Goal: Transaction & Acquisition: Purchase product/service

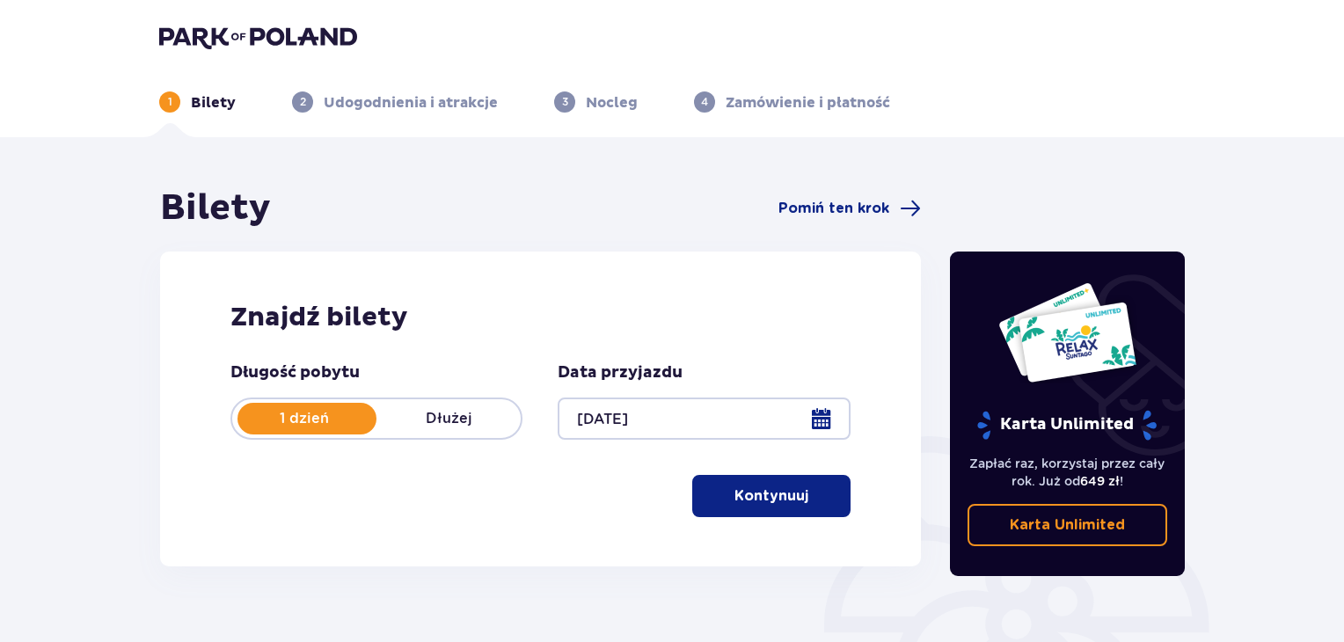
click at [776, 514] on button "Kontynuuj" at bounding box center [771, 496] width 158 height 42
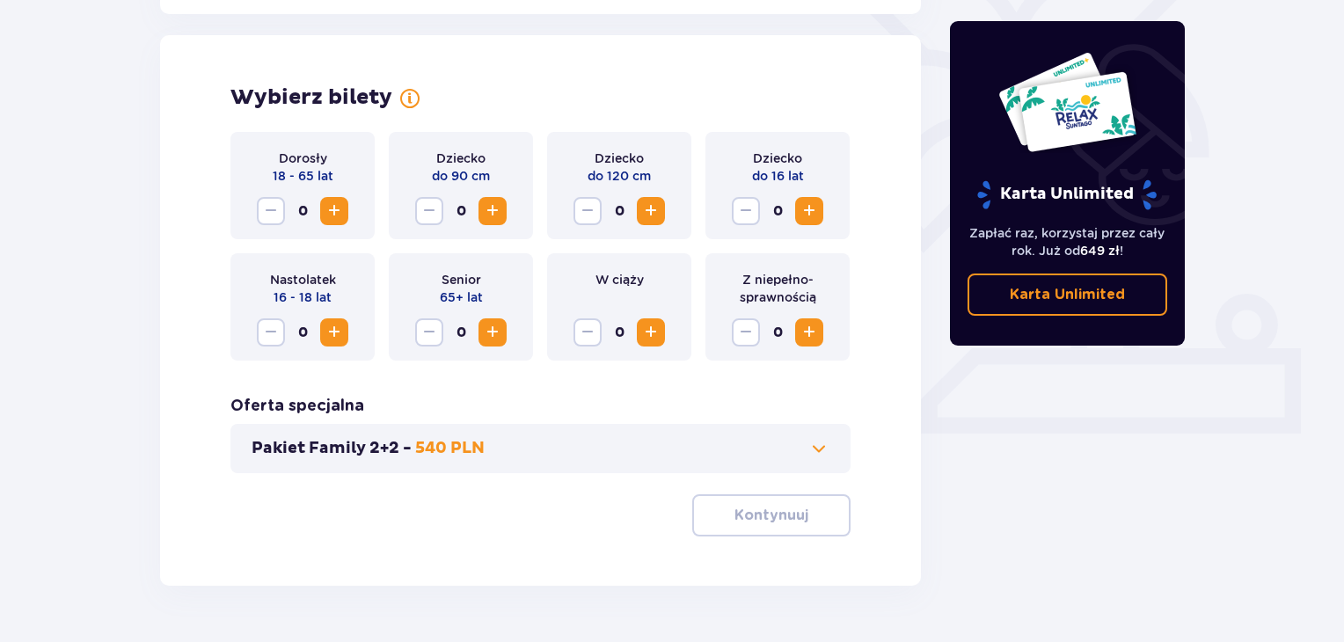
scroll to position [489, 0]
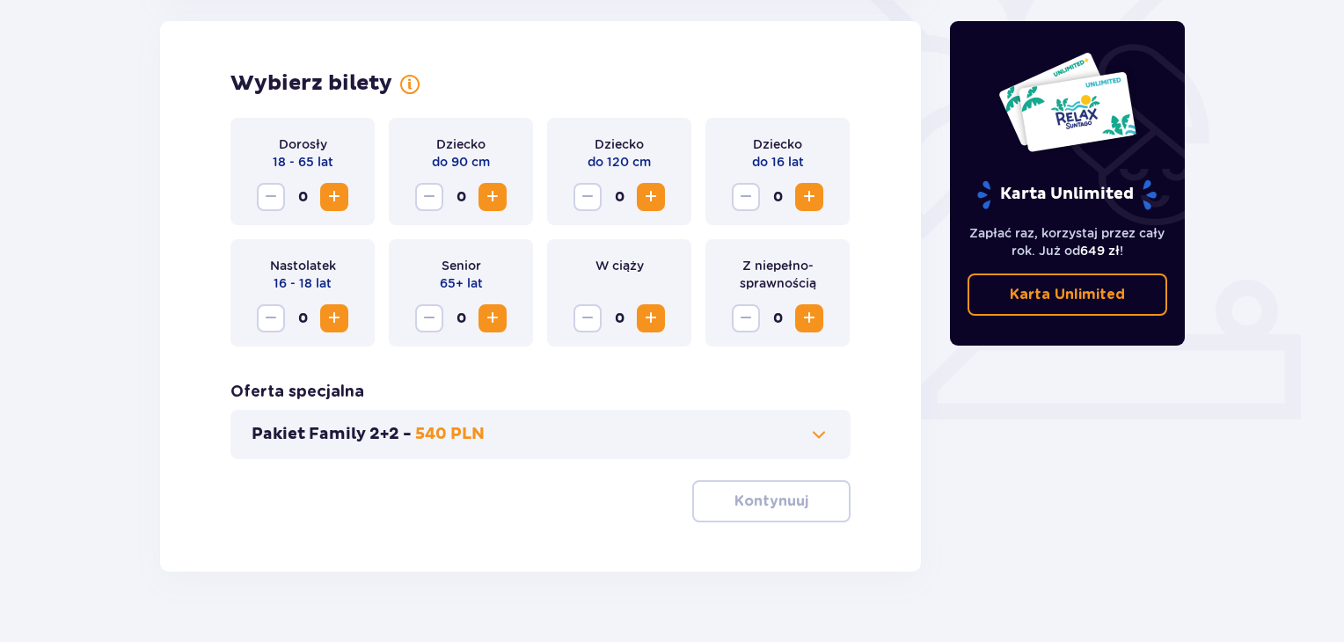
click at [334, 321] on span "Zwiększ" at bounding box center [334, 318] width 21 height 21
click at [662, 318] on button "Zwiększ" at bounding box center [651, 318] width 28 height 28
click at [595, 321] on span "Zmniejsz" at bounding box center [587, 318] width 21 height 21
click at [648, 317] on span "Zwiększ" at bounding box center [650, 318] width 21 height 21
click at [800, 324] on span "Zwiększ" at bounding box center [808, 318] width 21 height 21
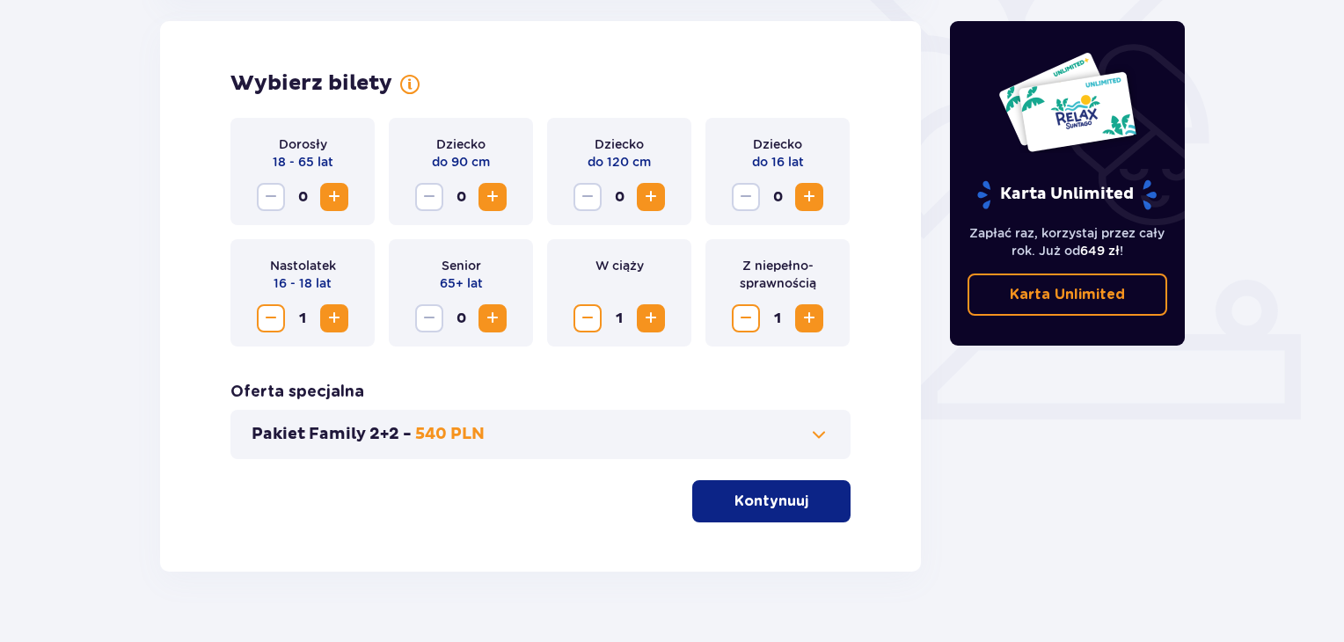
click at [330, 198] on span "Zwiększ" at bounding box center [334, 196] width 21 height 21
click at [271, 323] on span "Zmniejsz" at bounding box center [270, 318] width 21 height 21
click at [265, 201] on span "Zmniejsz" at bounding box center [270, 196] width 21 height 21
click at [594, 311] on span "Zmniejsz" at bounding box center [587, 318] width 21 height 21
click at [758, 321] on button "Zmniejsz" at bounding box center [746, 318] width 28 height 28
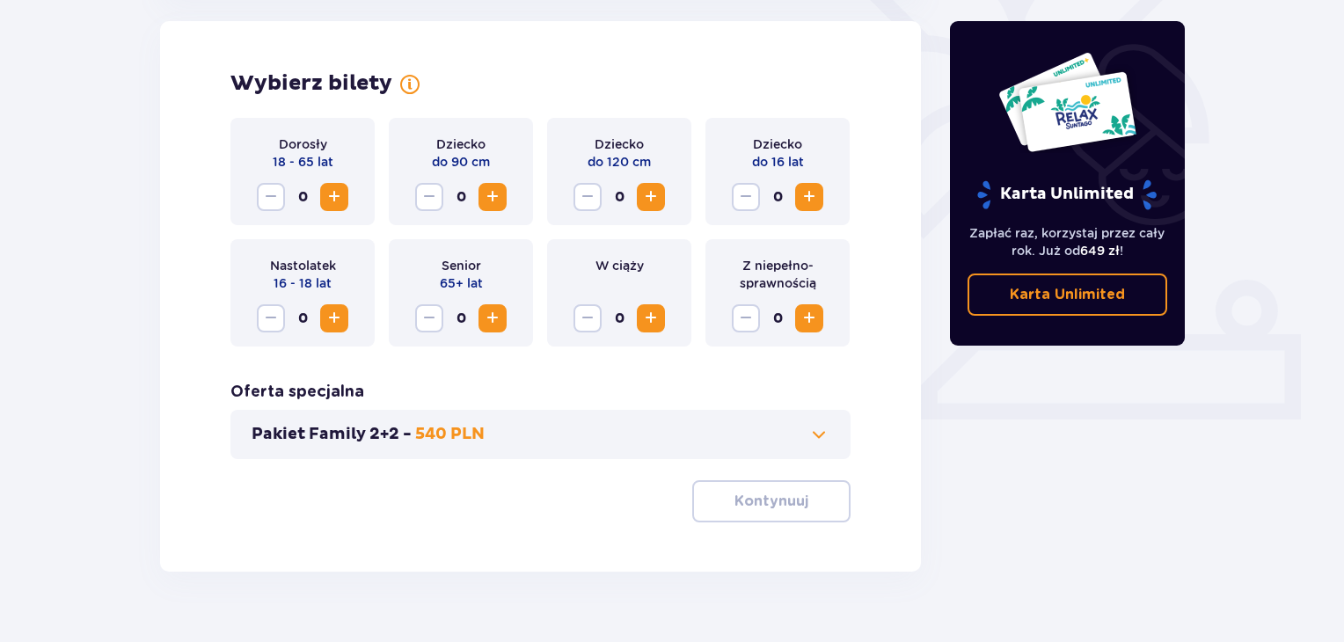
click at [817, 436] on span at bounding box center [818, 434] width 21 height 21
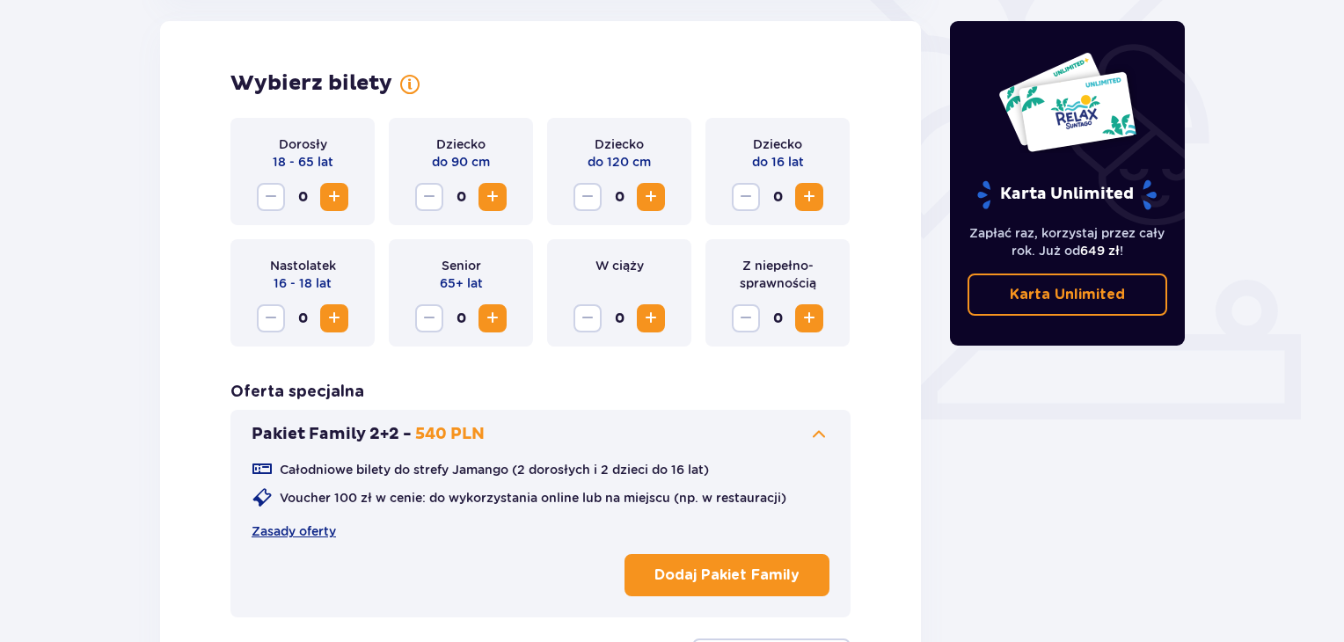
click at [815, 448] on div "Całodniowe bilety do strefy Jamango (2 dorosłych i 2 dzieci do 16 lat) Voucher …" at bounding box center [541, 524] width 578 height 158
click at [822, 423] on div "Pakiet Family 2+2 - 540 PLN Całodniowe bilety do strefy Jamango (2 dorosłych i …" at bounding box center [540, 514] width 620 height 208
click at [339, 321] on span "Zwiększ" at bounding box center [334, 318] width 21 height 21
click at [338, 194] on span "Zwiększ" at bounding box center [334, 196] width 21 height 21
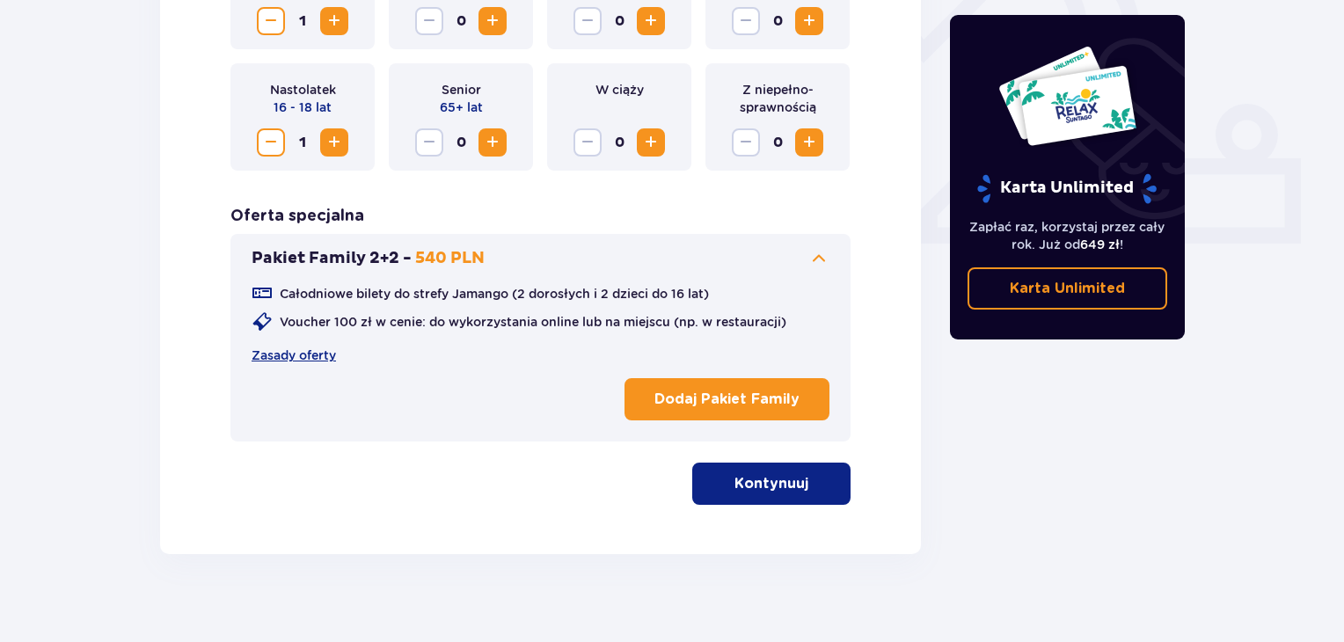
scroll to position [682, 0]
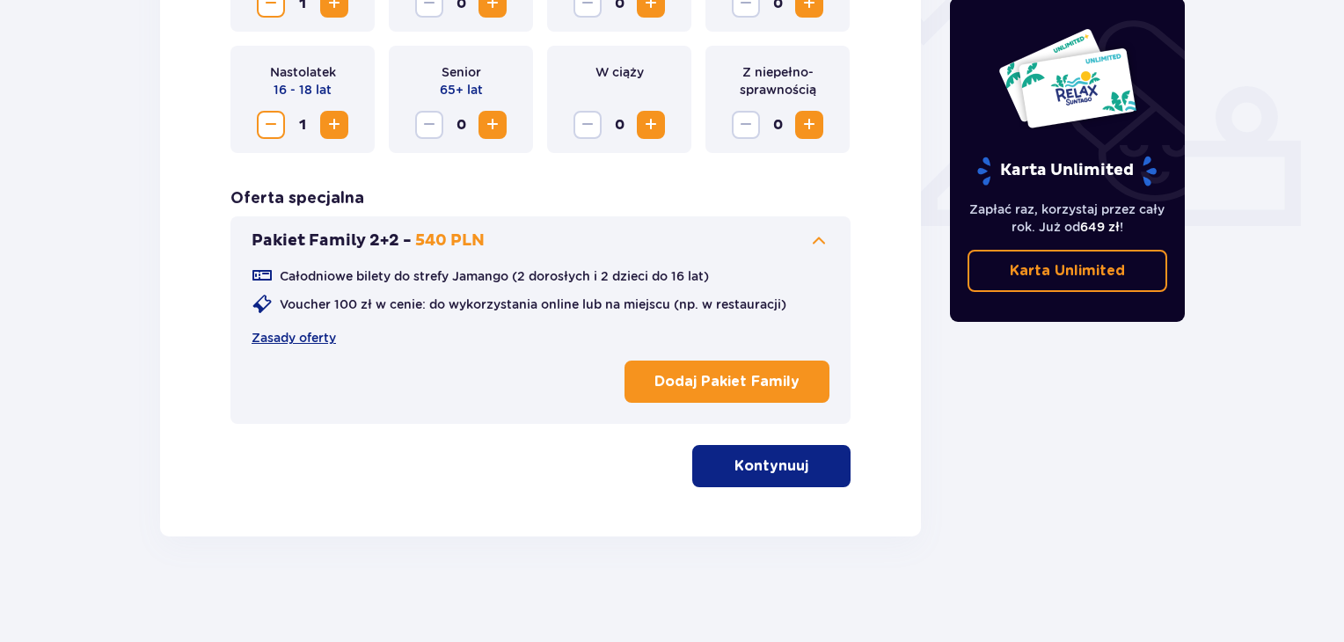
click at [768, 461] on p "Kontynuuj" at bounding box center [771, 465] width 74 height 19
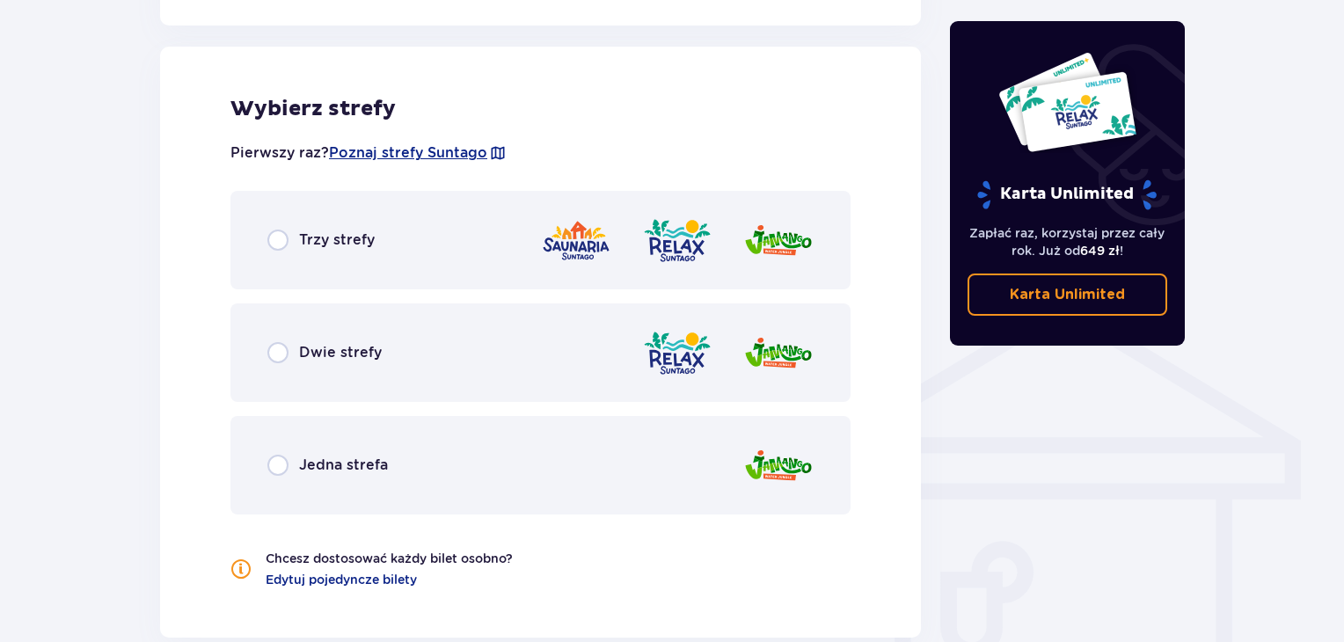
scroll to position [1134, 0]
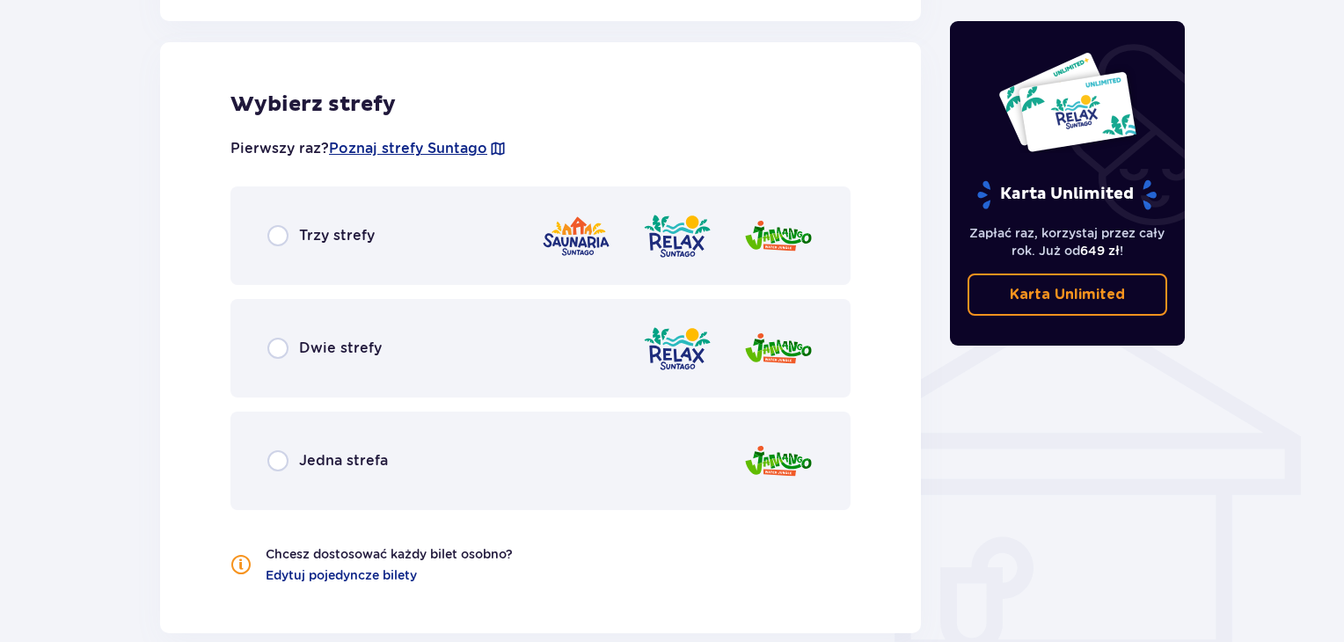
click at [482, 198] on div "Trzy strefy" at bounding box center [540, 235] width 620 height 98
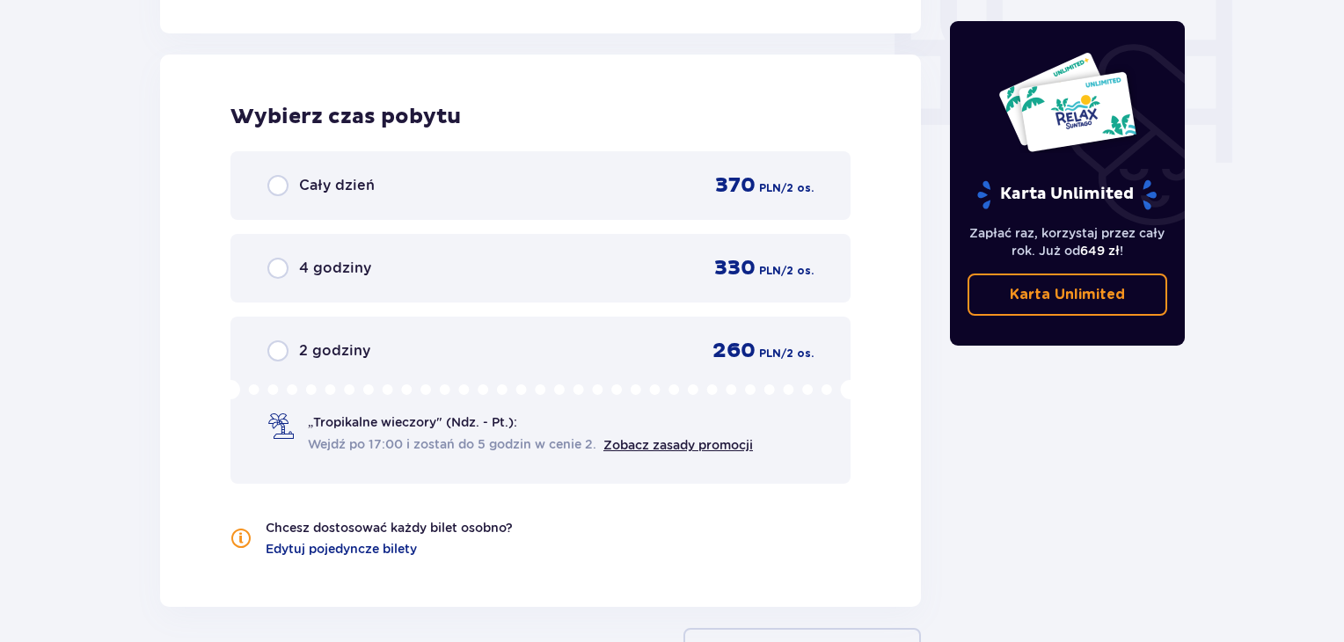
scroll to position [1746, 0]
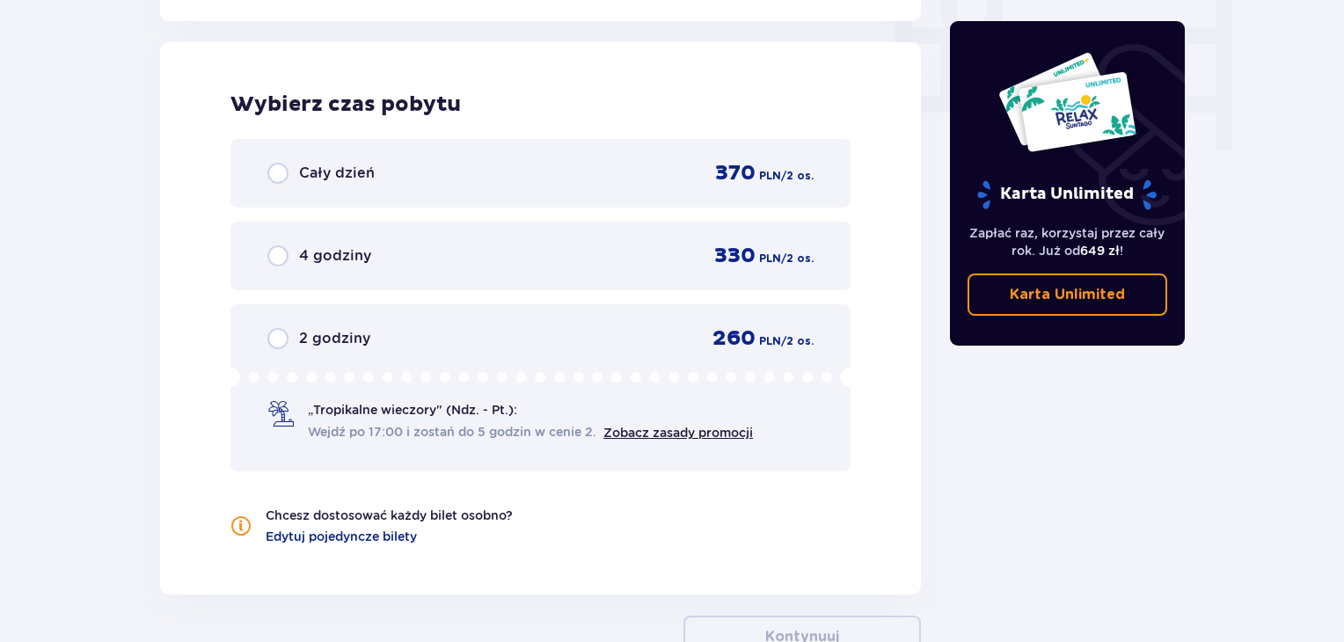
click at [482, 142] on div "Cały dzień 370 PLN / 2 os." at bounding box center [540, 173] width 620 height 69
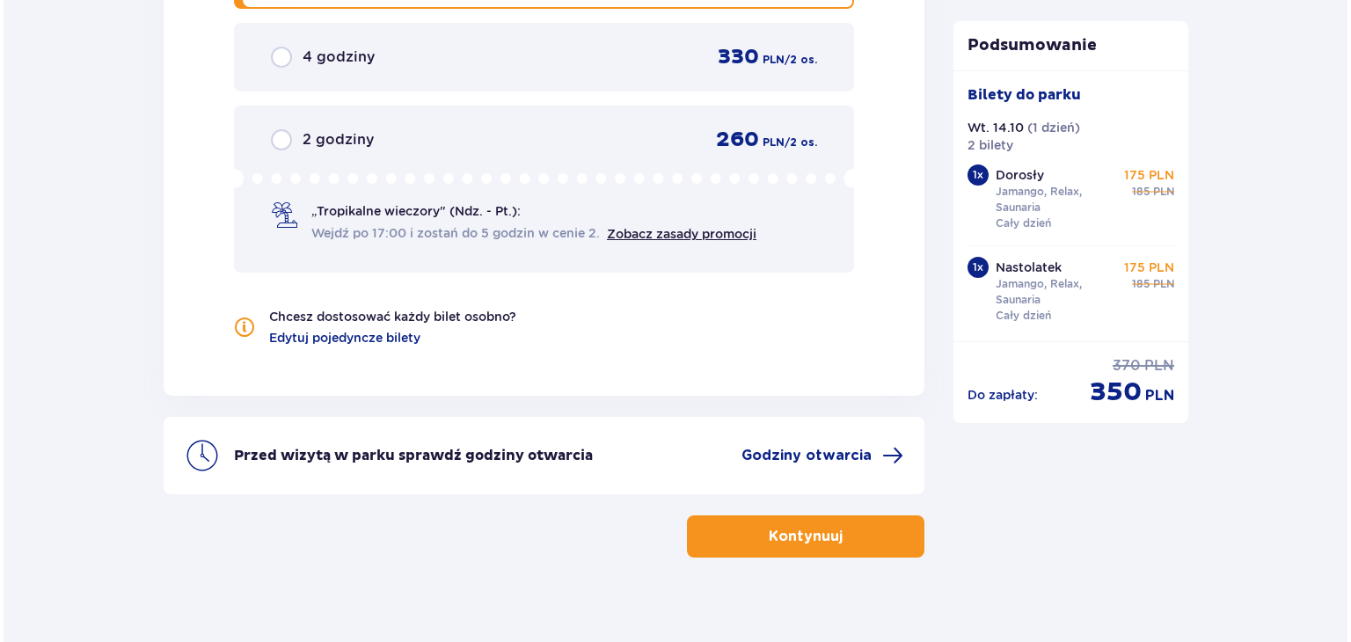
scroll to position [1965, 0]
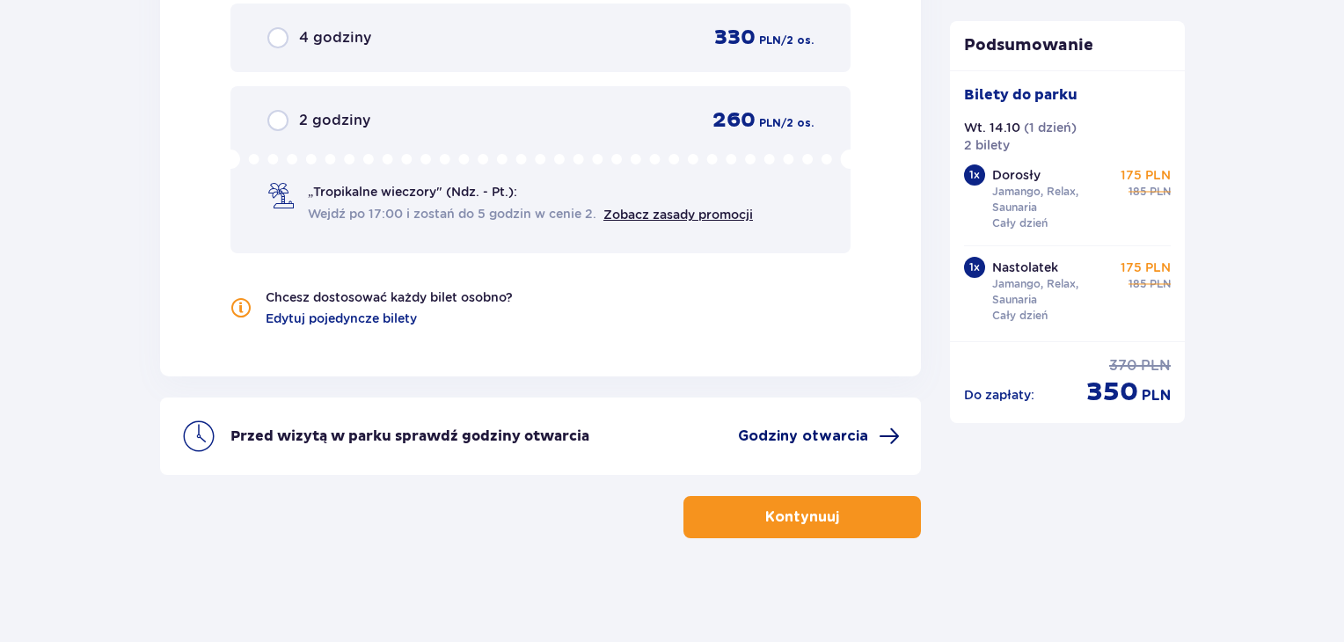
click at [829, 436] on span "Godziny otwarcia" at bounding box center [803, 435] width 130 height 19
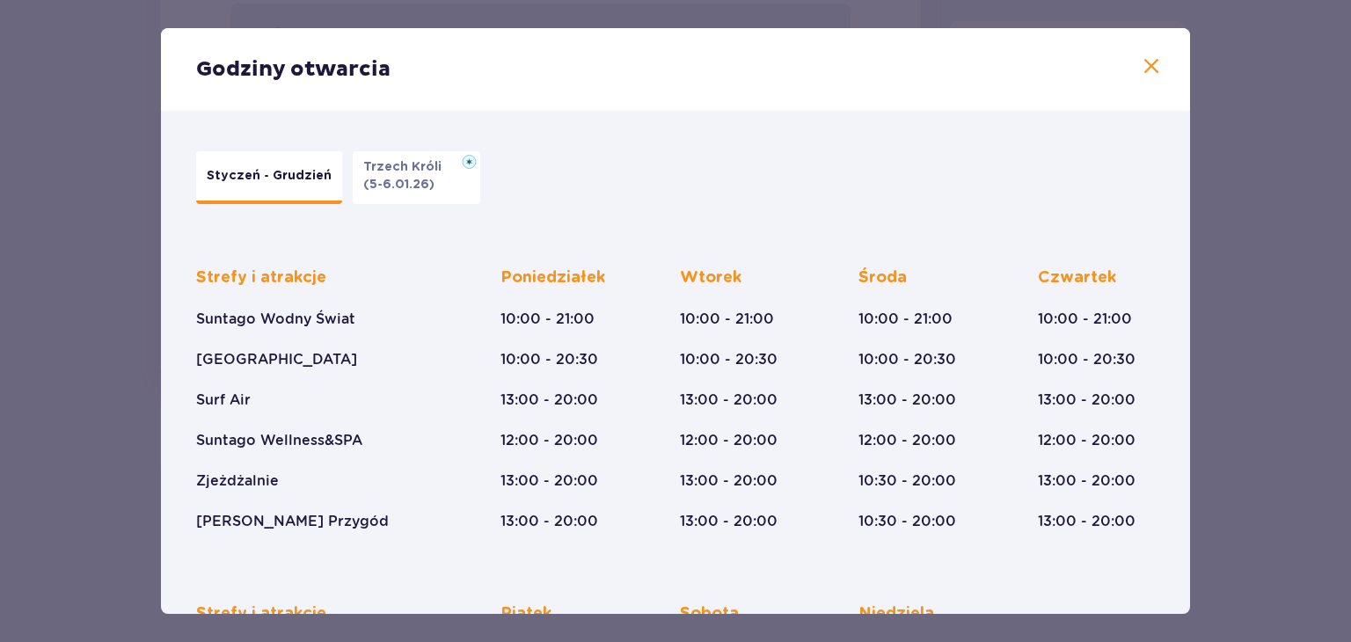
drag, startPoint x: 1189, startPoint y: 259, endPoint x: 1189, endPoint y: 303, distance: 43.1
click at [1189, 303] on div "Godziny otwarcia Styczeń - Grudzień Trzech Króli (5-6.01.26) Strefy i atrakcje …" at bounding box center [675, 321] width 1029 height 586
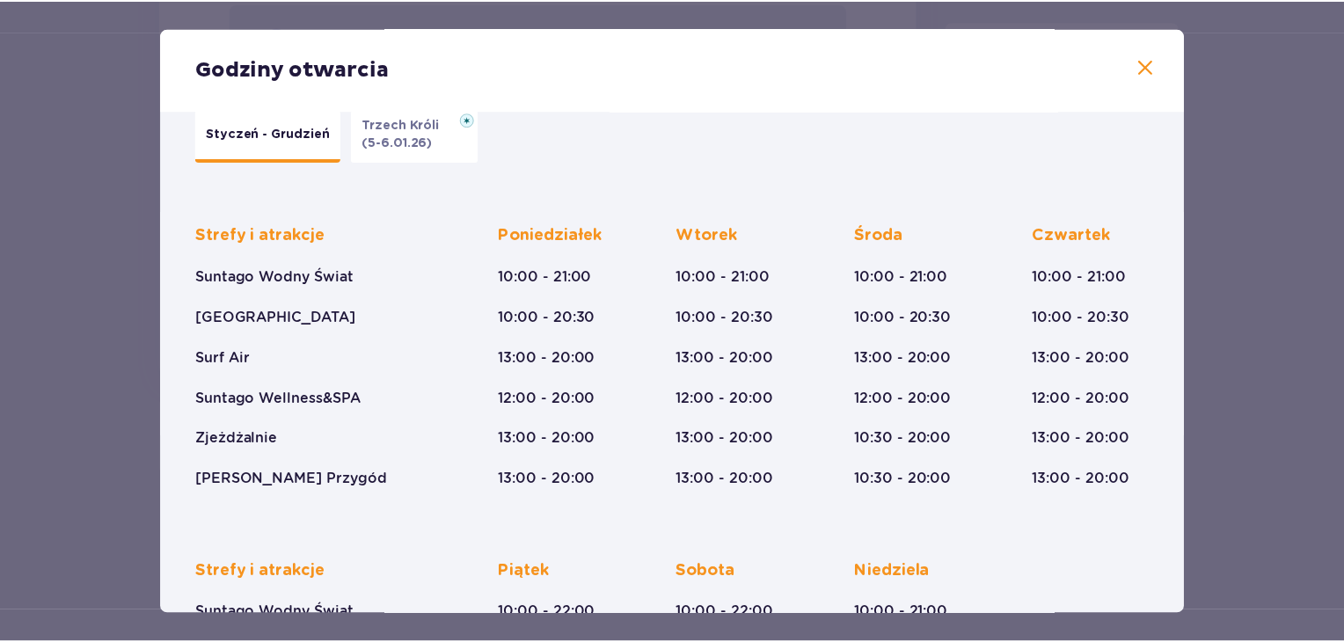
scroll to position [43, 0]
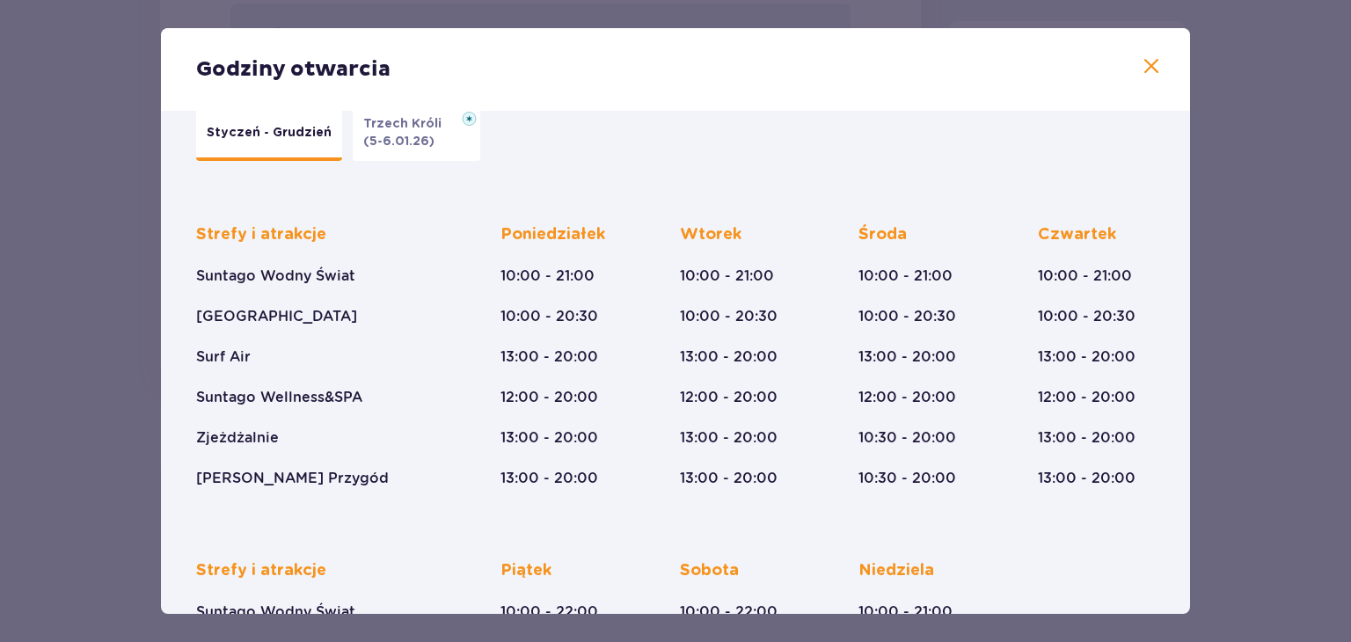
click at [1149, 71] on span at bounding box center [1151, 66] width 21 height 21
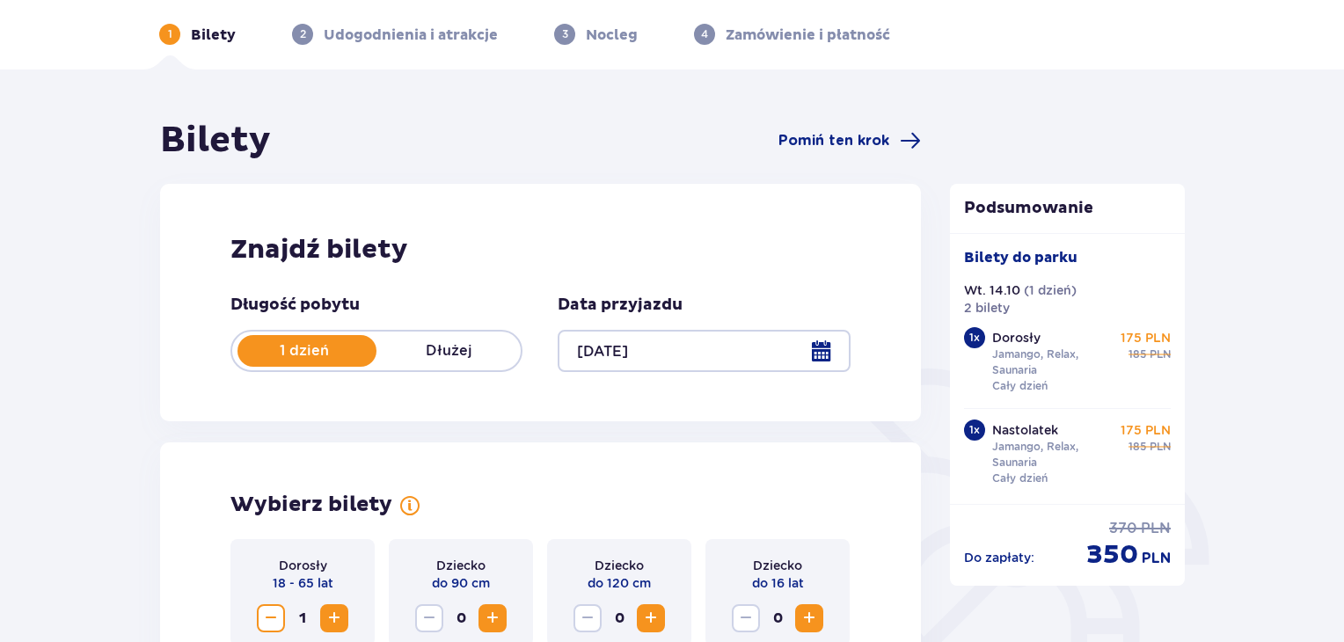
scroll to position [62, 0]
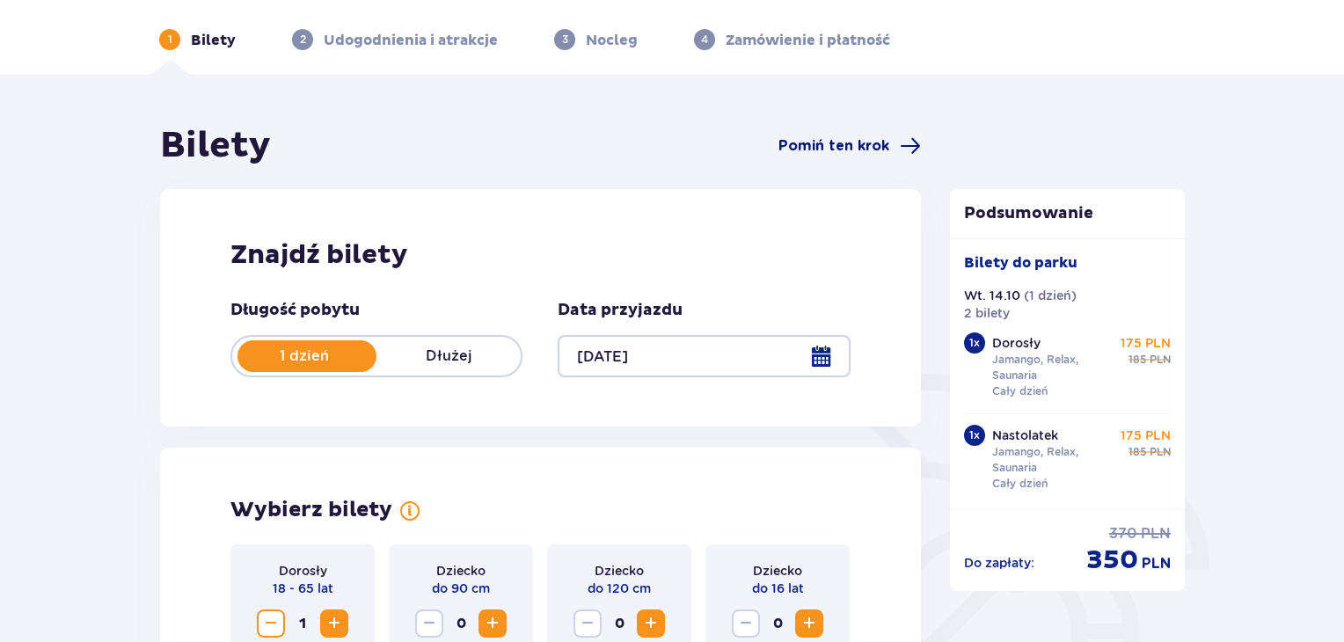
click at [852, 151] on span "Pomiń ten krok" at bounding box center [833, 145] width 111 height 19
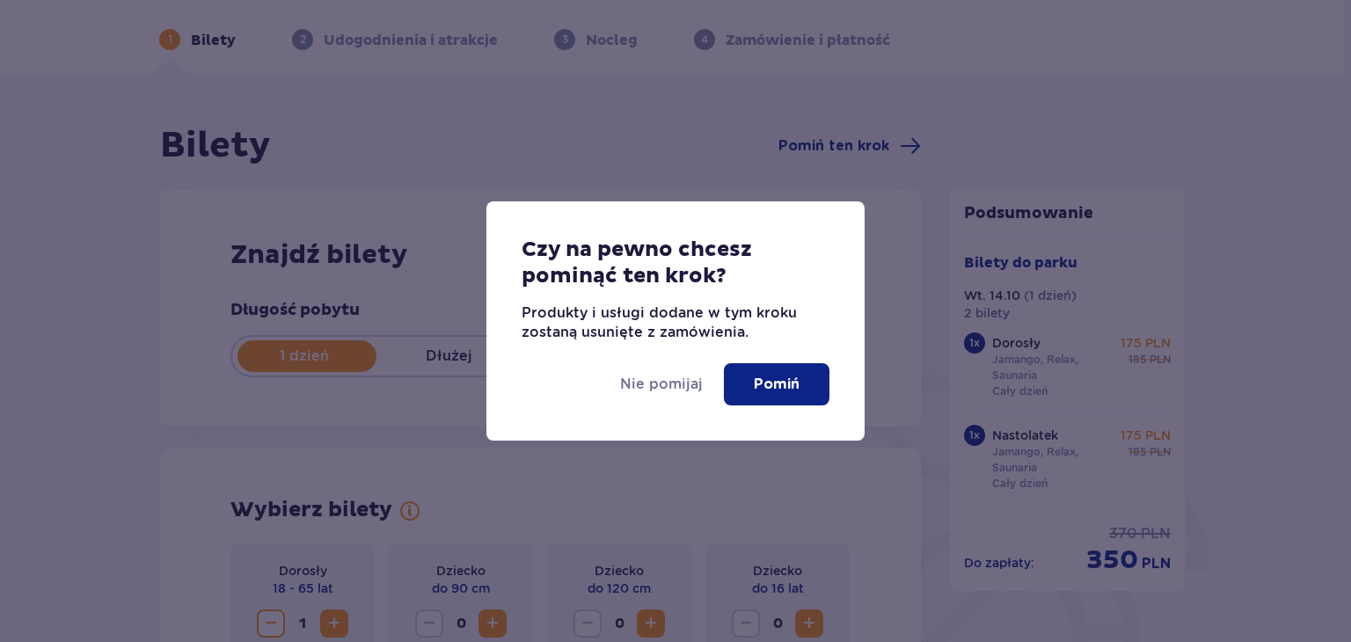
click at [773, 385] on p "Pomiń" at bounding box center [777, 384] width 46 height 19
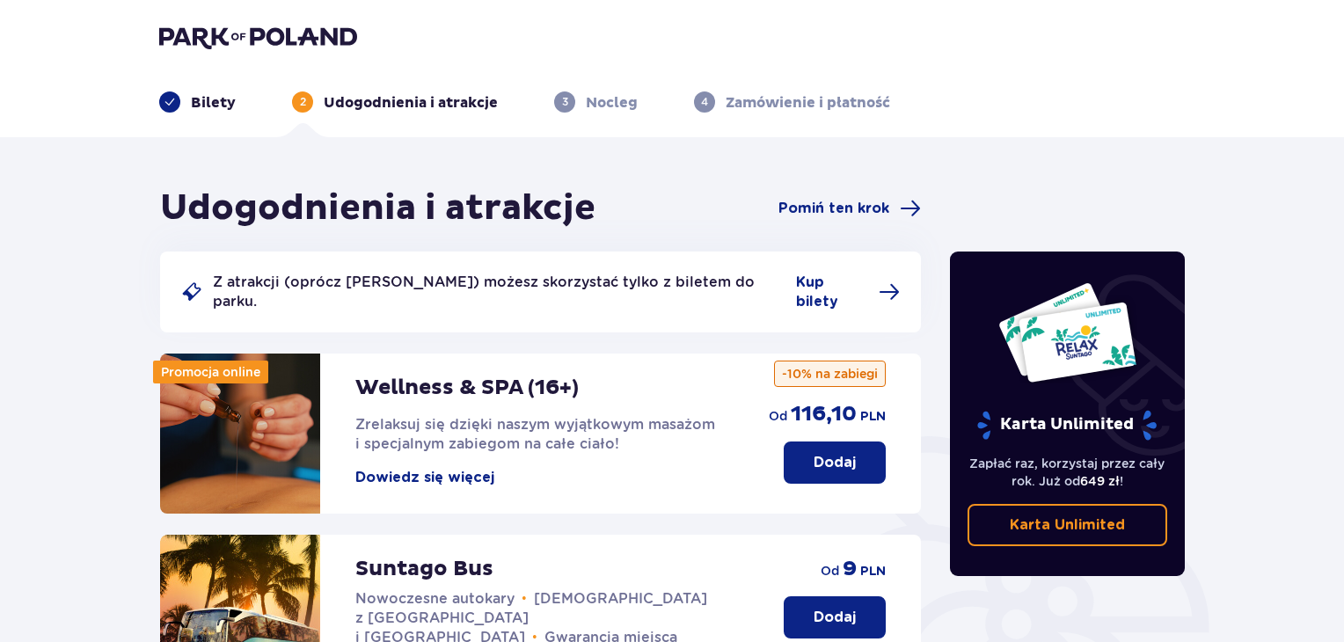
click at [1059, 299] on img at bounding box center [1067, 332] width 140 height 102
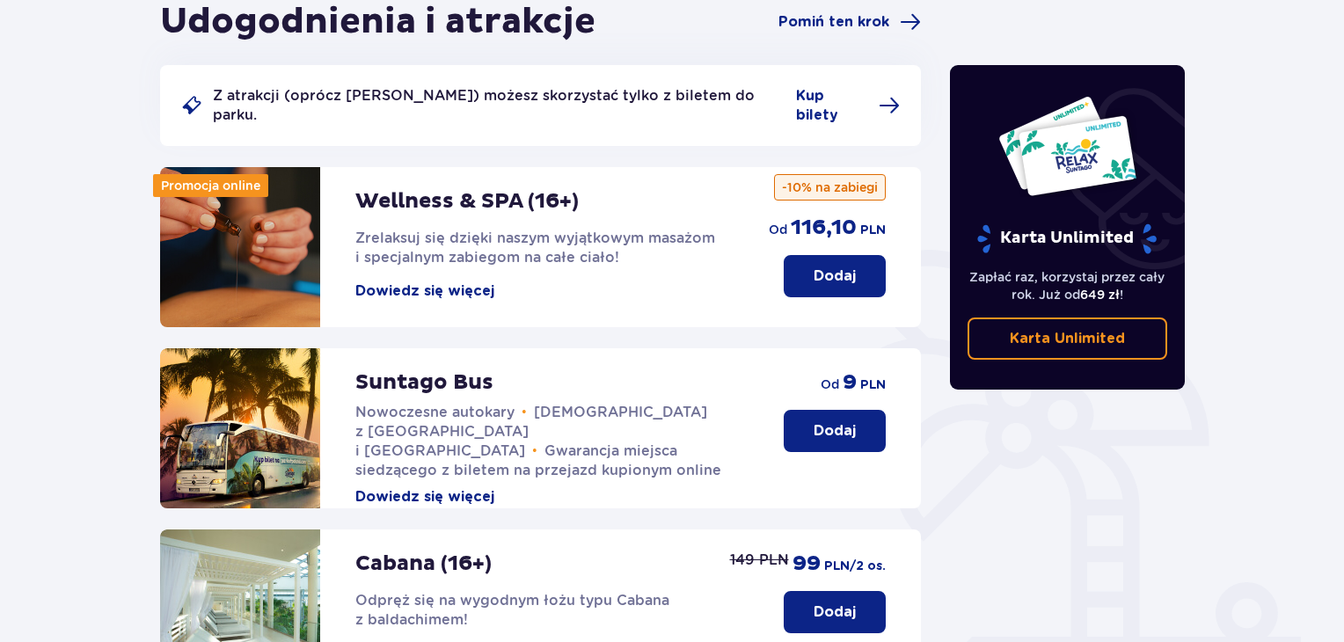
scroll to position [192, 0]
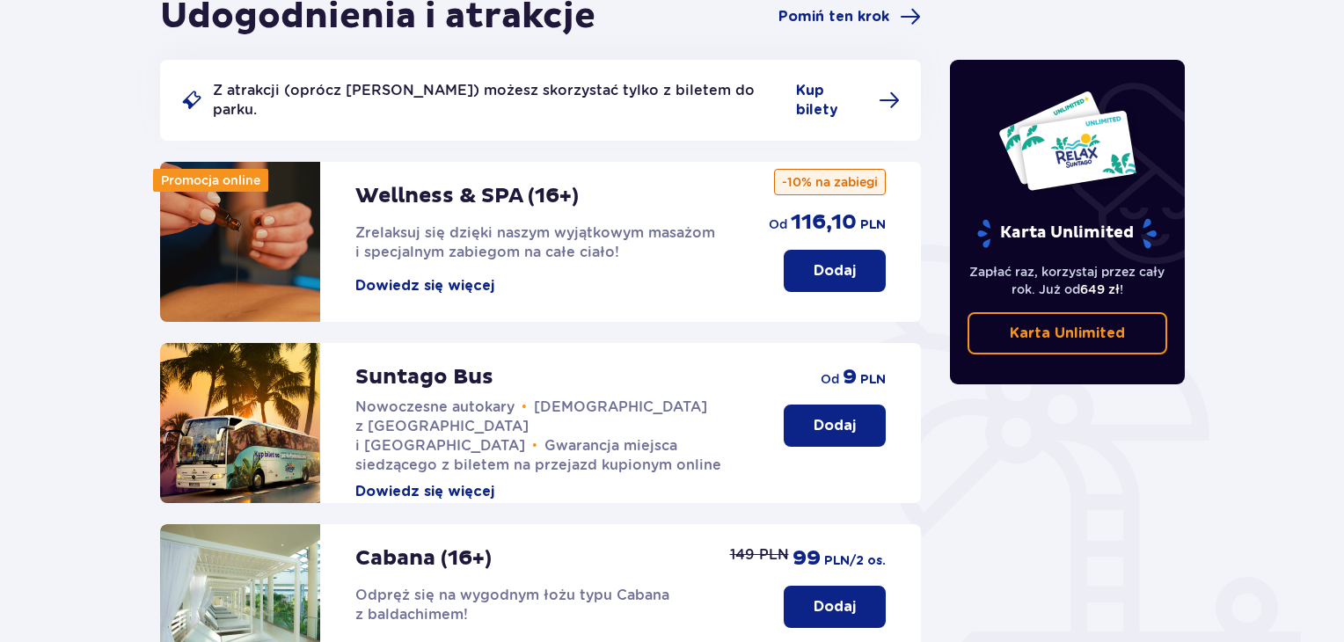
click at [420, 276] on button "Dowiedz się więcej" at bounding box center [424, 285] width 139 height 19
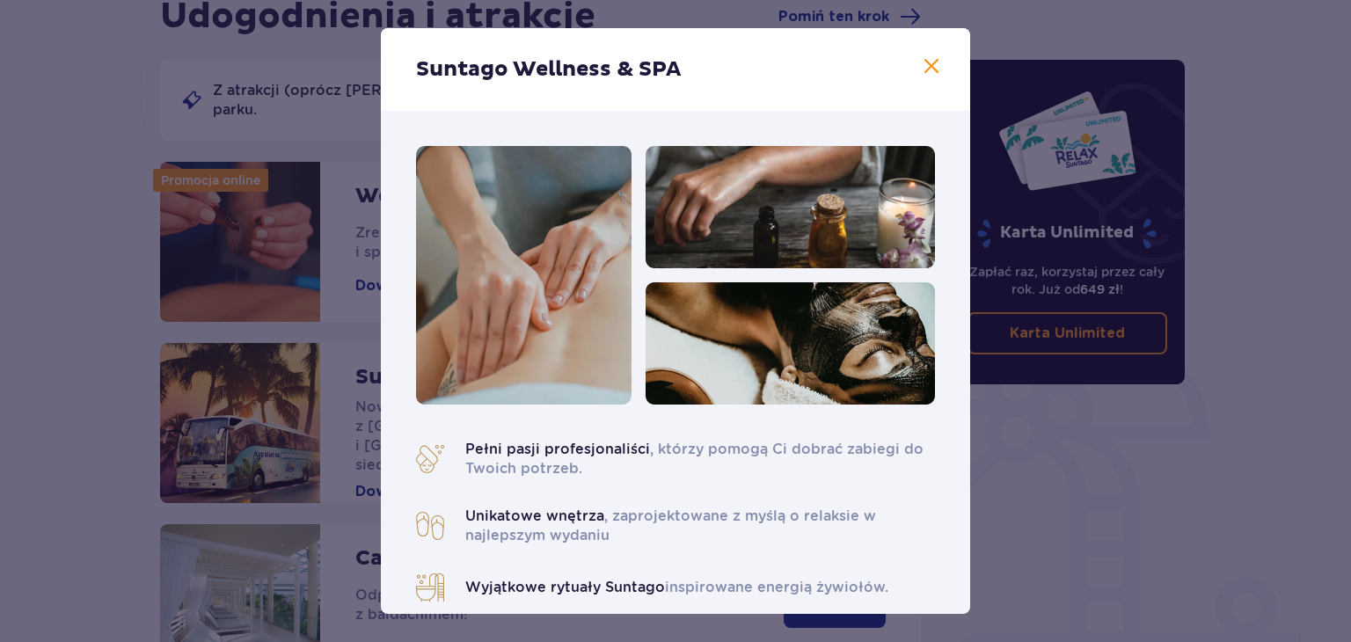
click at [973, 154] on div "Suntago Wellness & SPA Pełni pasji profesjonaliści , którzy pomogą Ci dobrać za…" at bounding box center [675, 321] width 1351 height 642
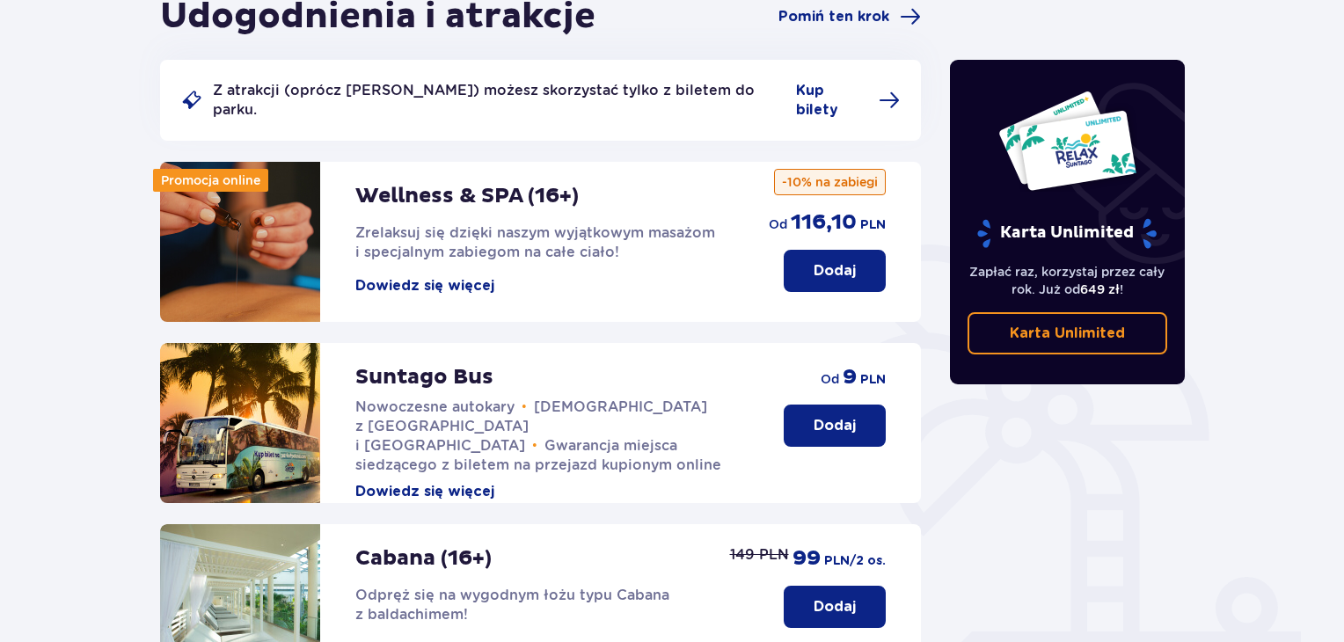
click at [288, 212] on img at bounding box center [240, 242] width 160 height 160
click at [248, 202] on img at bounding box center [240, 242] width 160 height 160
click at [816, 261] on p "Dodaj" at bounding box center [834, 270] width 42 height 19
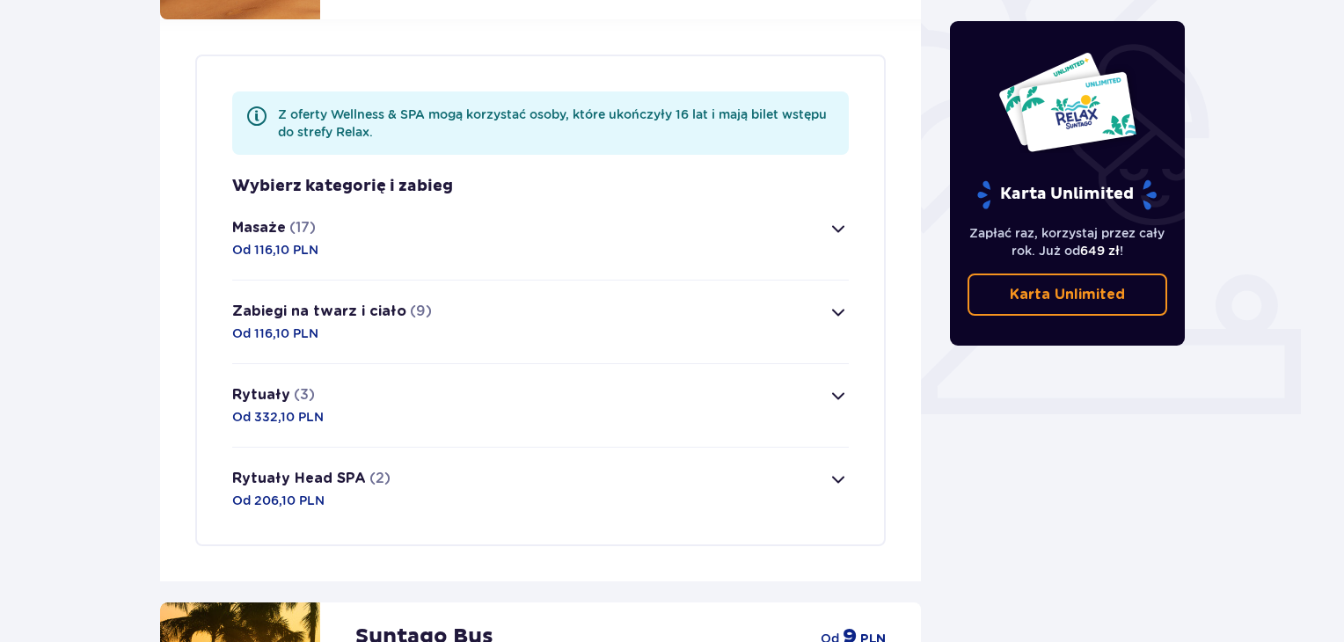
scroll to position [510, 0]
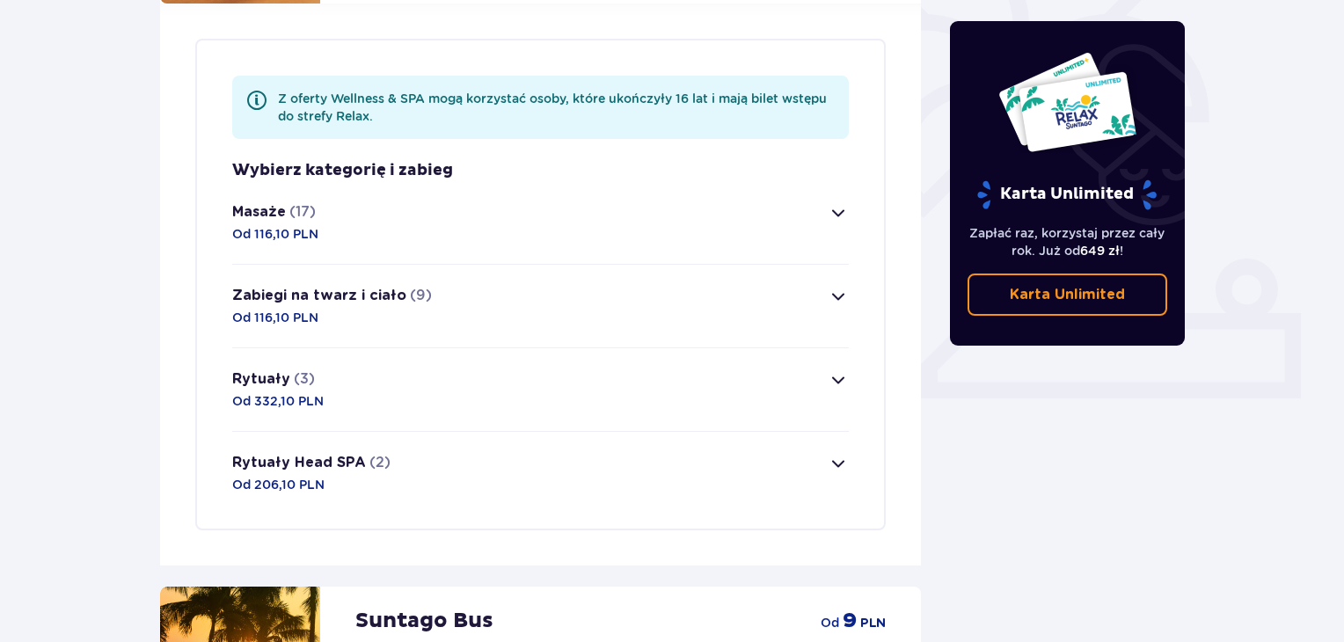
click at [1181, 496] on div "Dodano bilety do zamówienia Karta Unlimited Zapłać raz, korzystaj przez cały ro…" at bounding box center [1068, 493] width 264 height 1635
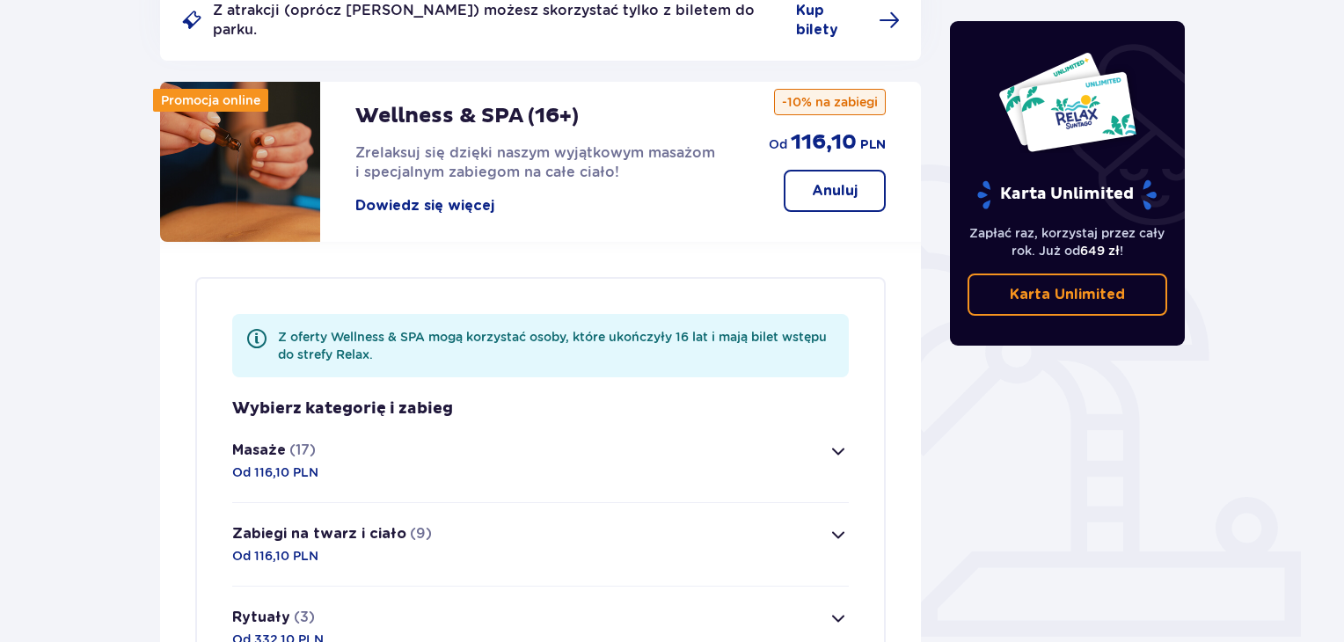
scroll to position [0, 0]
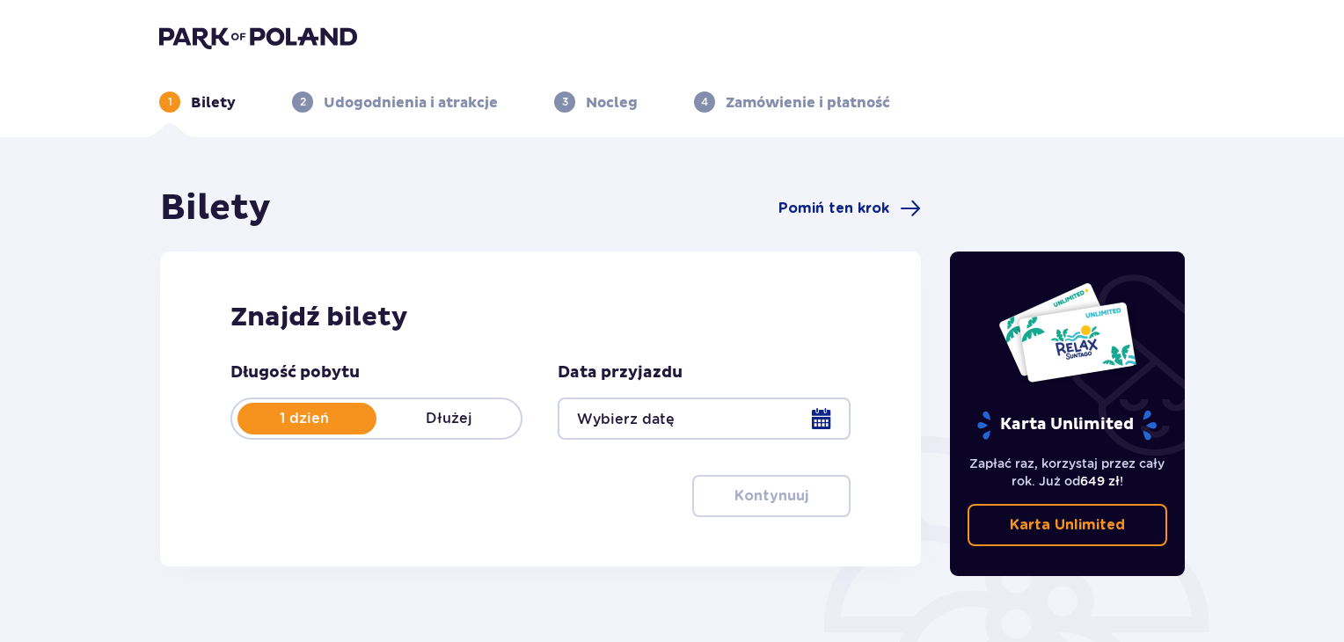
scroll to position [62, 0]
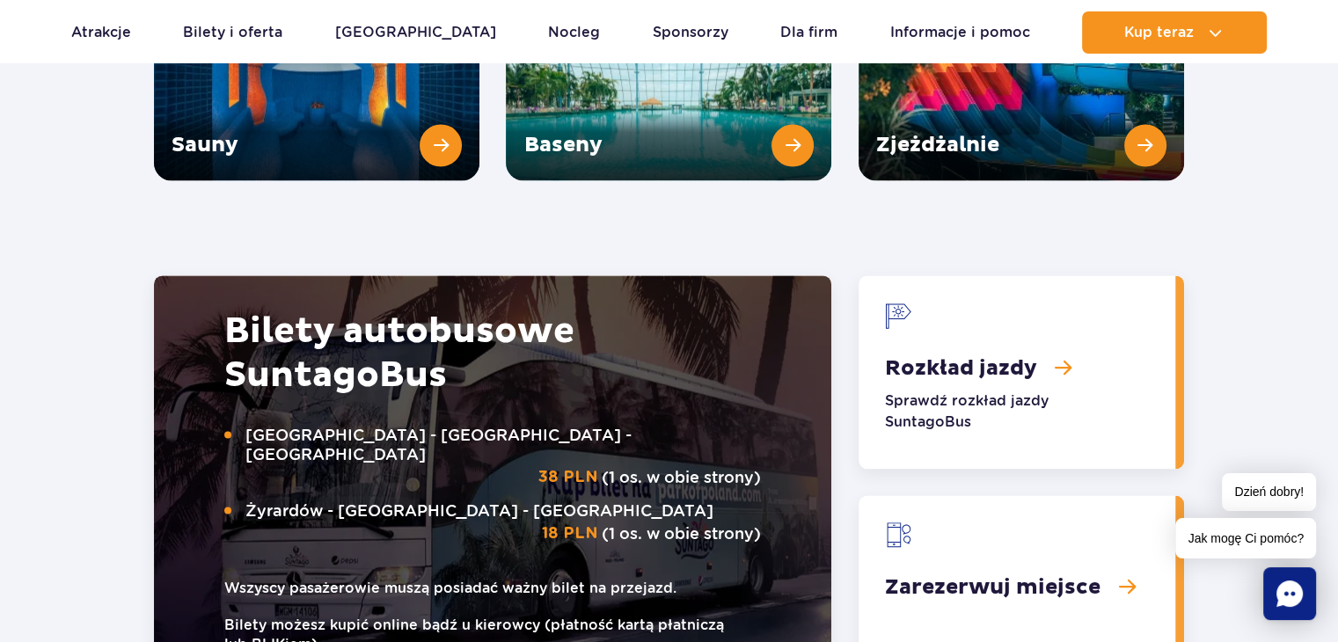
scroll to position [2640, 0]
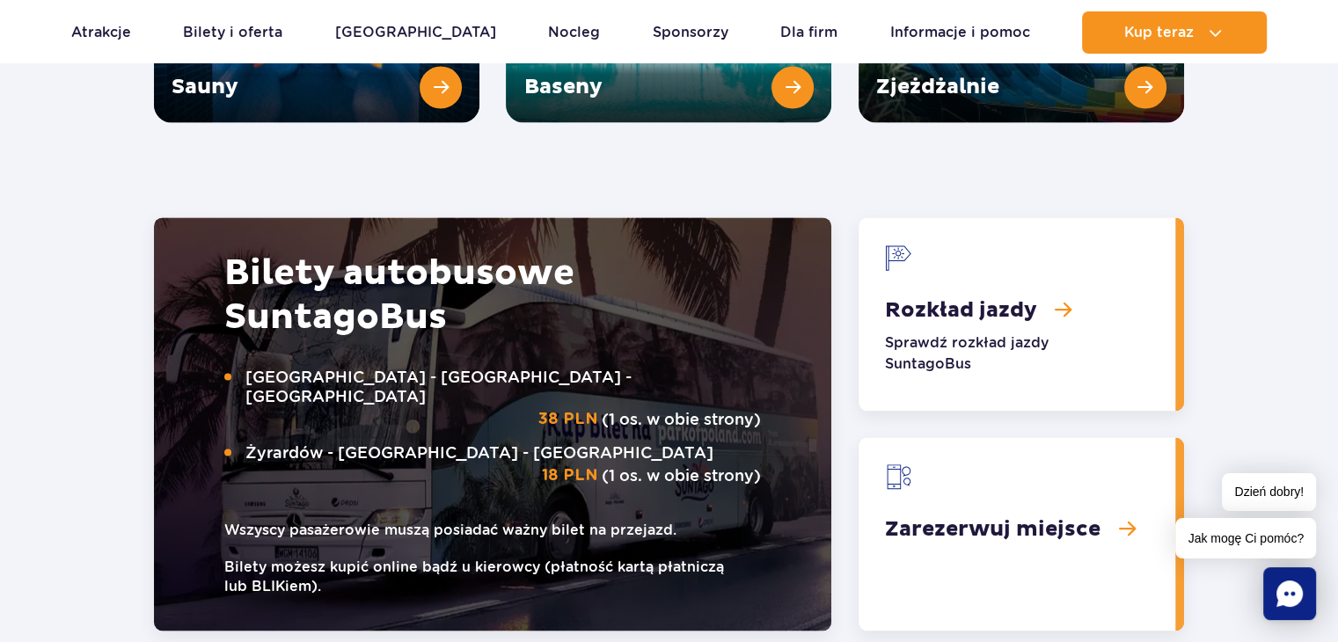
click at [1073, 272] on link "Rozkład jazdy" at bounding box center [1016, 313] width 317 height 193
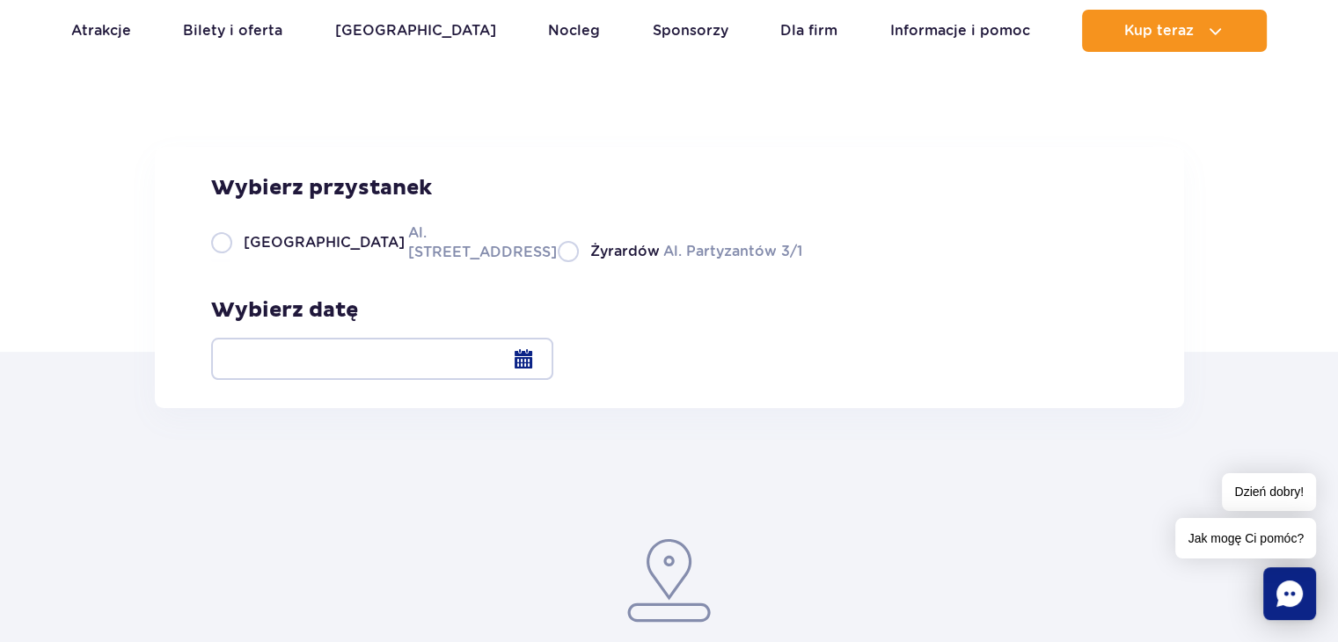
drag, startPoint x: 1350, startPoint y: 156, endPoint x: 1350, endPoint y: 188, distance: 32.5
click at [222, 262] on label "Warszawa Al. Jerozolimskie 56" at bounding box center [373, 242] width 325 height 40
click at [222, 262] on input "Warszawa Al. Jerozolimskie 56" at bounding box center [220, 261] width 19 height 4
radio input "true"
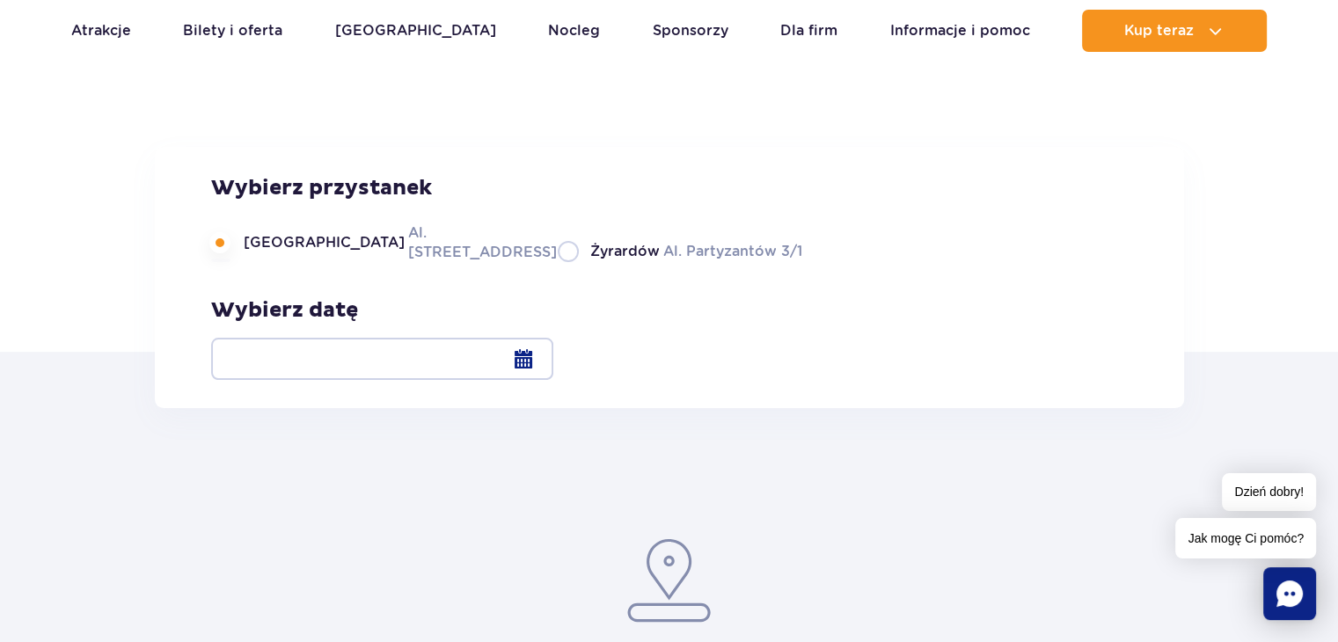
click at [553, 362] on div at bounding box center [382, 359] width 342 height 42
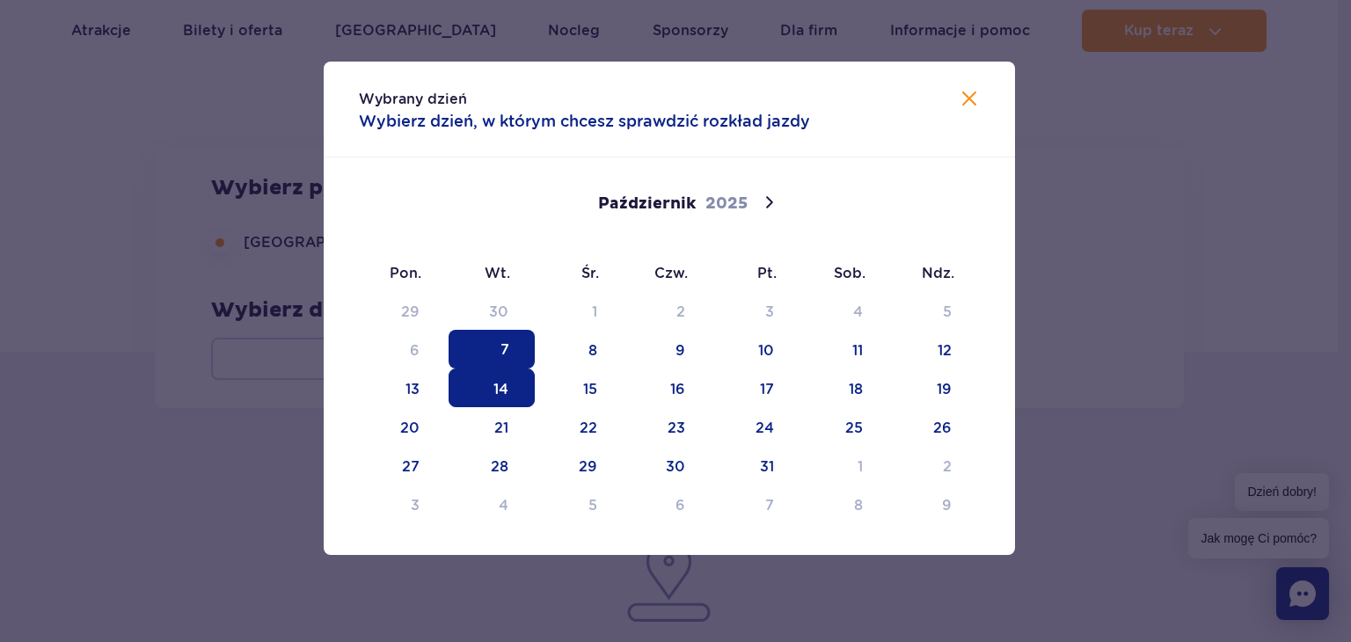
click at [514, 393] on span "14" at bounding box center [491, 387] width 86 height 39
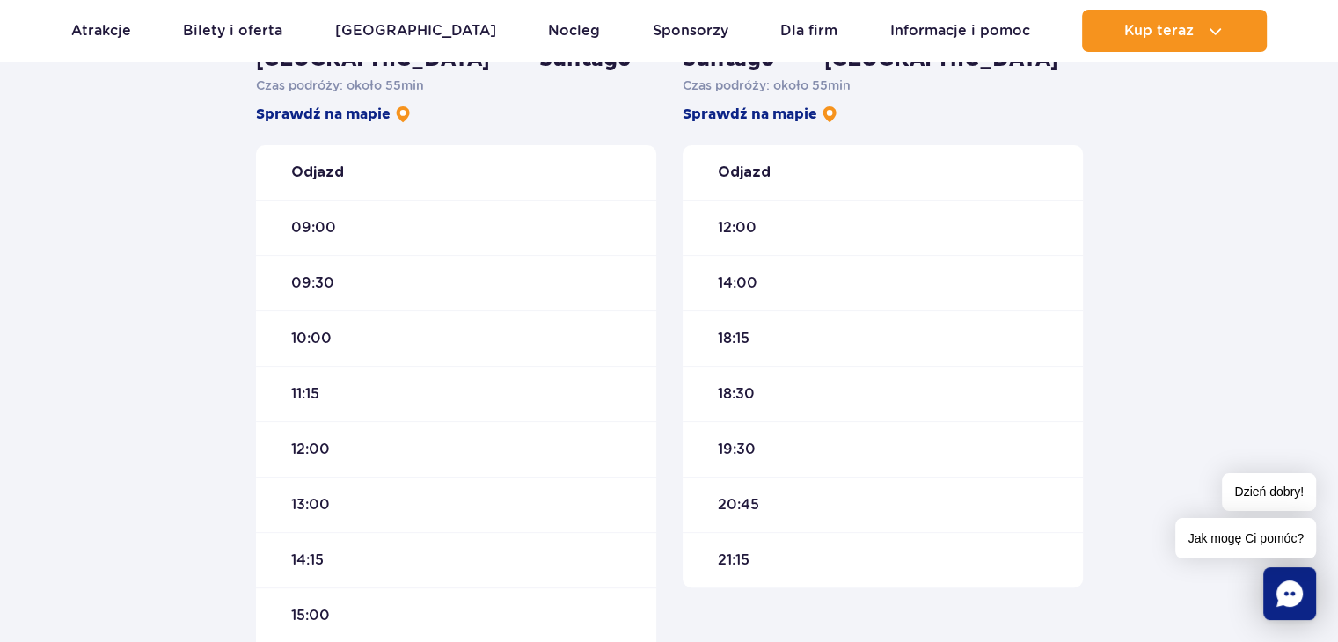
scroll to position [559, 0]
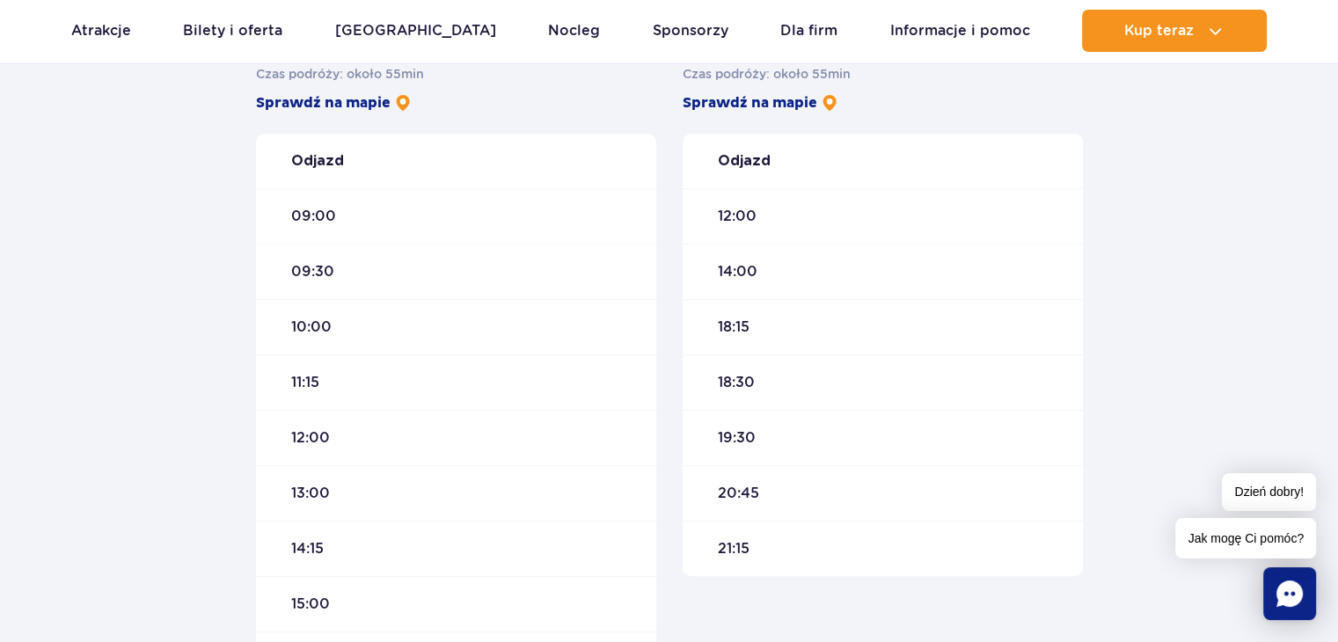
click at [746, 437] on span "19:30" at bounding box center [737, 437] width 38 height 19
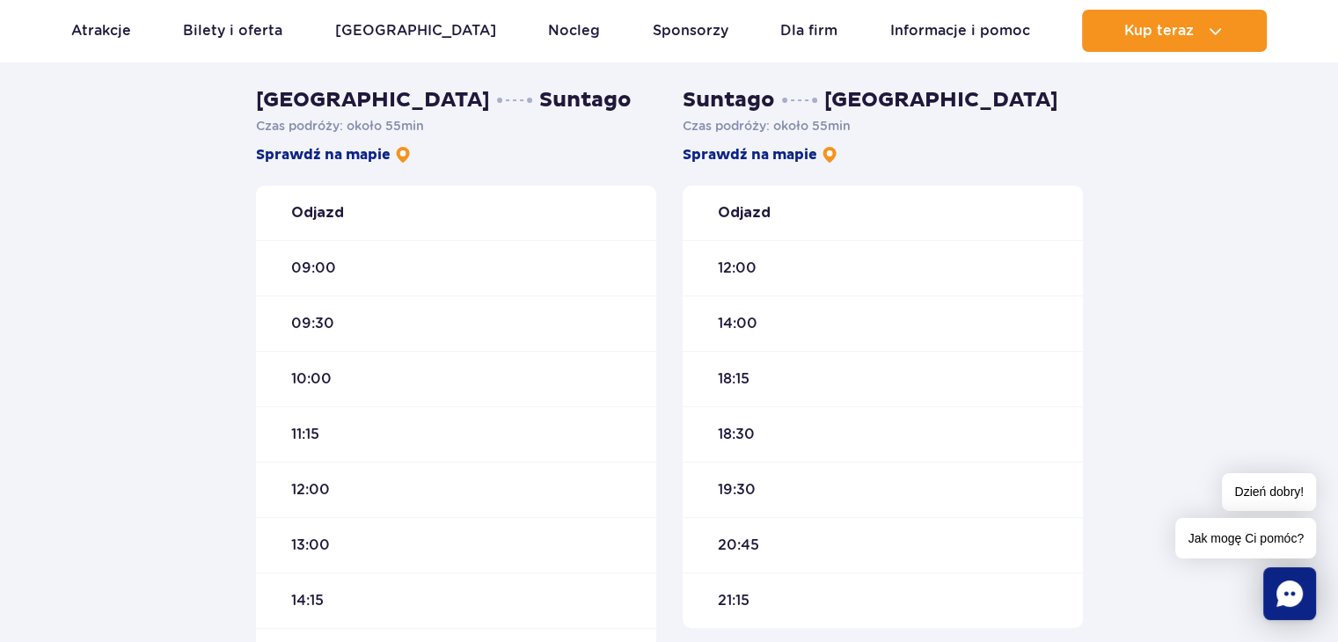
scroll to position [520, 0]
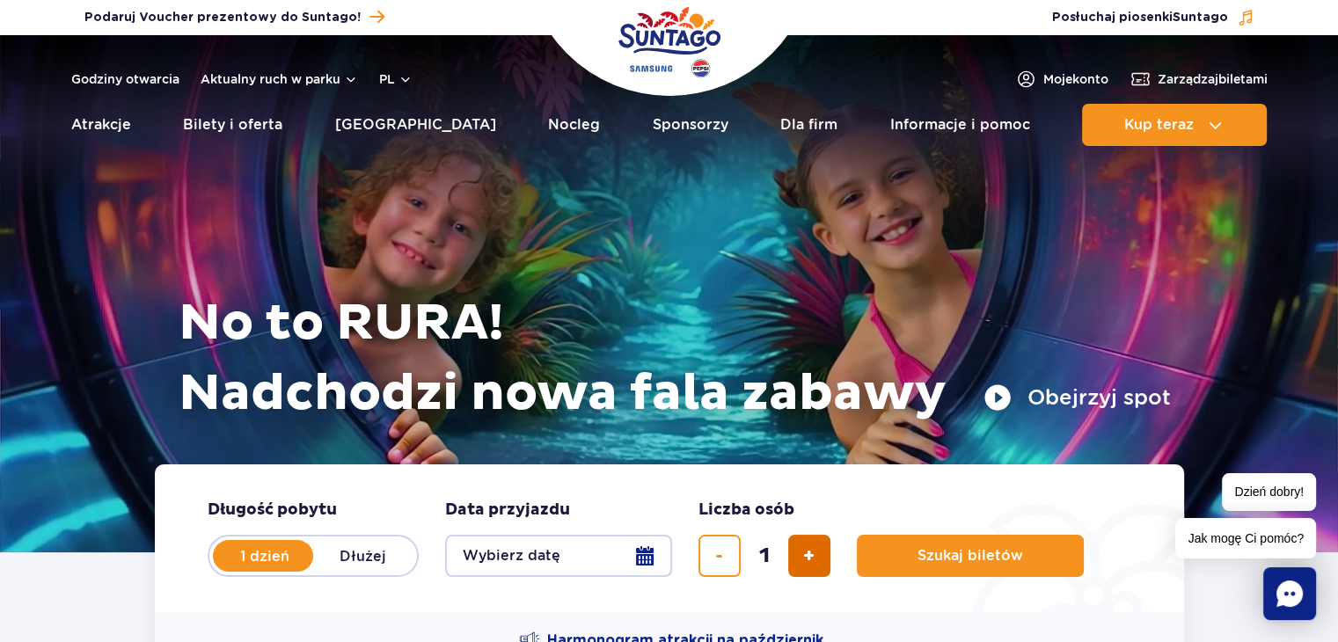
click at [816, 558] on button "dodaj bilet" at bounding box center [809, 556] width 42 height 42
type input "4"
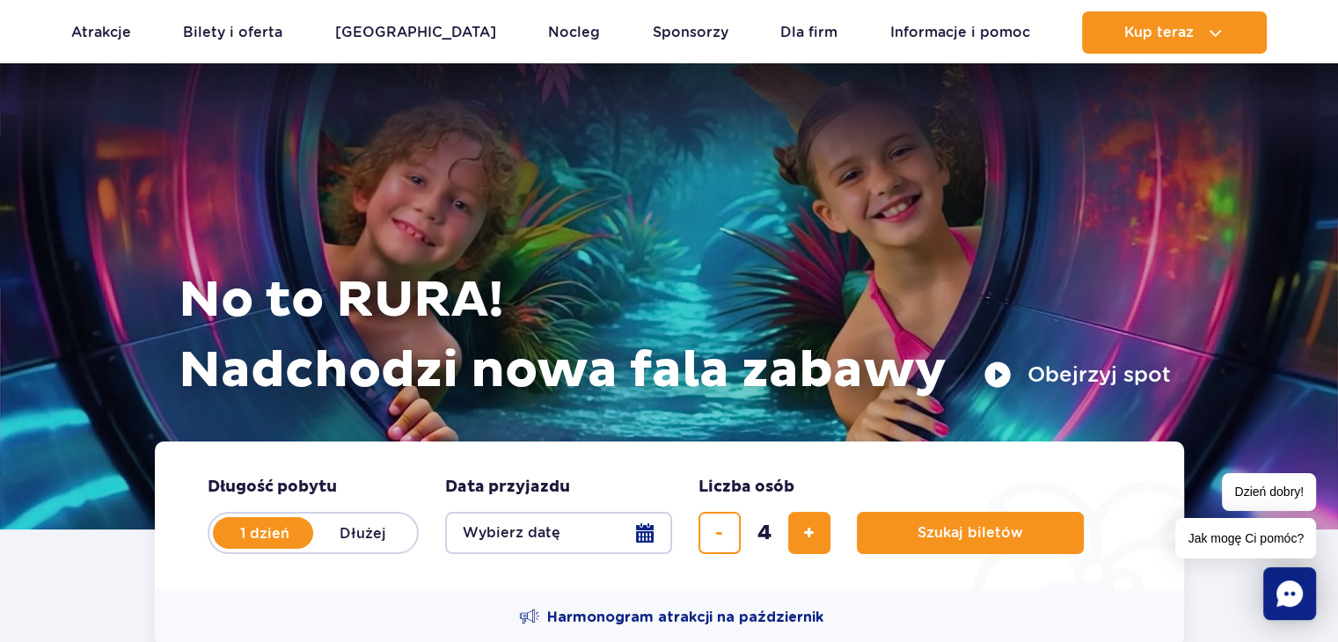
scroll to position [32, 0]
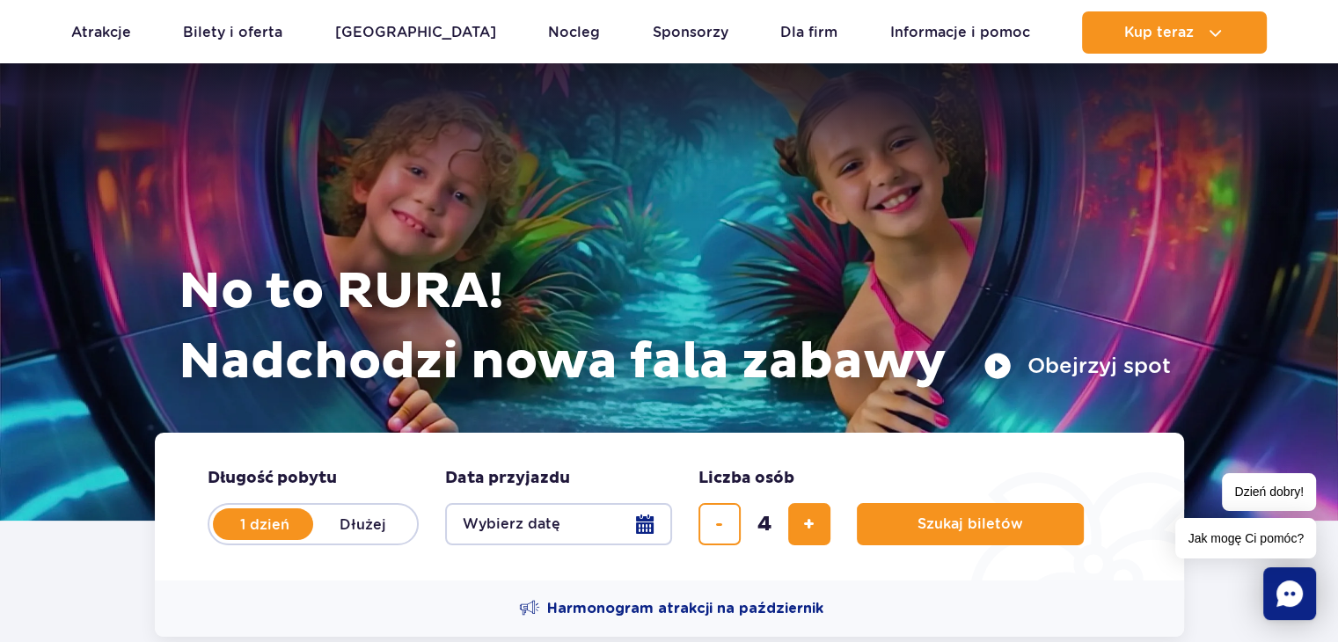
click at [575, 516] on button "Wybierz datę" at bounding box center [558, 524] width 227 height 42
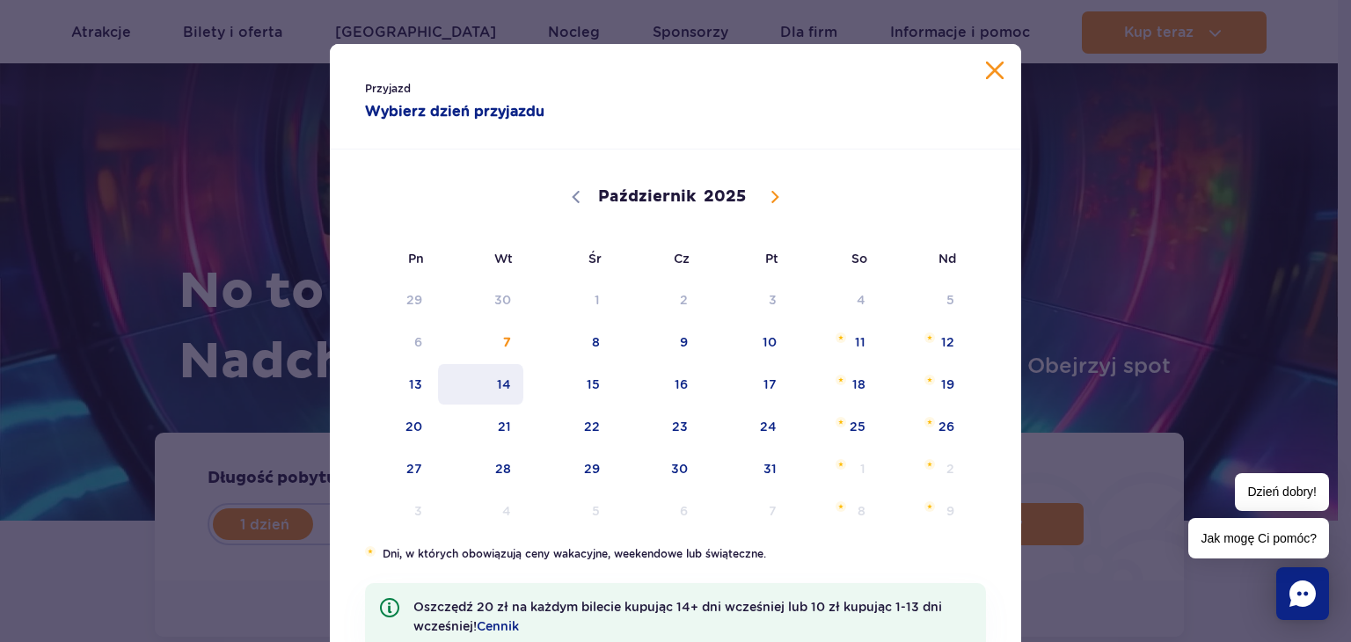
click at [506, 385] on span "14" at bounding box center [480, 384] width 89 height 40
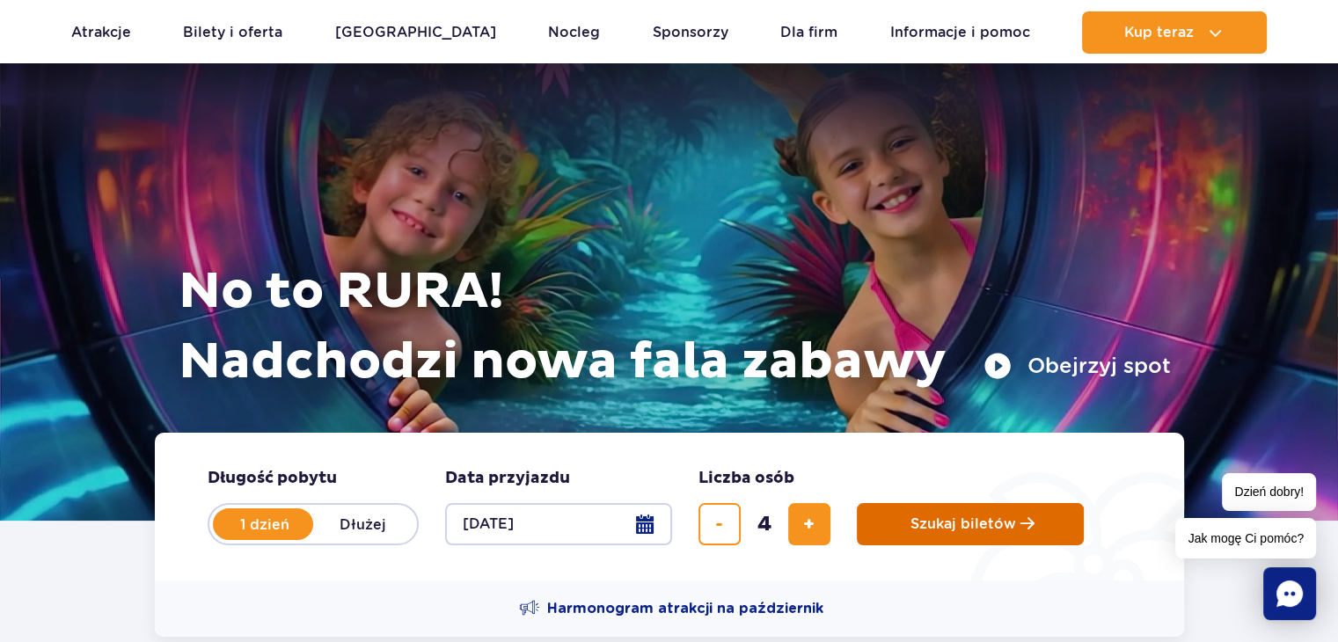
click at [978, 535] on button "Szukaj biletów" at bounding box center [970, 524] width 227 height 42
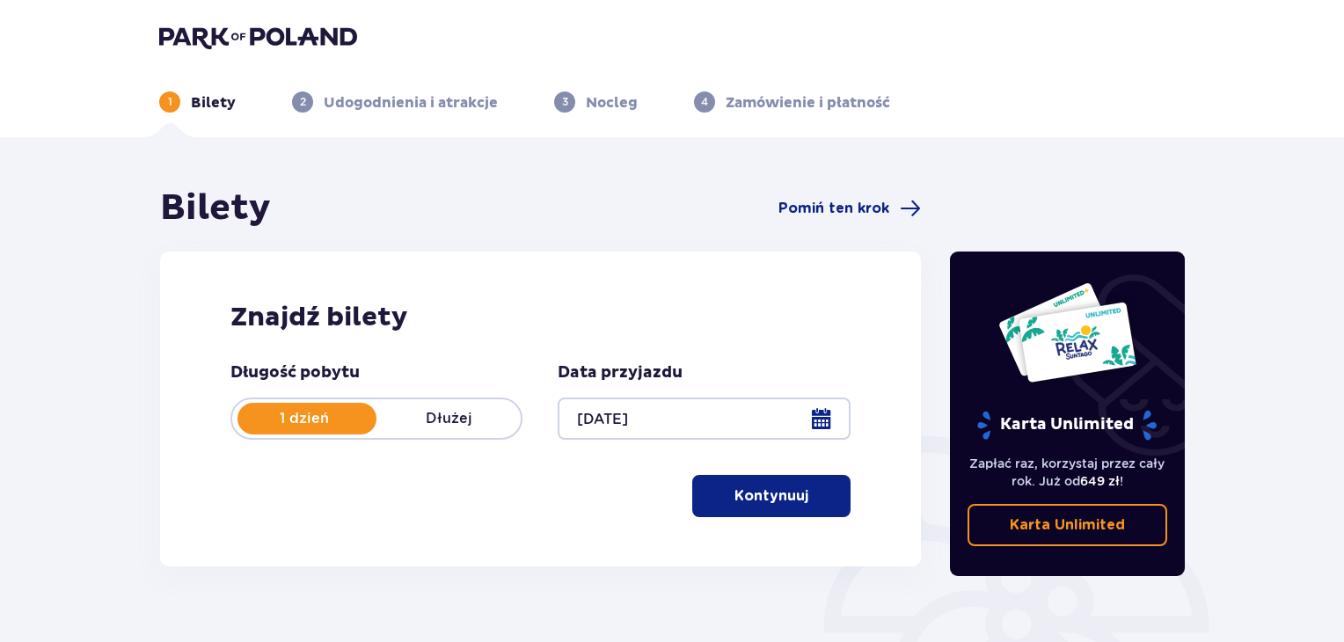
click at [760, 493] on p "Kontynuuj" at bounding box center [771, 495] width 74 height 19
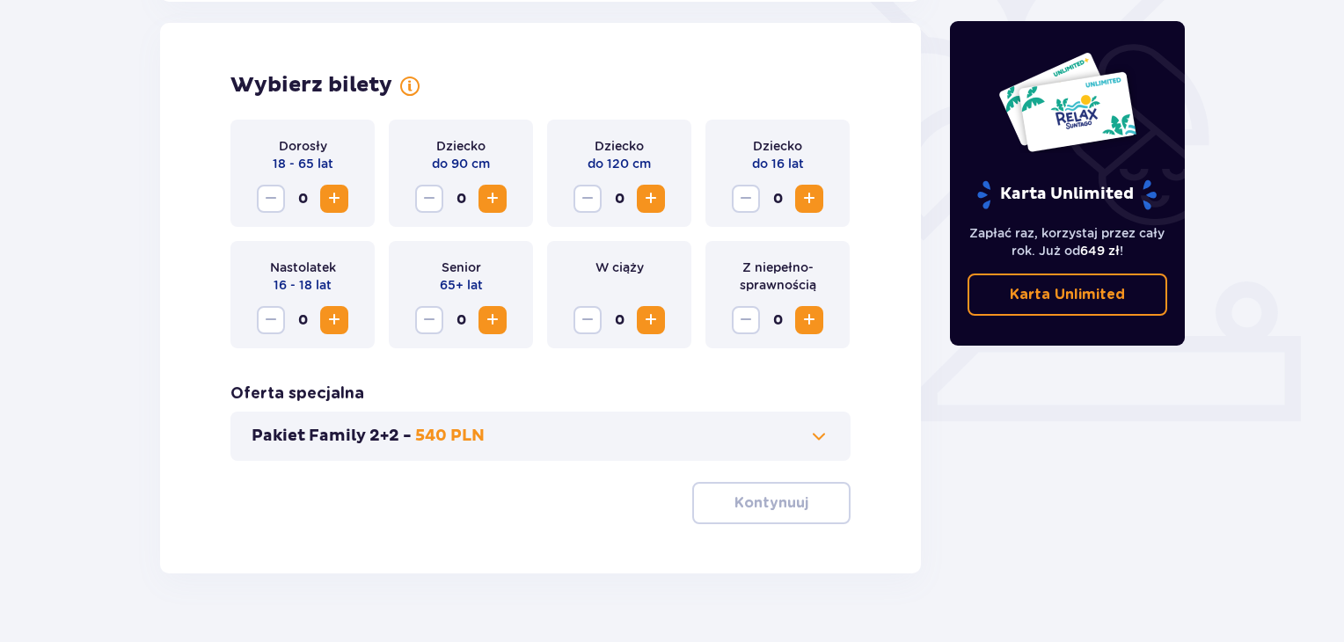
scroll to position [489, 0]
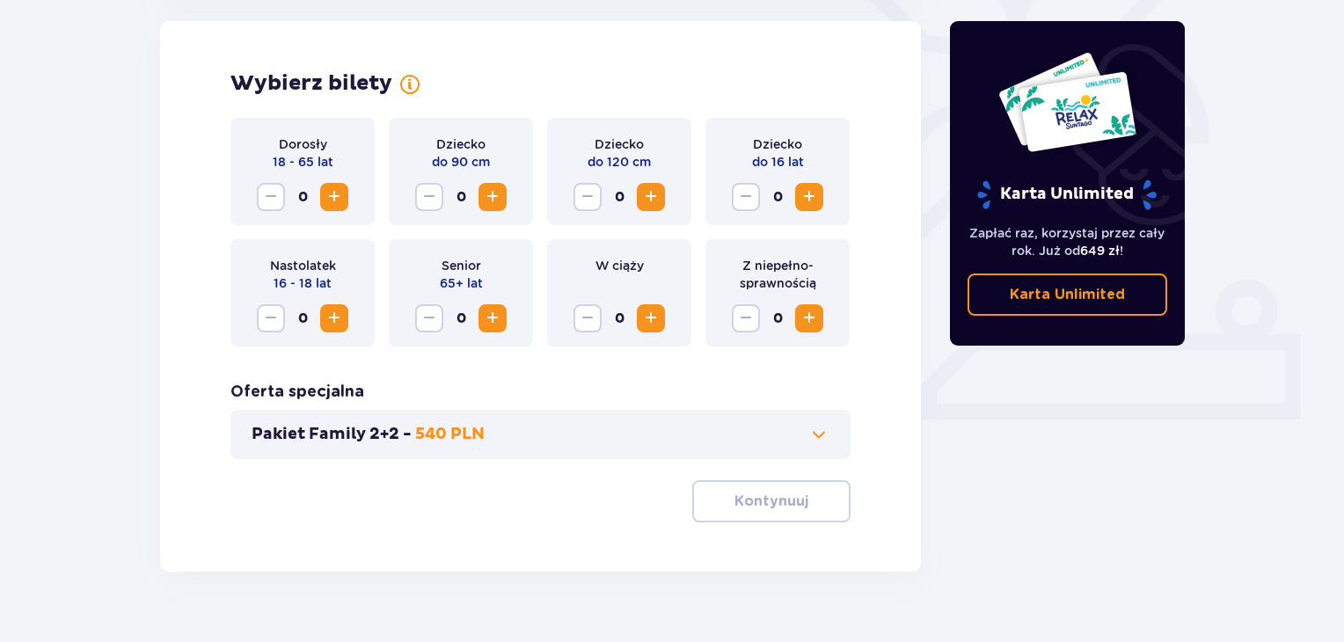
click at [338, 324] on span "Zwiększ" at bounding box center [334, 318] width 21 height 21
click at [334, 195] on span "Zwiększ" at bounding box center [334, 196] width 21 height 21
click at [777, 505] on p "Kontynuuj" at bounding box center [771, 501] width 74 height 19
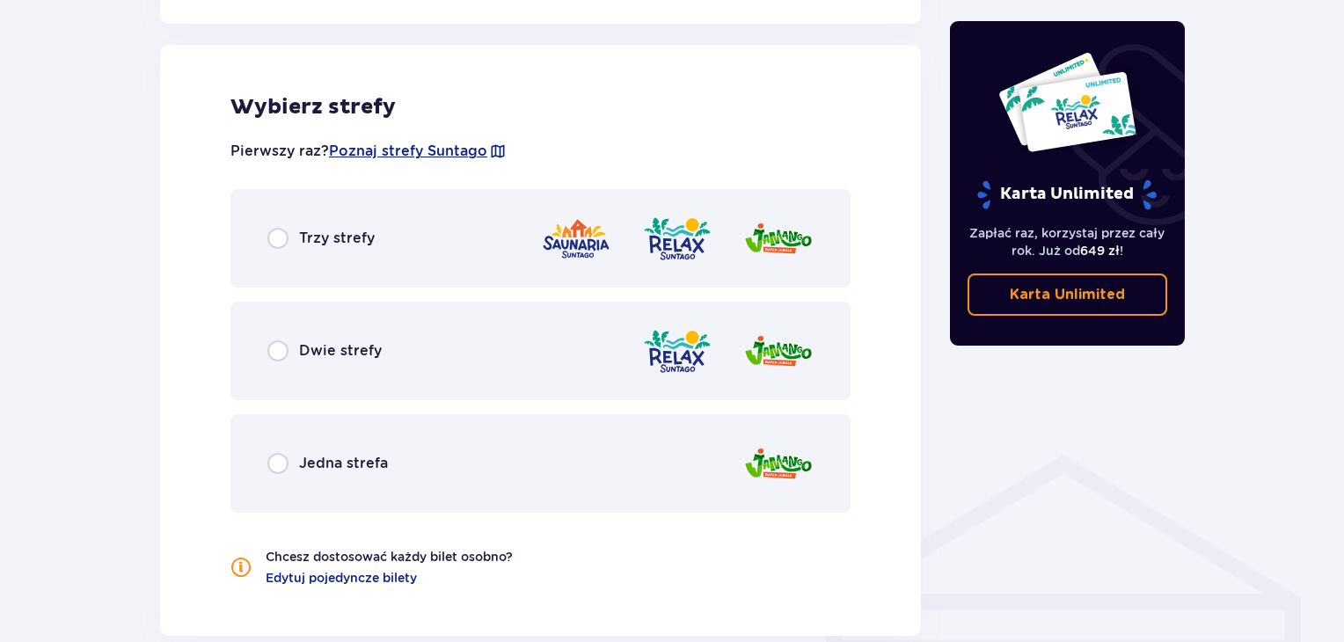
scroll to position [976, 0]
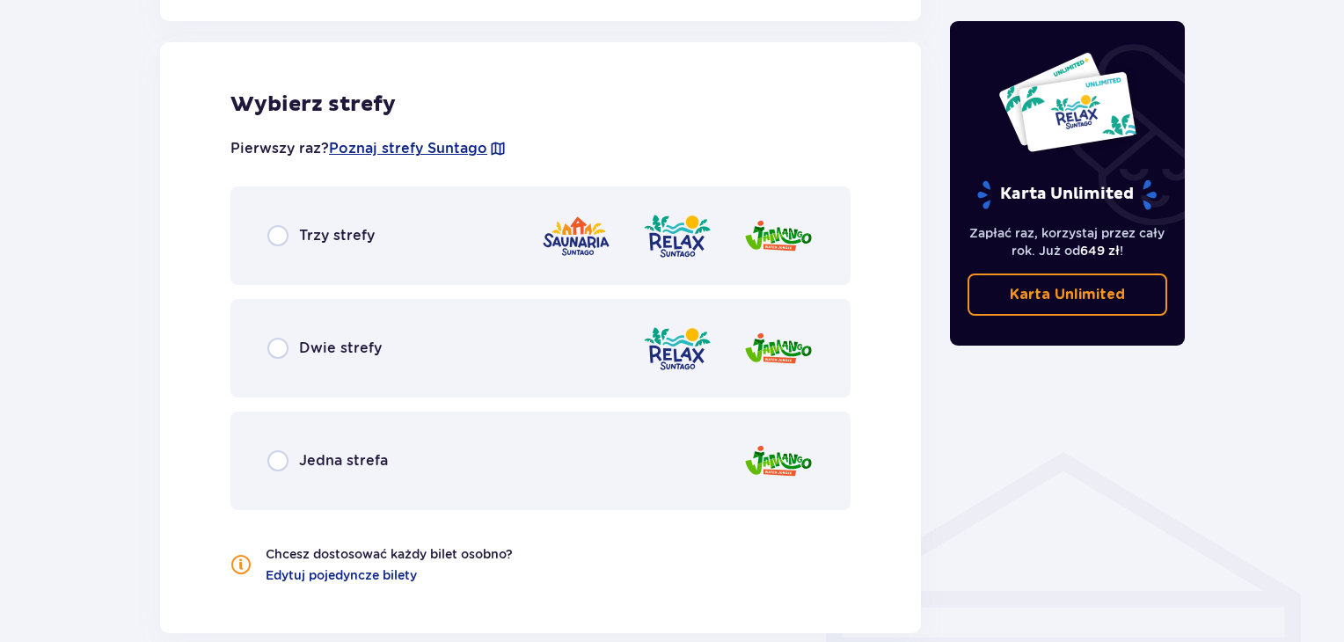
click at [271, 252] on div "Trzy strefy" at bounding box center [540, 235] width 620 height 98
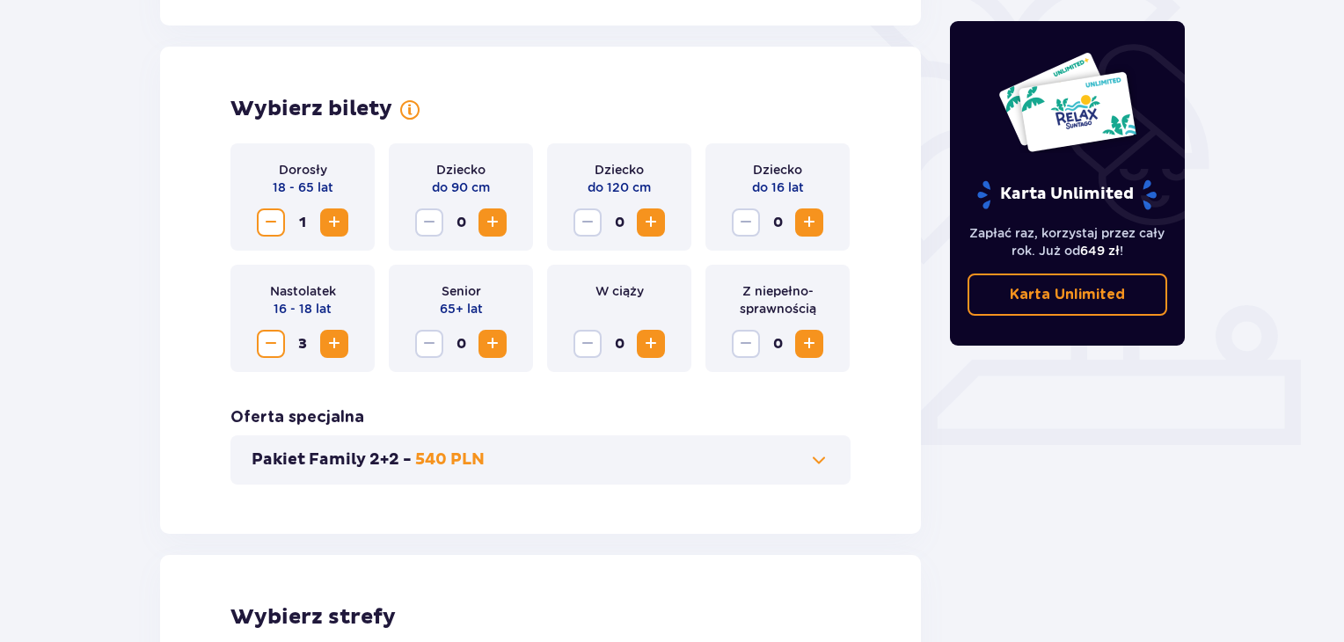
scroll to position [458, 0]
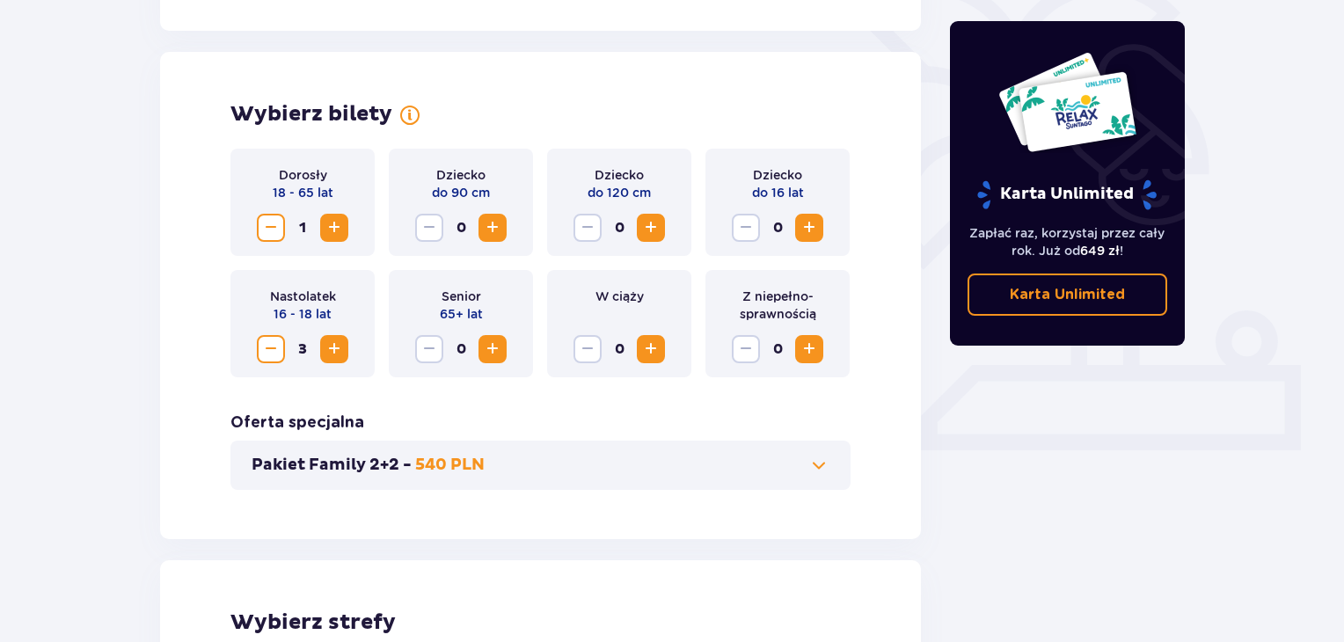
click at [820, 472] on span at bounding box center [818, 465] width 21 height 21
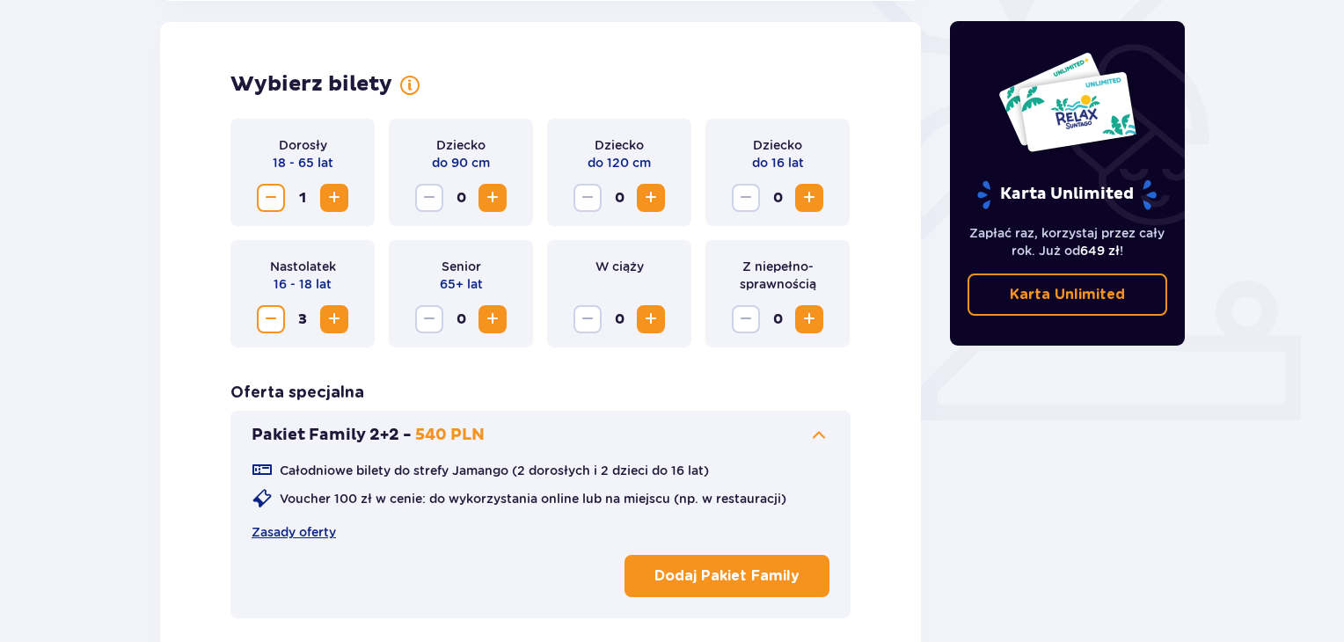
scroll to position [489, 0]
click at [818, 441] on span at bounding box center [818, 434] width 21 height 21
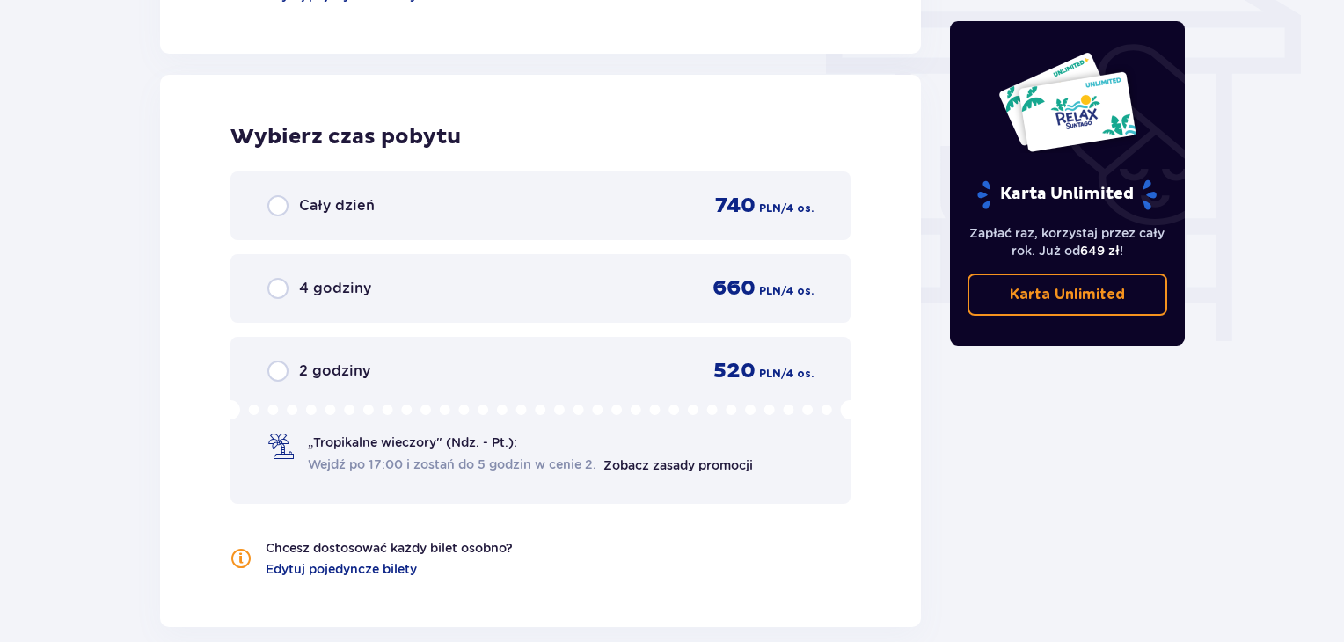
scroll to position [1554, 0]
click at [281, 215] on input "radio" at bounding box center [277, 207] width 21 height 21
radio input "true"
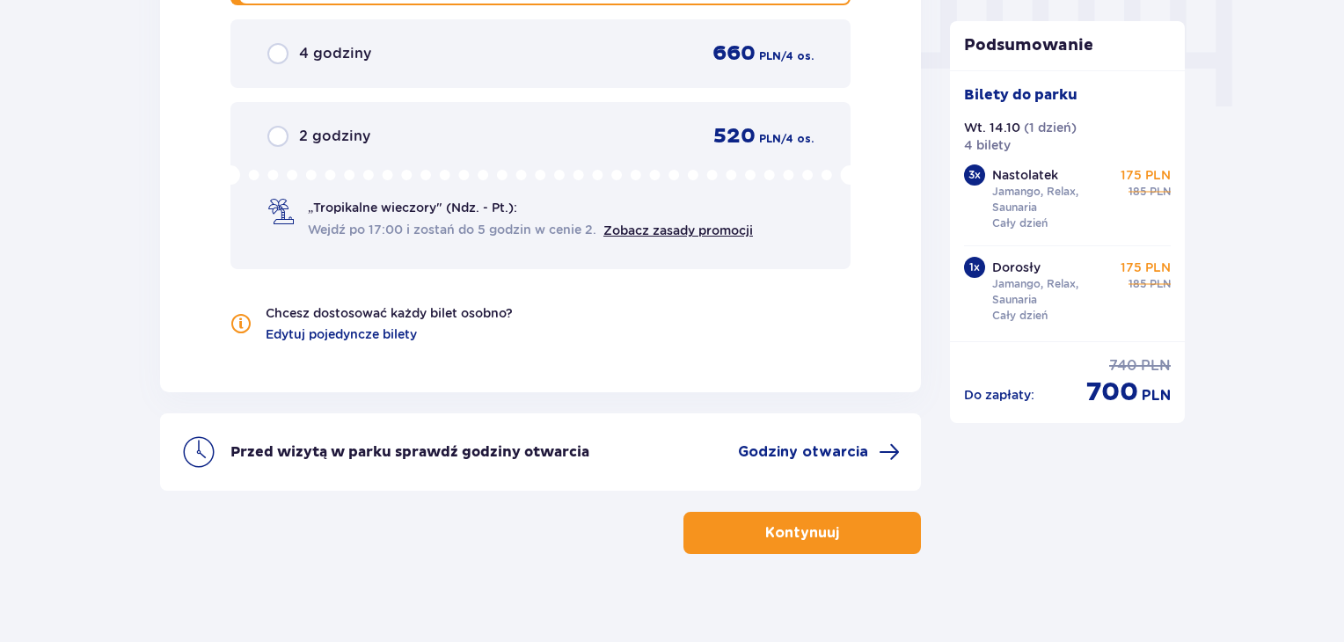
scroll to position [1806, 0]
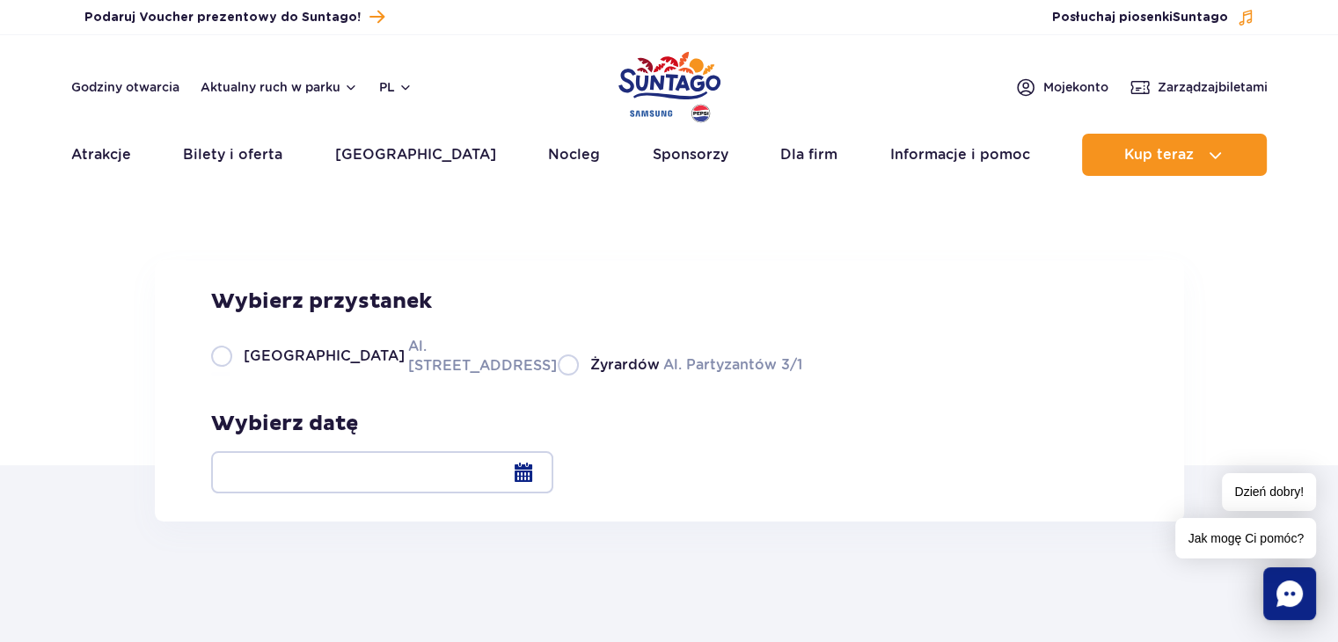
click at [226, 375] on label "Warszawa Al. [STREET_ADDRESS]" at bounding box center [373, 356] width 325 height 40
click at [226, 375] on input "Warszawa Al. [STREET_ADDRESS]" at bounding box center [220, 374] width 19 height 4
radio input "true"
click at [553, 467] on div at bounding box center [382, 472] width 342 height 42
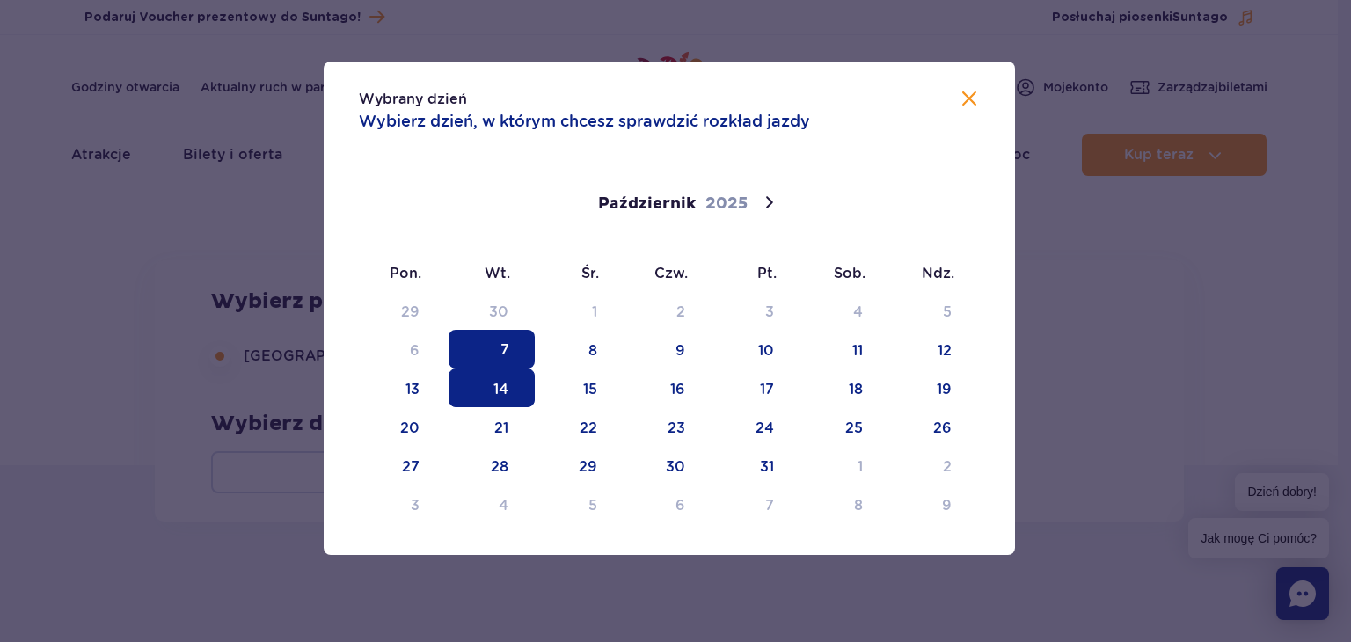
click at [517, 383] on span "14" at bounding box center [491, 387] width 86 height 39
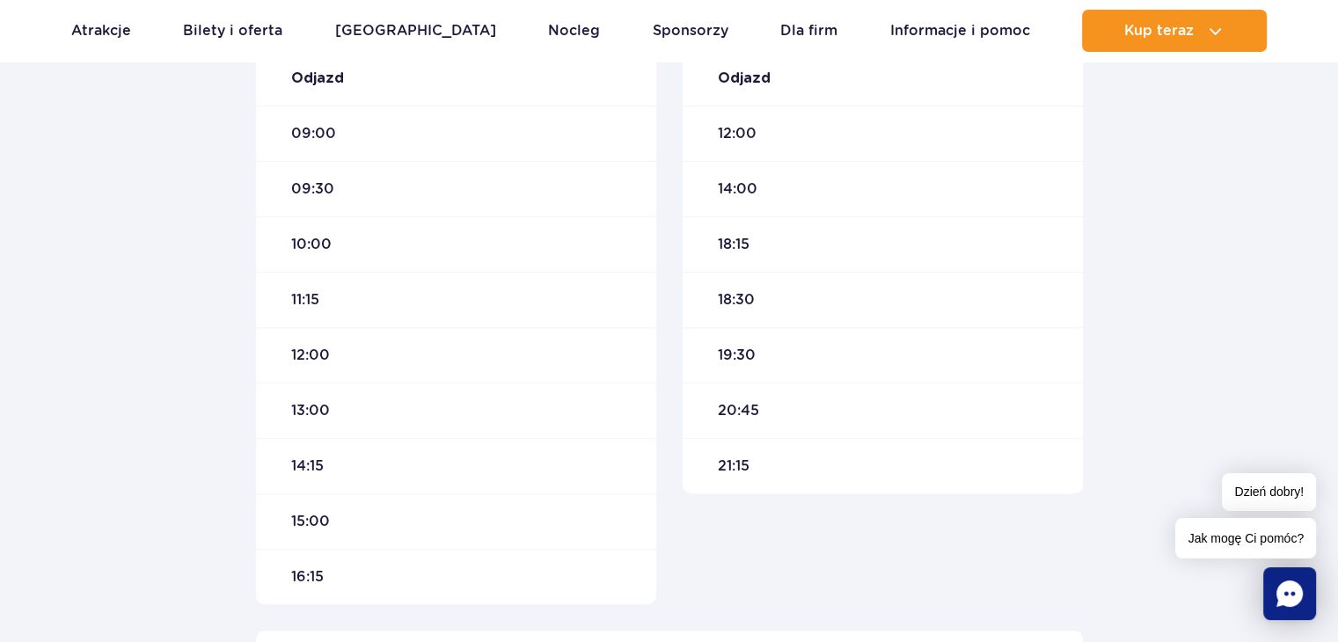
scroll to position [645, 0]
click at [806, 458] on div "21:15" at bounding box center [882, 462] width 400 height 55
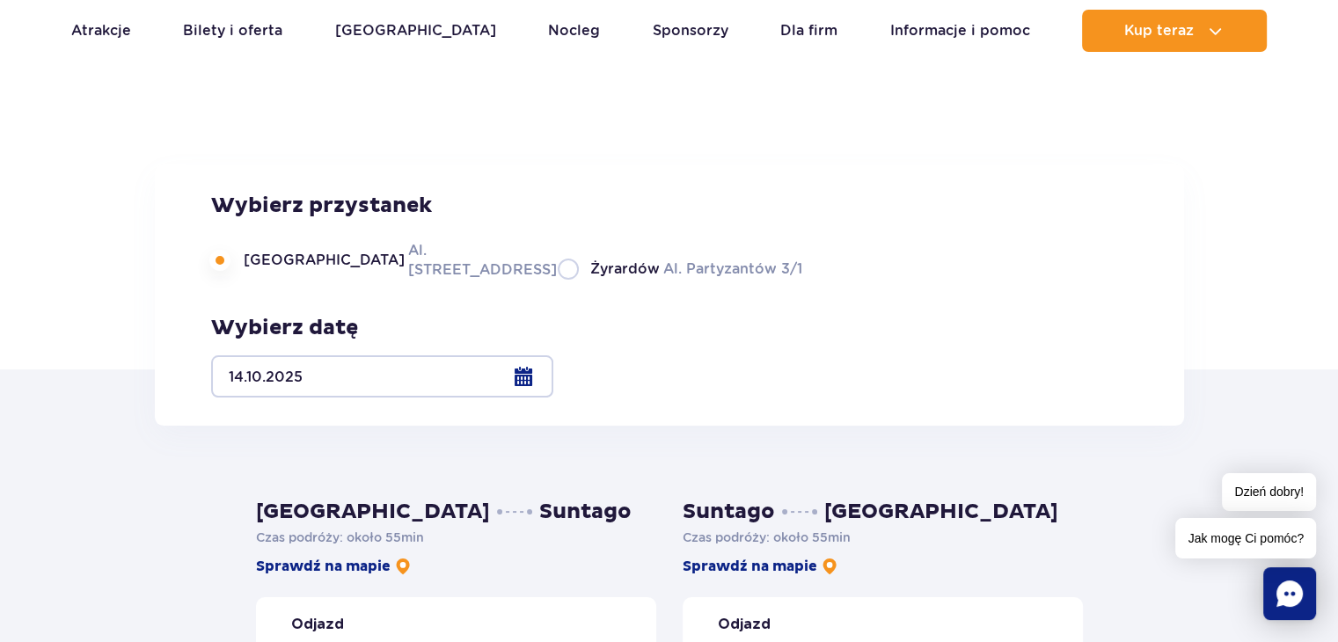
scroll to position [84, 0]
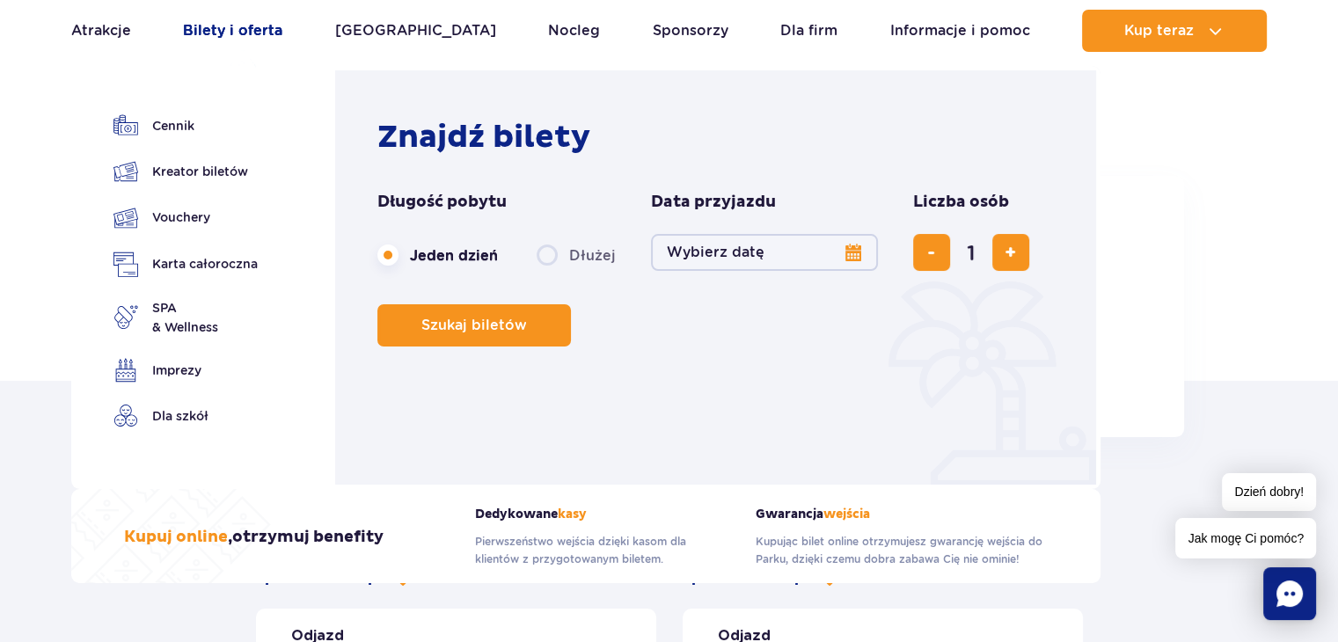
click at [263, 21] on link "Bilety i oferta" at bounding box center [232, 31] width 99 height 42
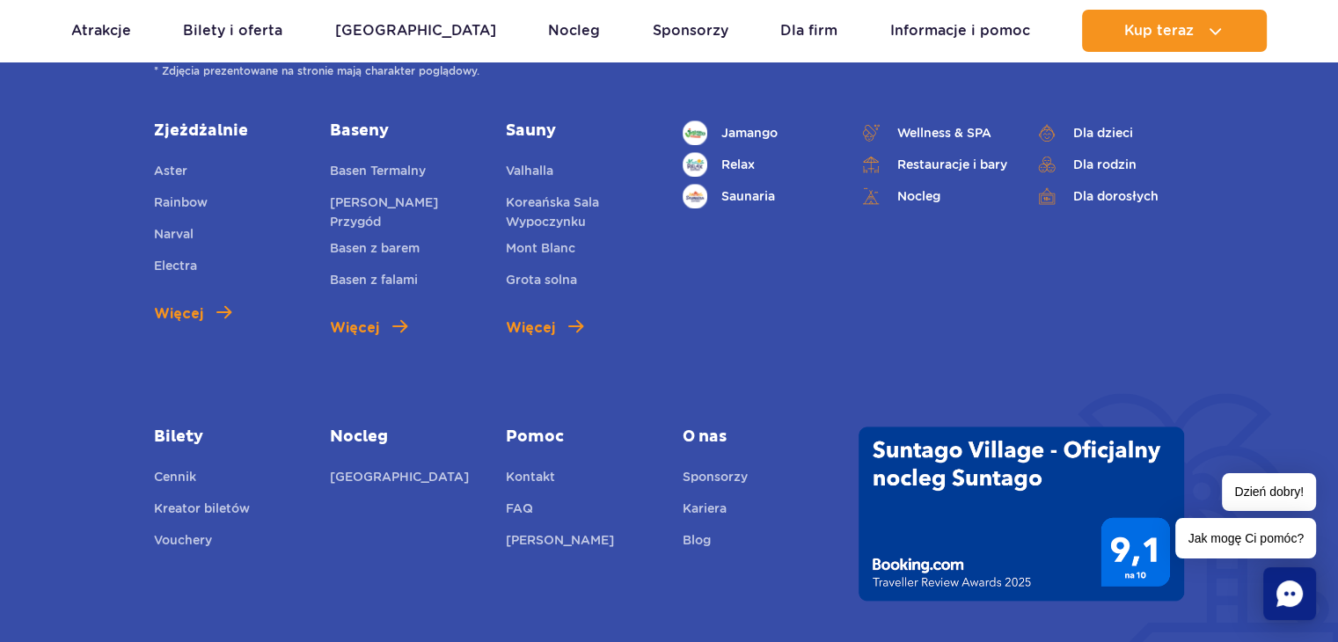
scroll to position [2188, 0]
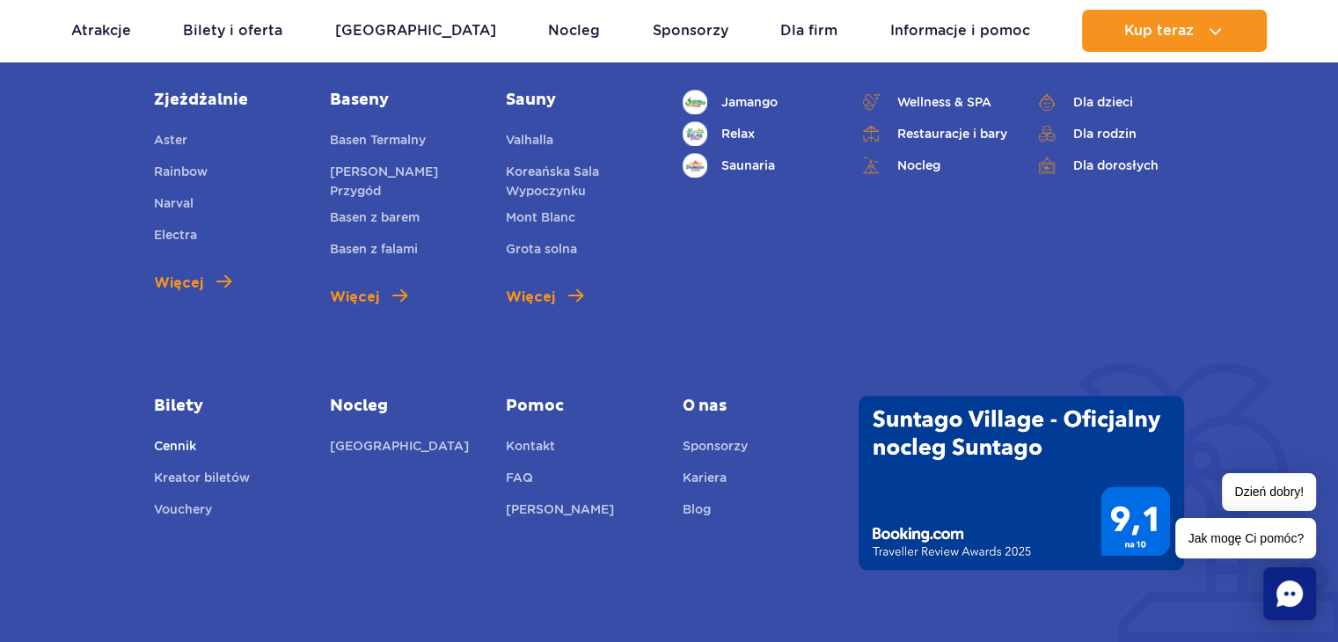
click at [188, 451] on link "Cennik" at bounding box center [175, 448] width 42 height 25
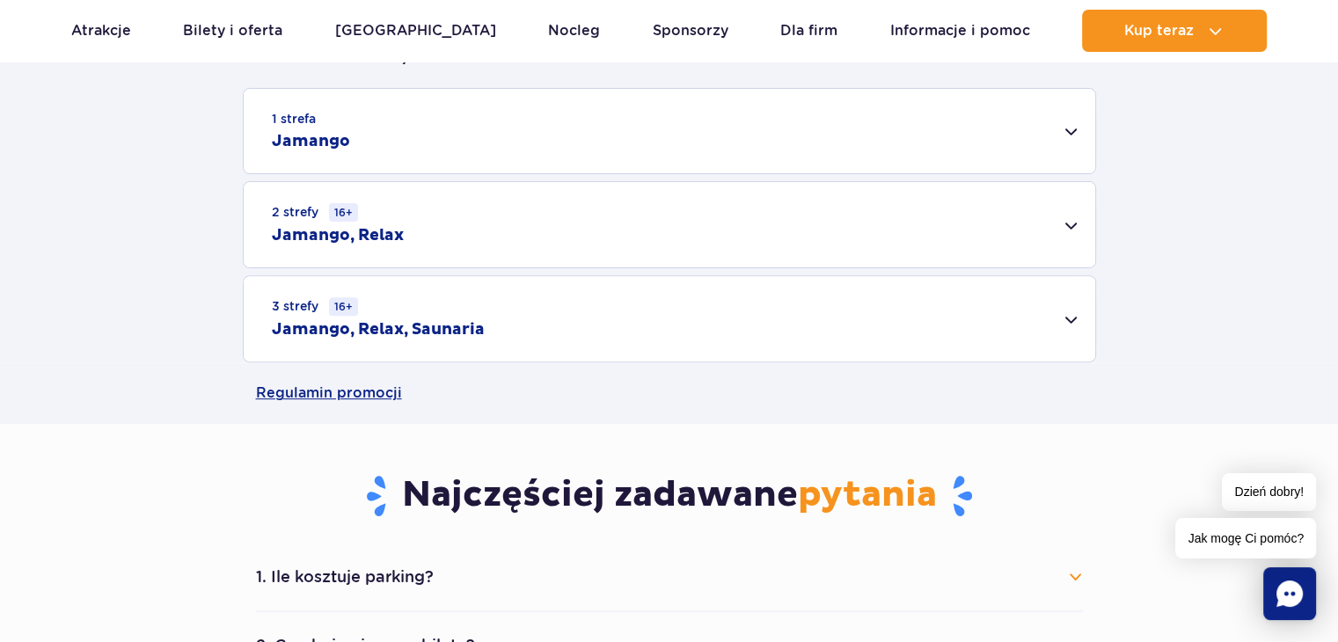
scroll to position [579, 0]
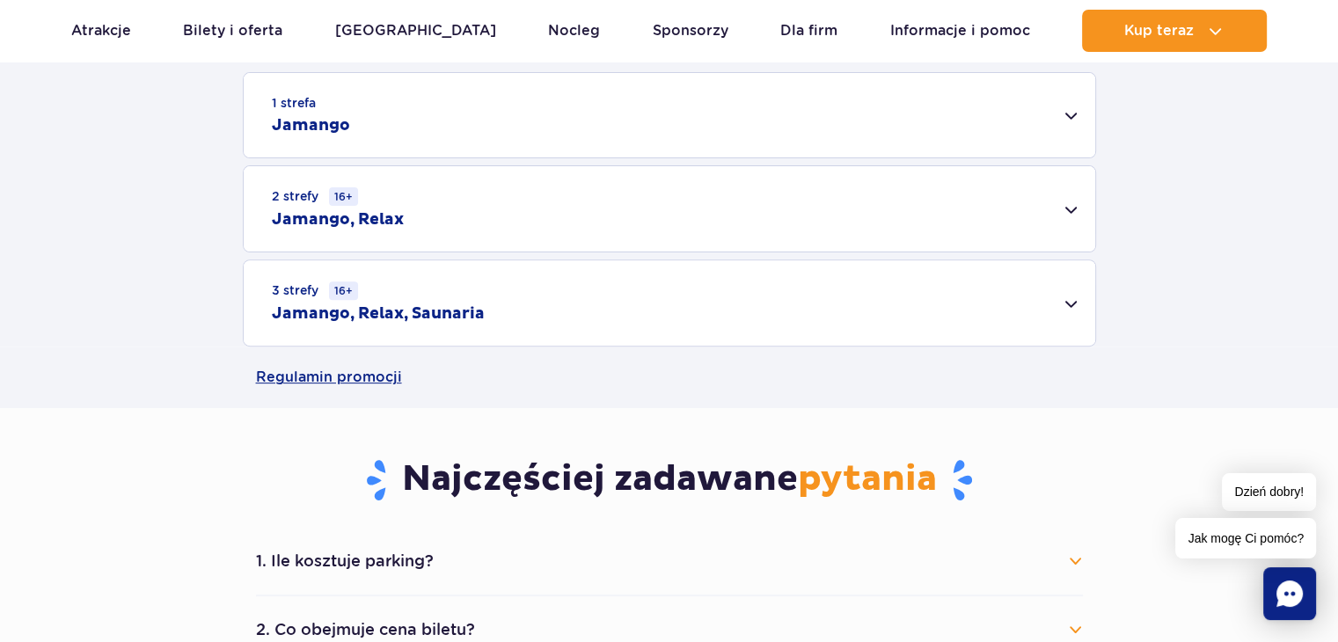
click at [1074, 311] on div "3 strefy 16+ Jamango, Relax, Saunaria" at bounding box center [669, 302] width 851 height 85
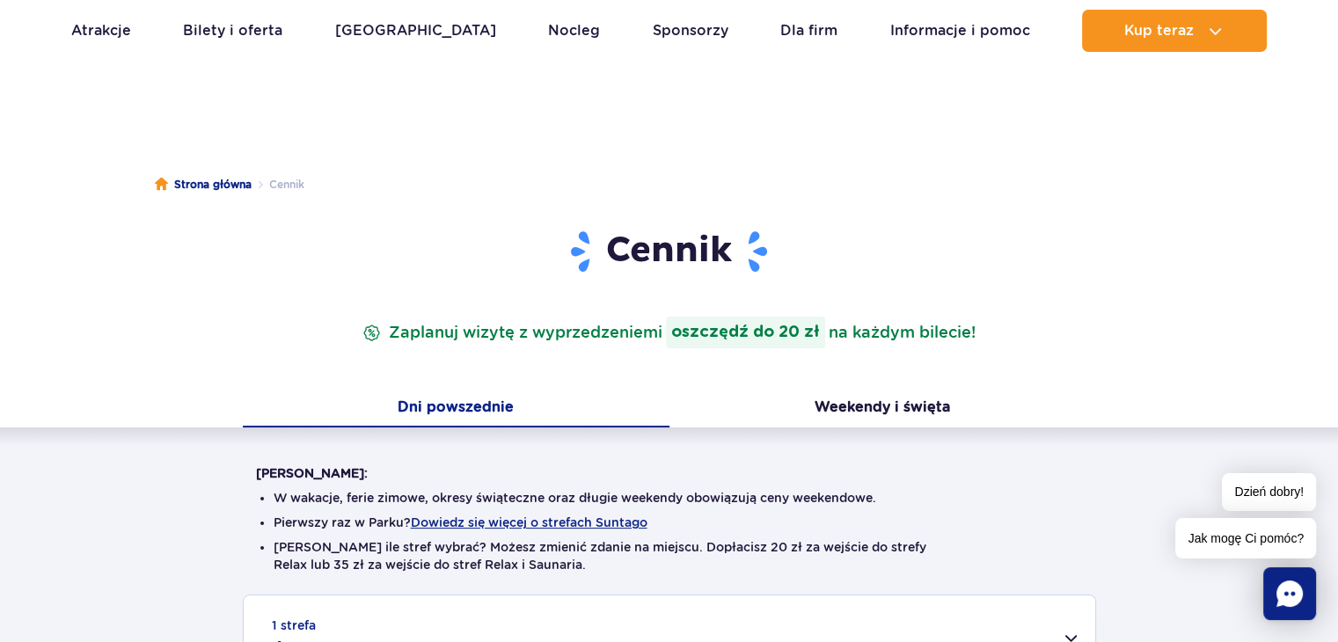
scroll to position [0, 0]
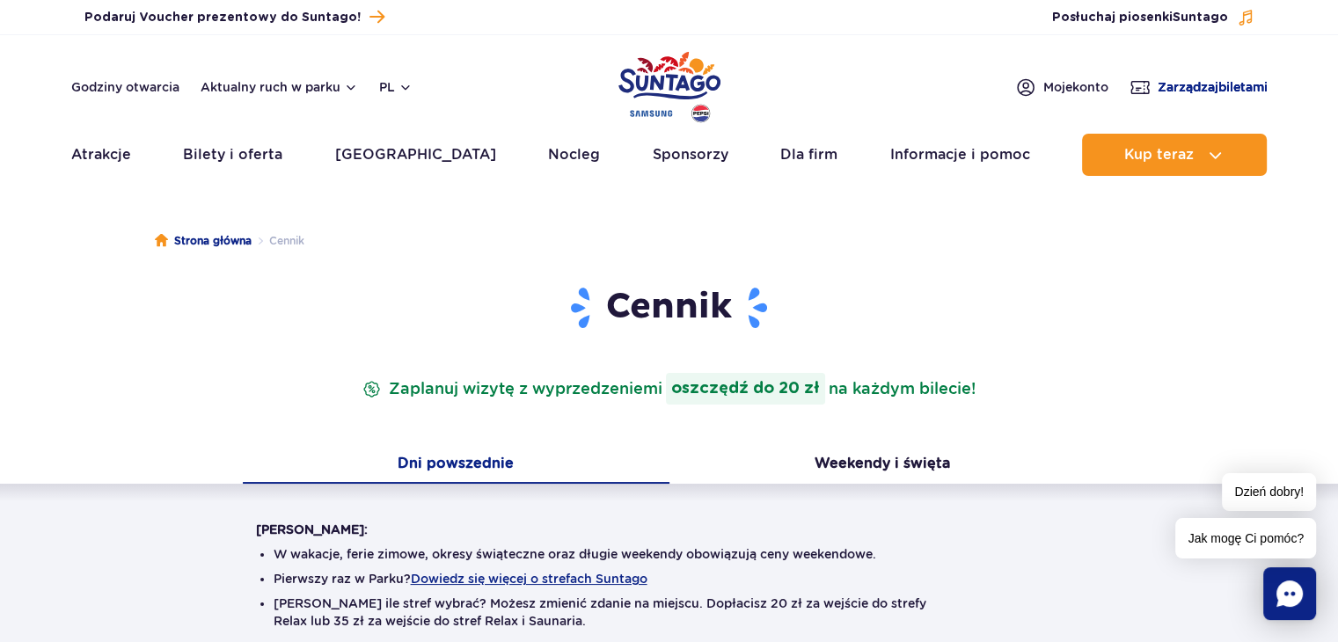
click at [1236, 92] on span "Zarządzaj biletami" at bounding box center [1212, 87] width 110 height 18
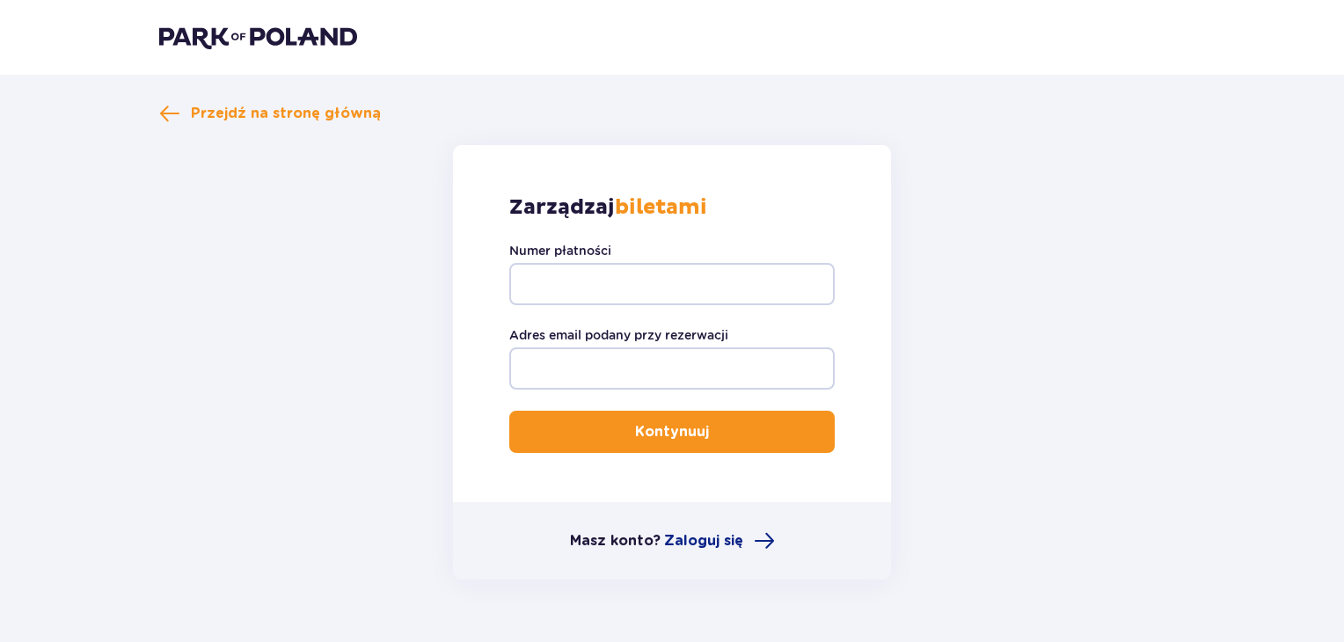
click at [170, 128] on div "Przejdź na stronę główną Zarządzaj biletami Numer płatności Adres email podany …" at bounding box center [671, 341] width 1025 height 477
click at [170, 115] on span at bounding box center [169, 113] width 21 height 21
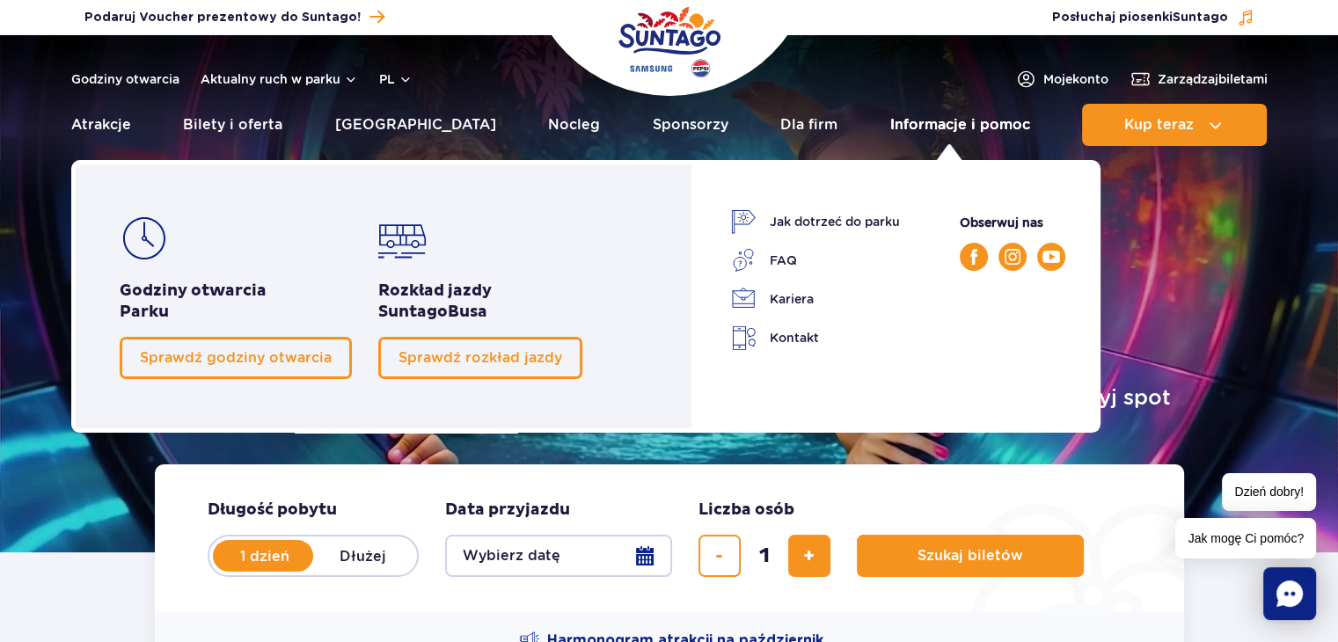
click at [957, 130] on link "Informacje i pomoc" at bounding box center [960, 125] width 140 height 42
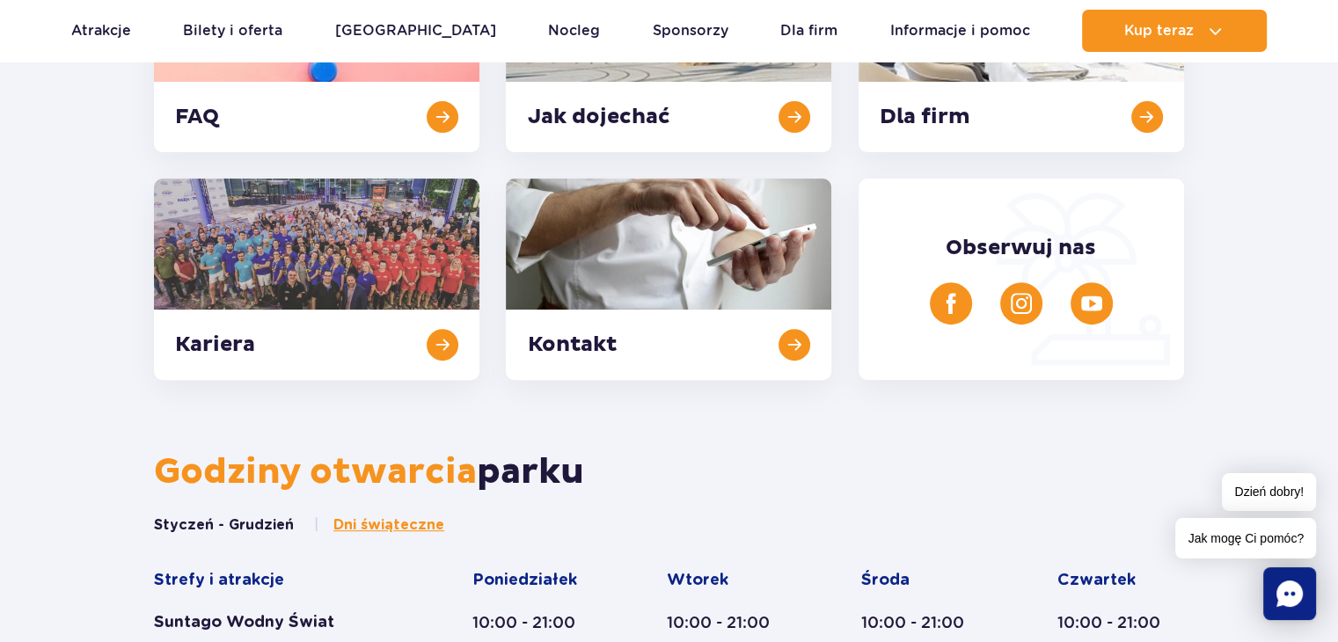
scroll to position [598, 0]
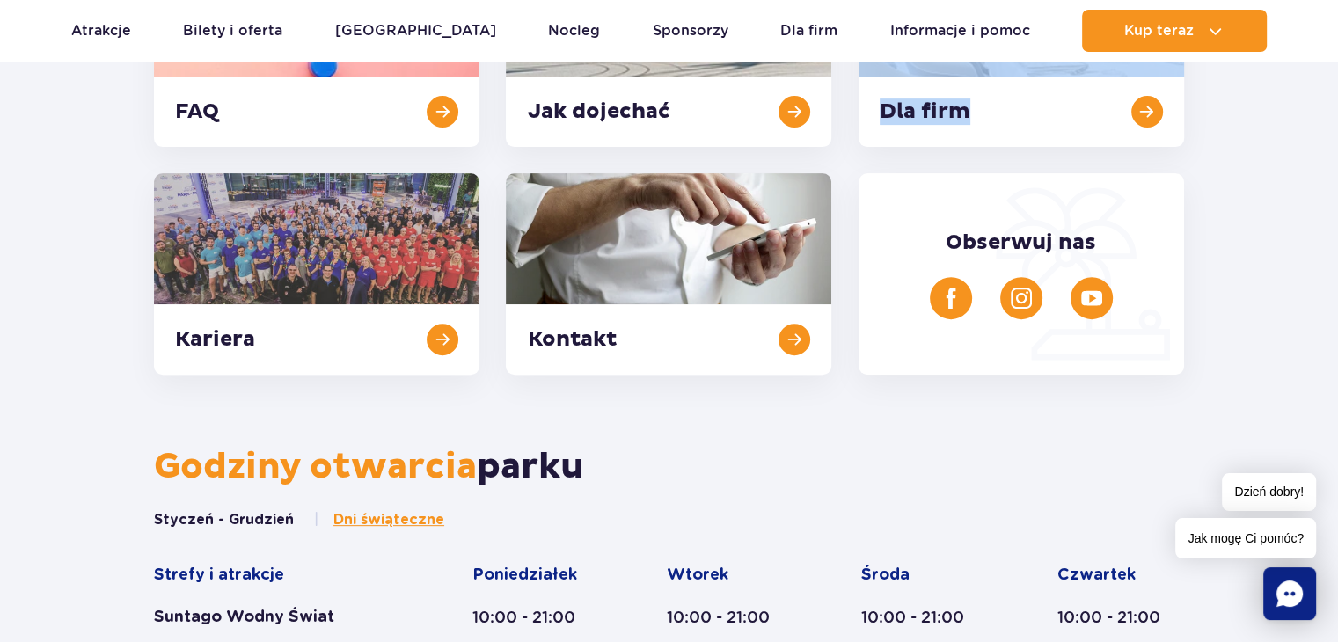
drag, startPoint x: 1337, startPoint y: 135, endPoint x: 1344, endPoint y: 60, distance: 76.0
click at [1313, 191] on section "Informacje i pomoc FAQ Jak dojechać Dla firm Kariera Kontakt Obserwuj nas" at bounding box center [669, 90] width 1338 height 570
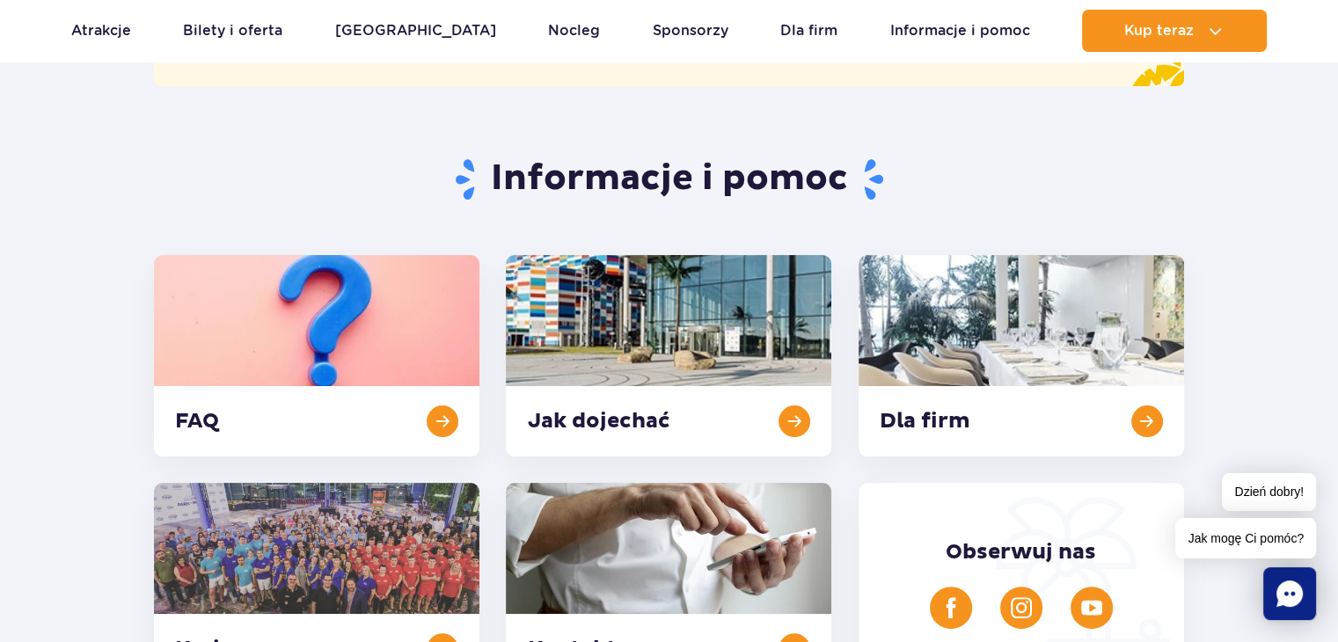
scroll to position [306, 0]
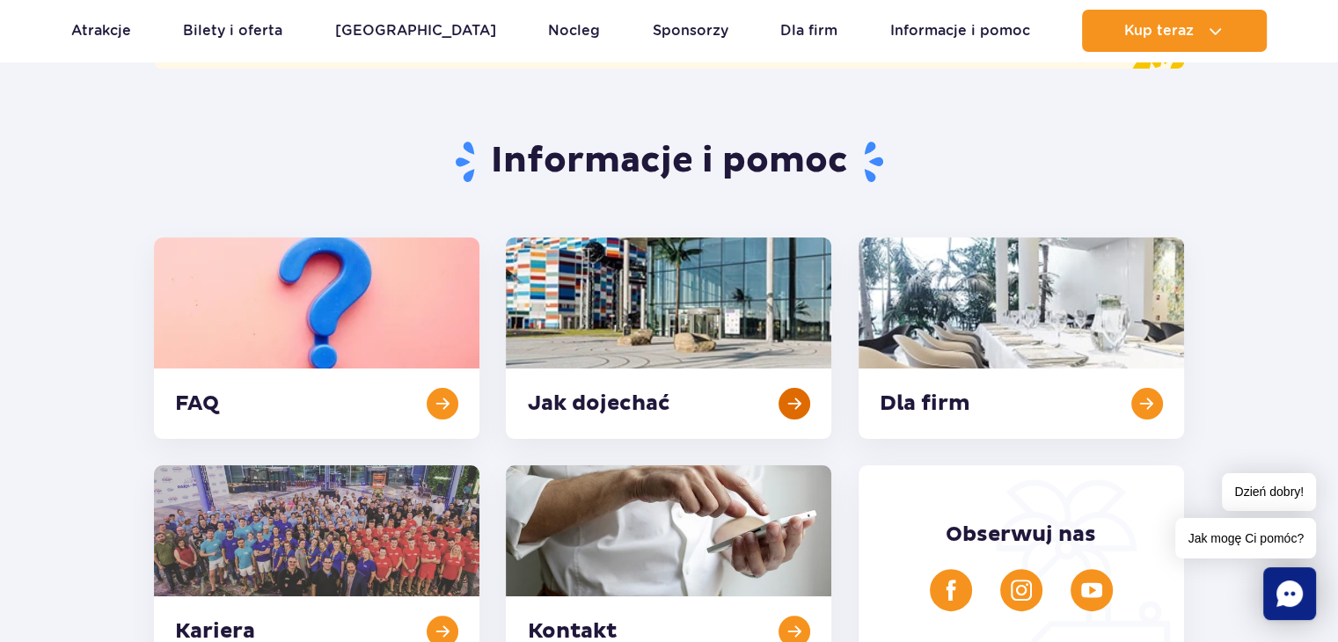
click at [686, 295] on link at bounding box center [668, 337] width 325 height 201
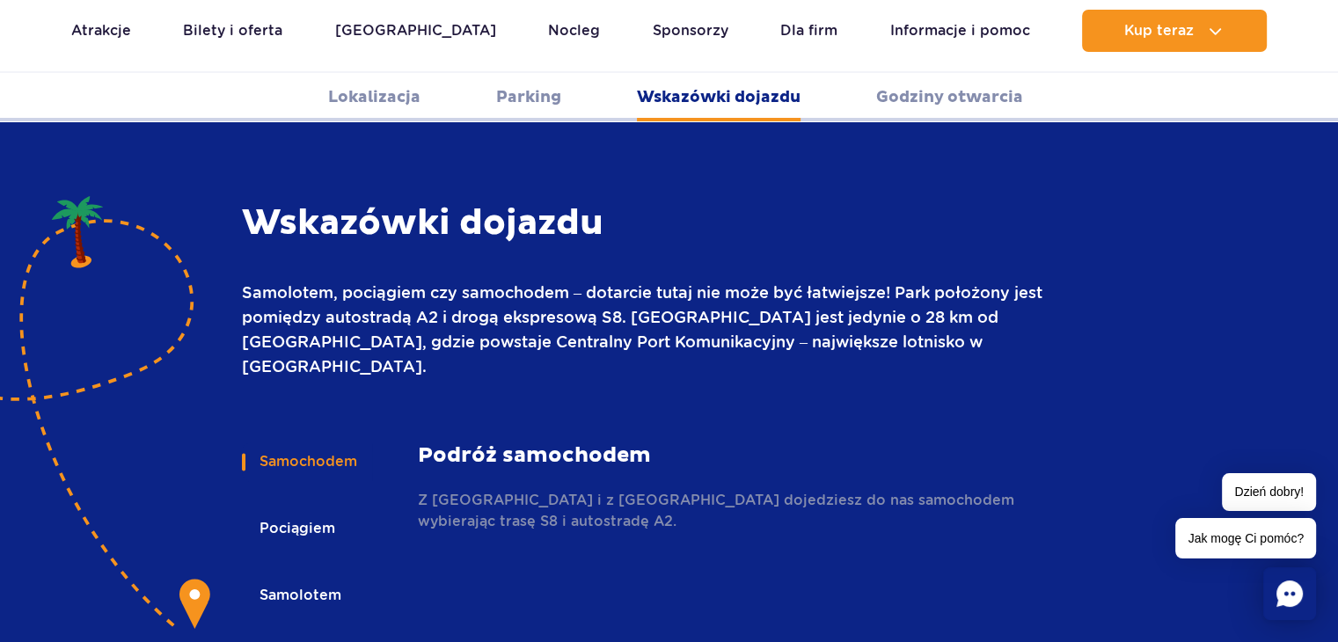
click at [303, 509] on button "Pociągiem" at bounding box center [296, 528] width 108 height 39
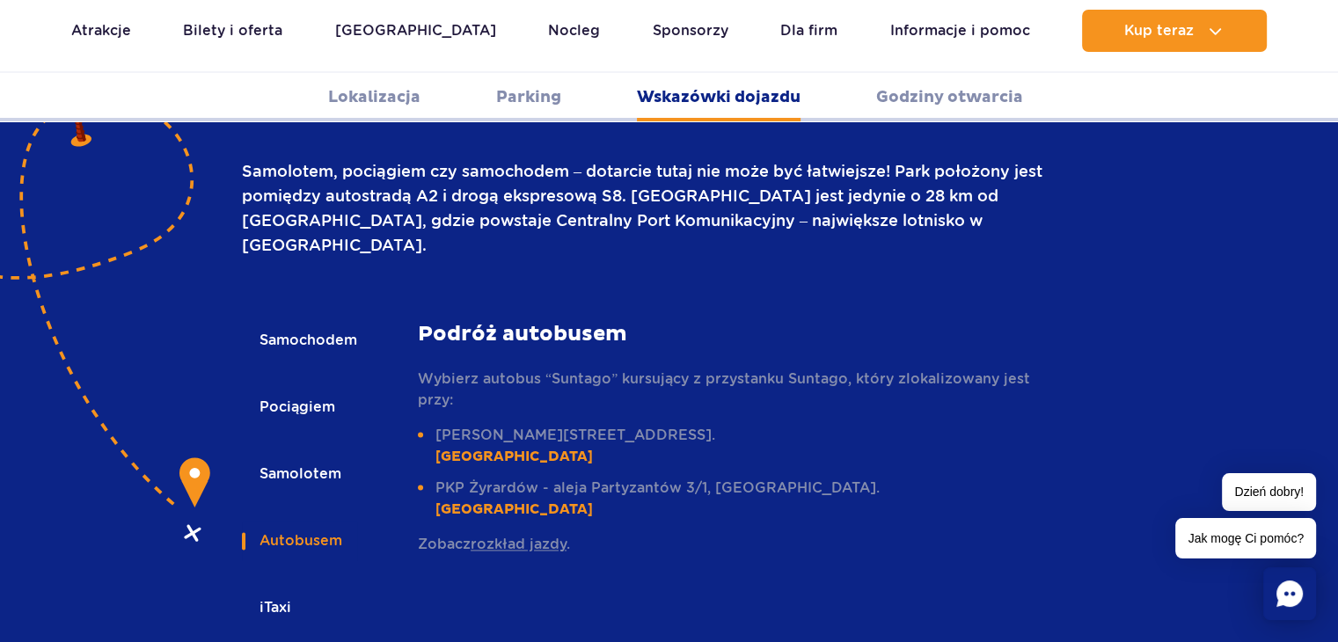
scroll to position [2480, 0]
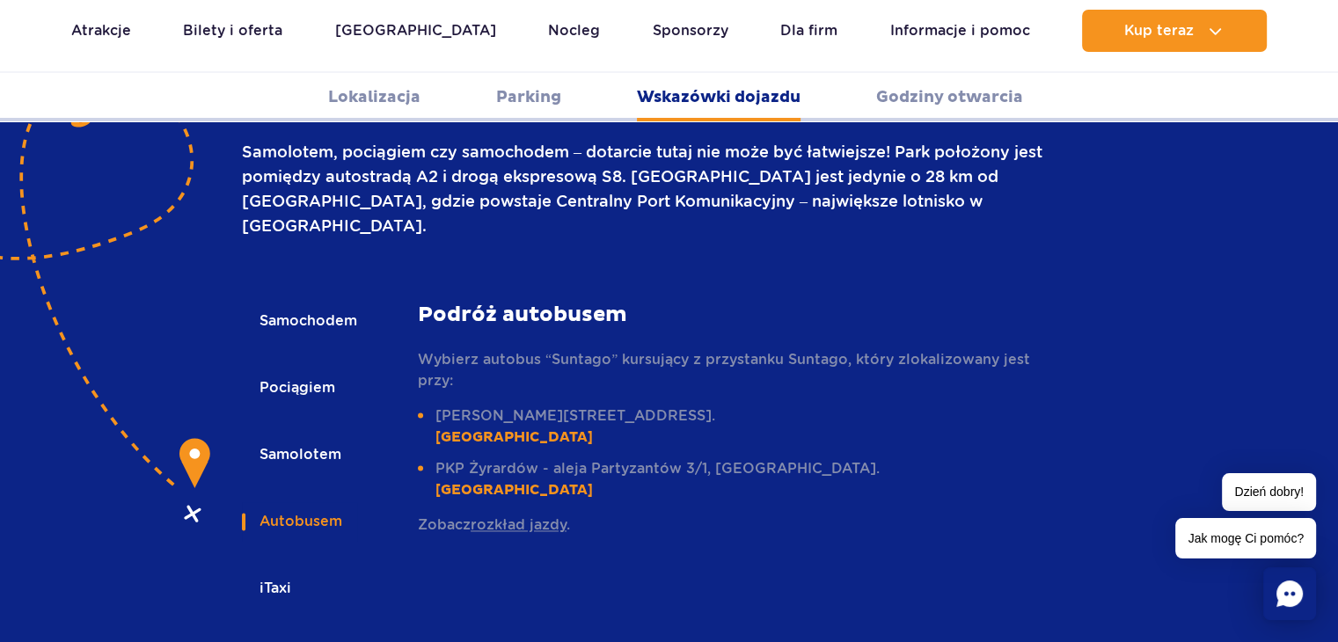
click at [507, 516] on link "rozkład jazdy" at bounding box center [518, 524] width 96 height 17
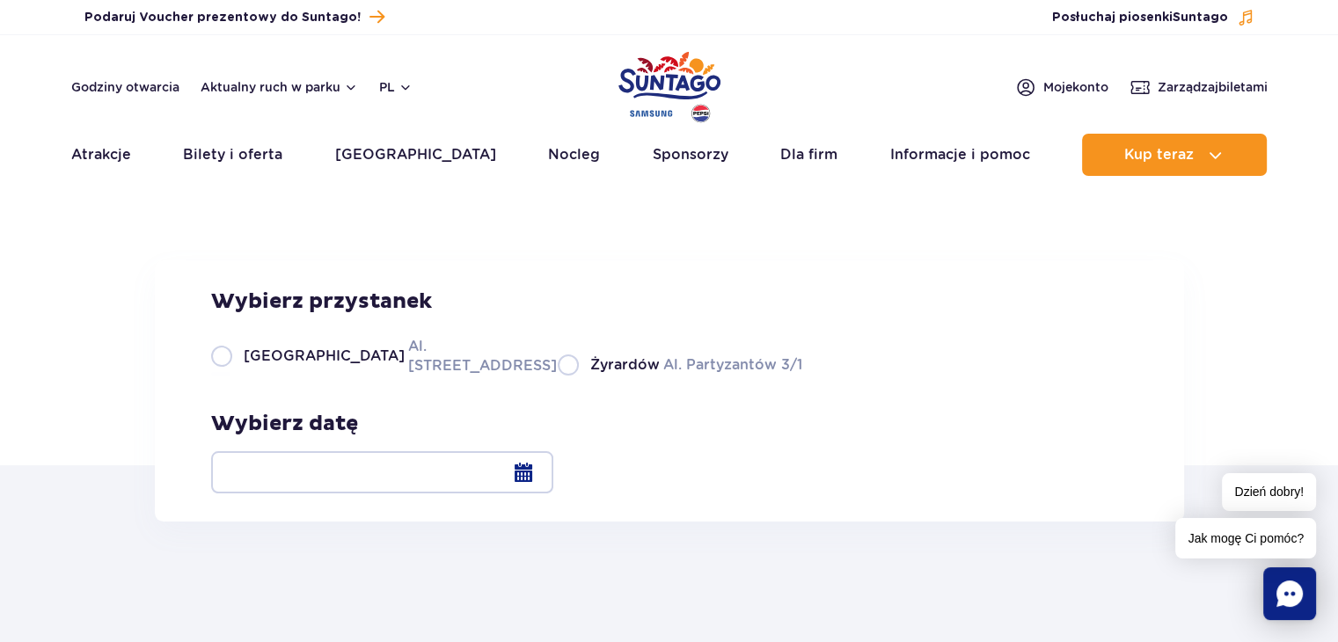
click at [235, 375] on label "Warszawa Al. [STREET_ADDRESS]" at bounding box center [373, 356] width 325 height 40
click at [230, 375] on input "Warszawa Al. [STREET_ADDRESS]" at bounding box center [220, 374] width 19 height 4
radio input "true"
click at [553, 472] on div at bounding box center [382, 472] width 342 height 42
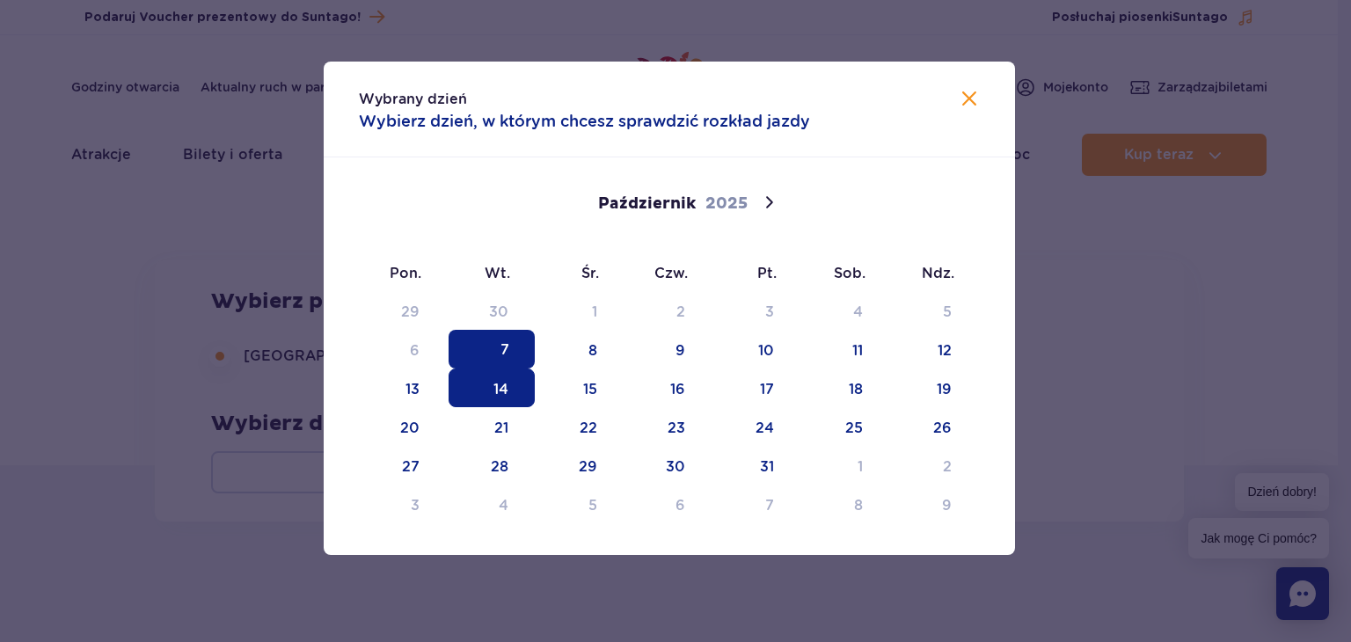
click at [491, 387] on span "14" at bounding box center [491, 387] width 86 height 39
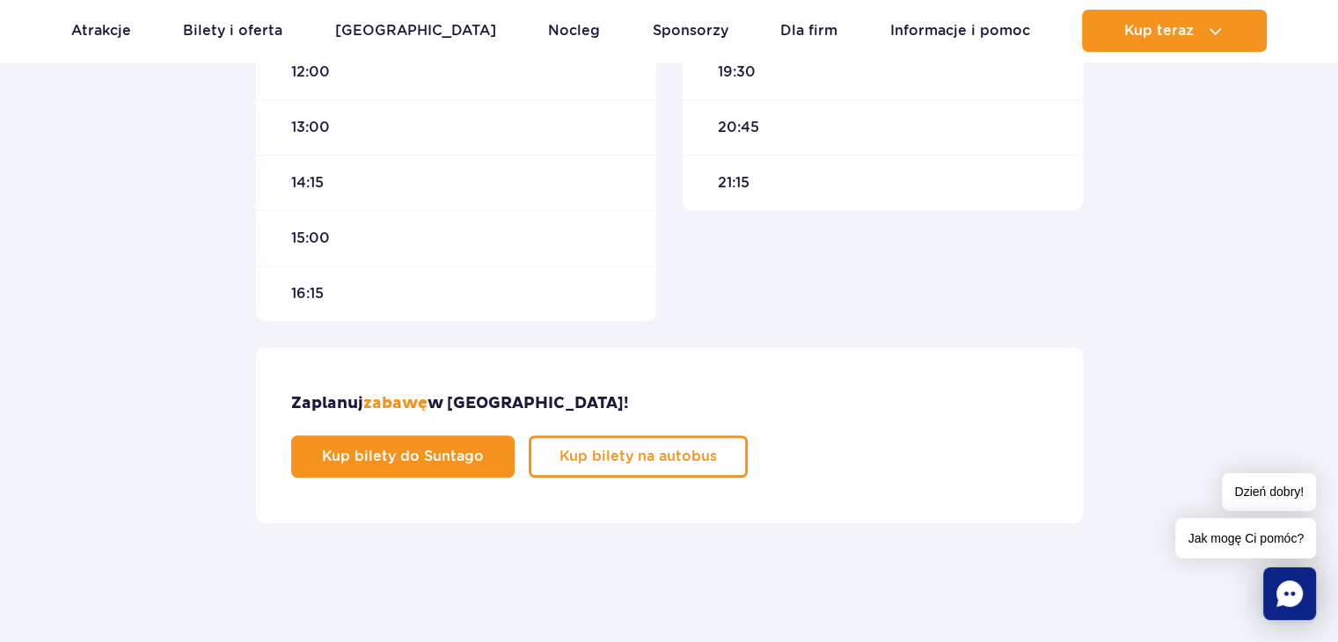
scroll to position [967, 0]
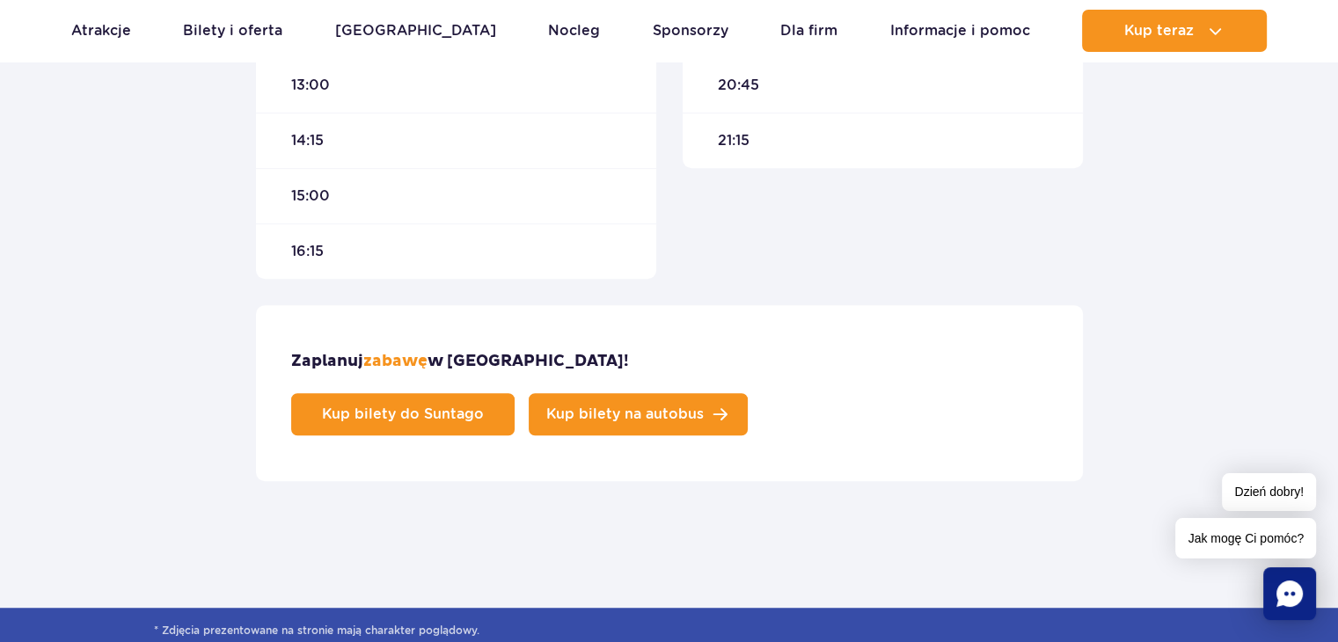
click at [703, 407] on span "Kup bilety na autobus" at bounding box center [624, 414] width 157 height 14
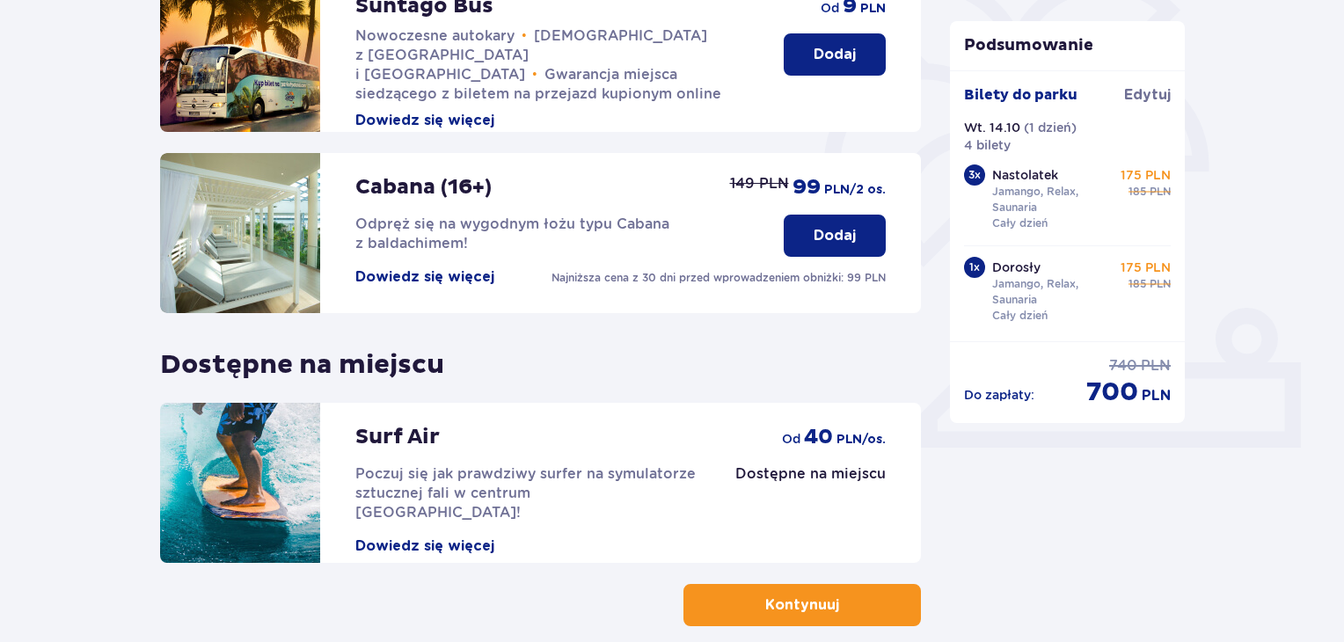
scroll to position [468, 0]
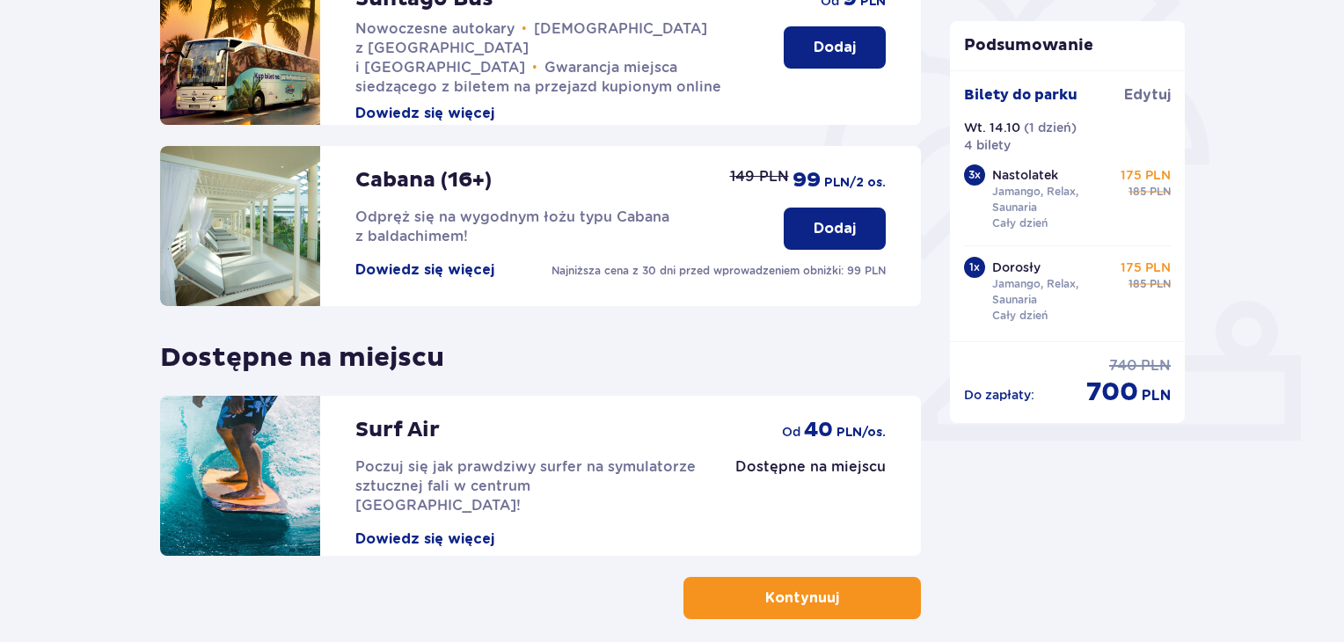
click at [788, 595] on p "Kontynuuj" at bounding box center [802, 597] width 74 height 19
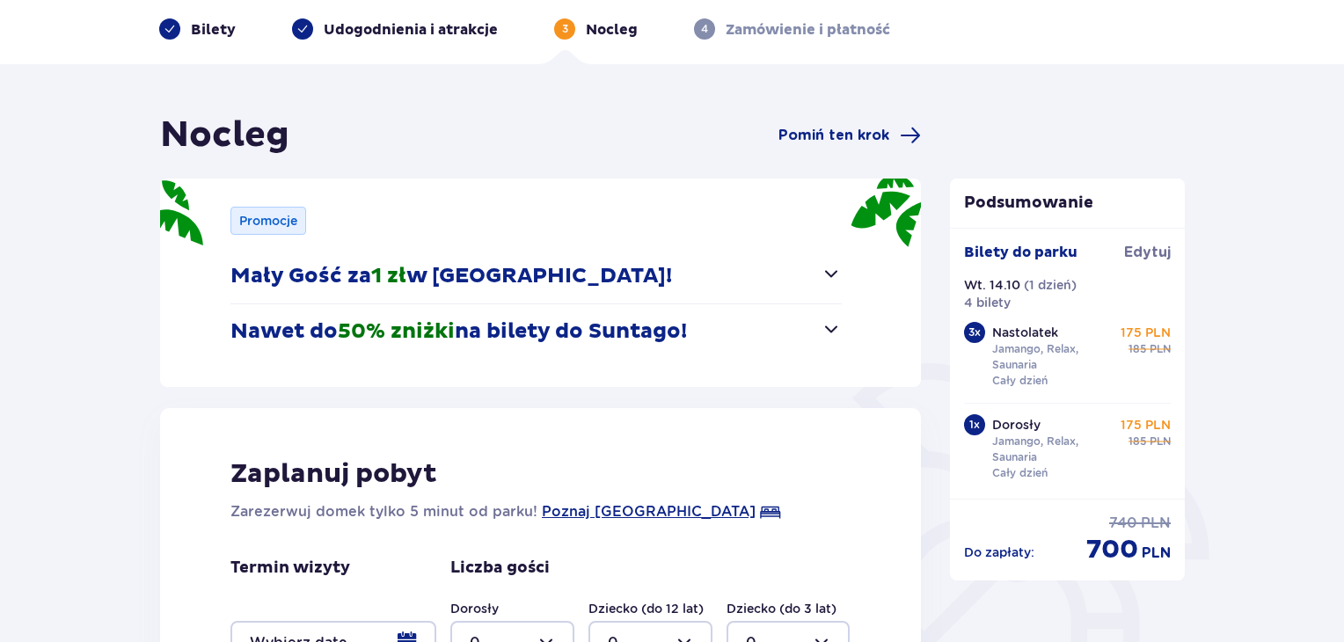
scroll to position [70, 0]
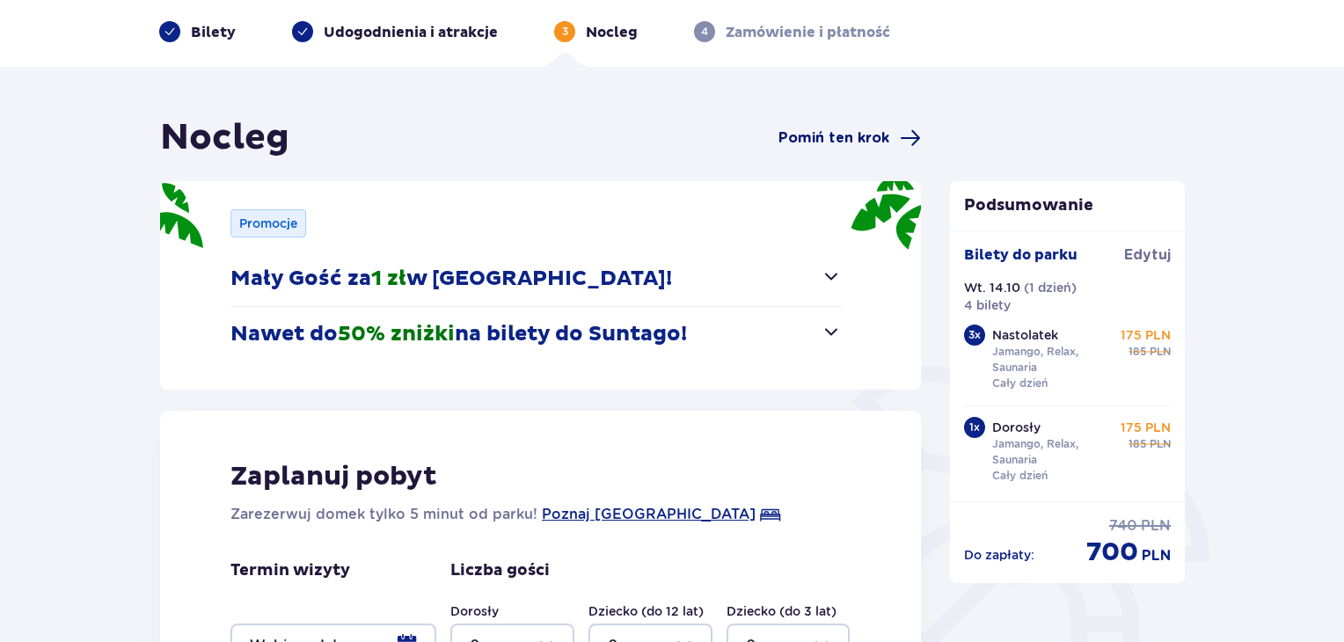
click at [879, 128] on span "Pomiń ten krok" at bounding box center [833, 137] width 111 height 19
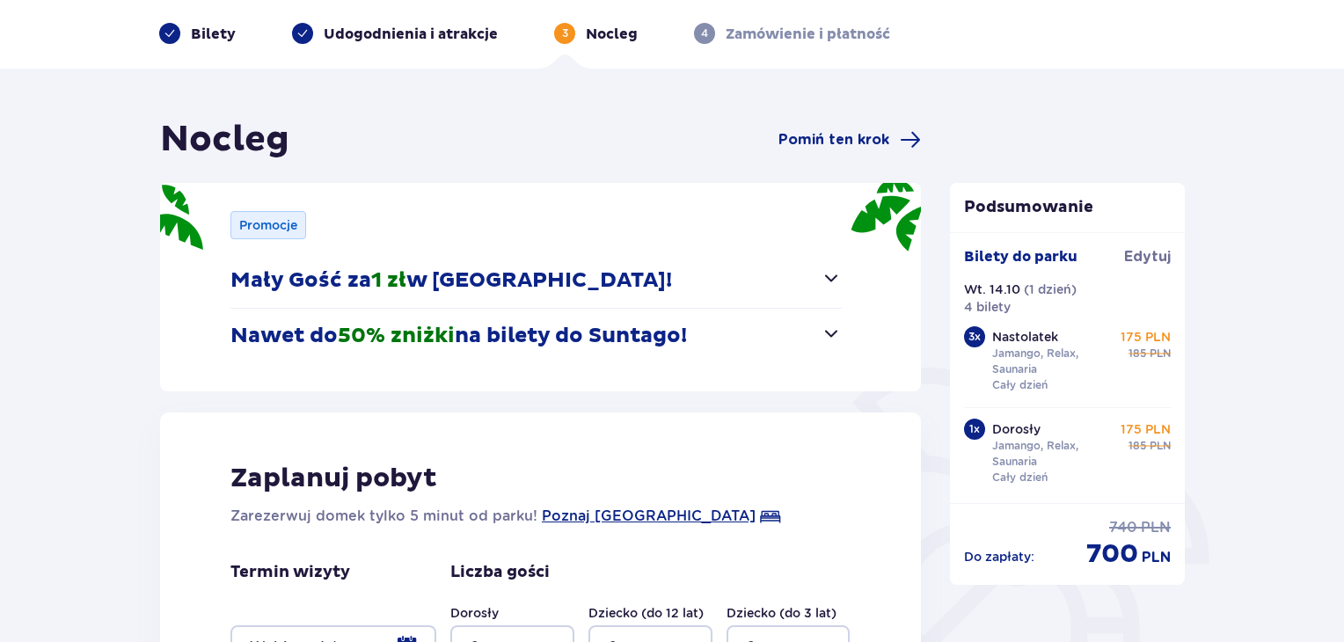
scroll to position [70, 0]
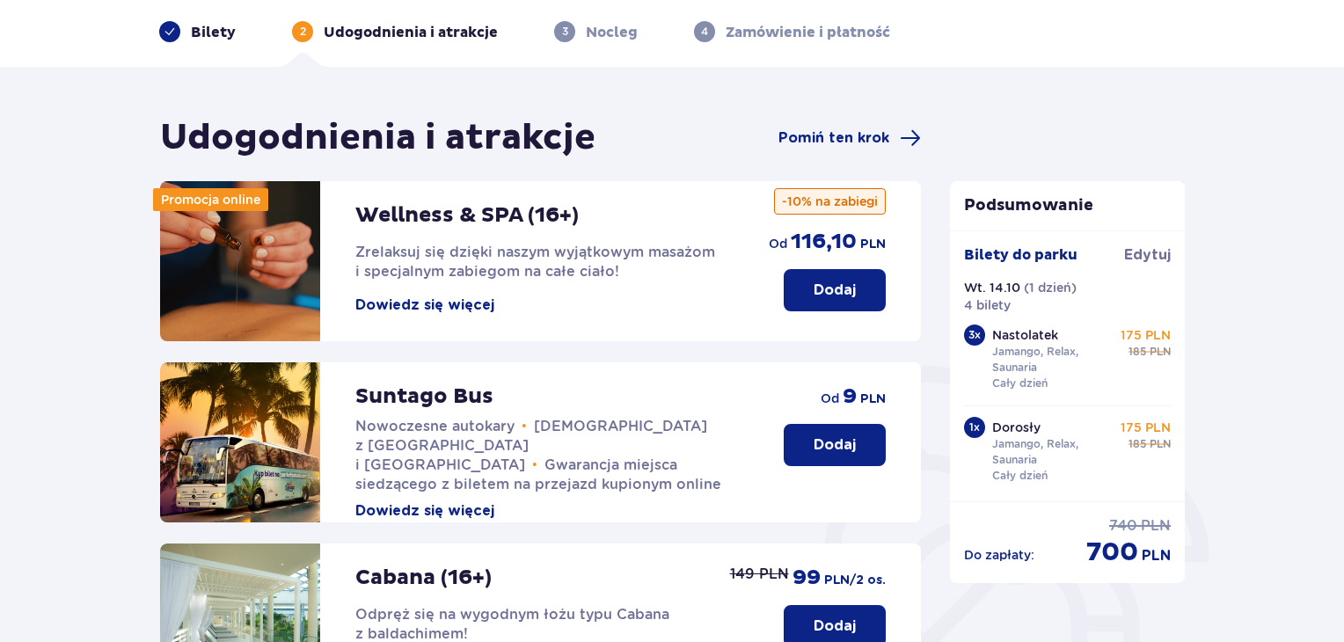
scroll to position [468, 0]
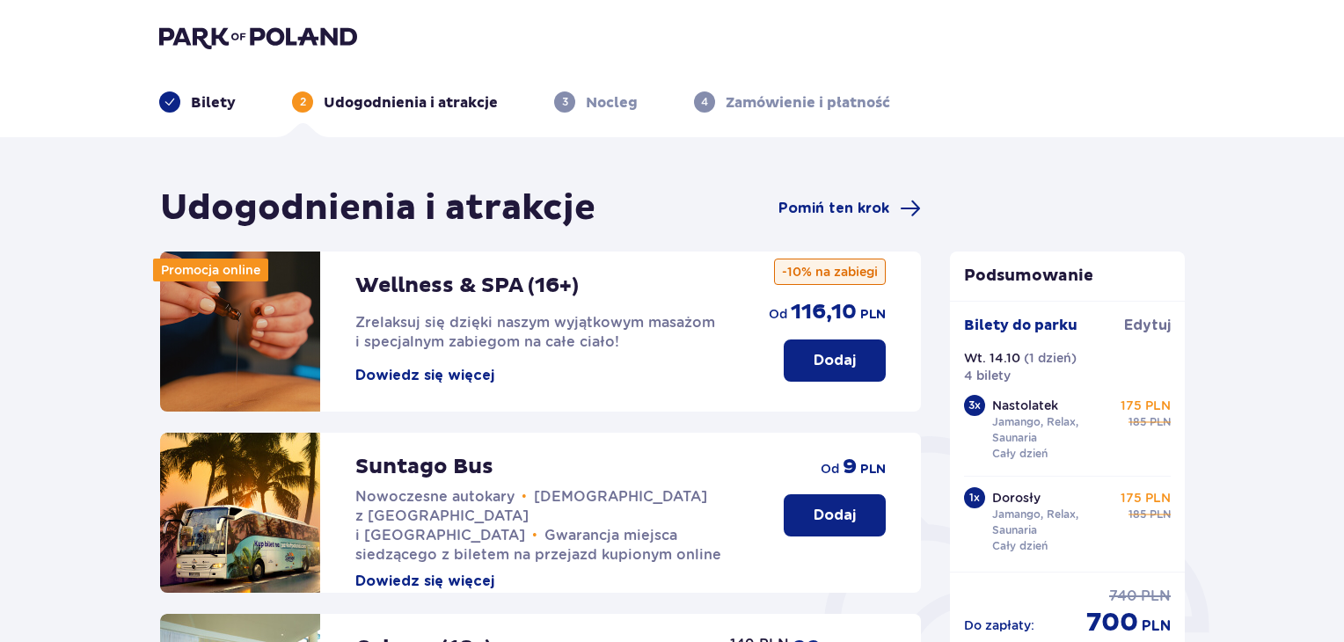
click at [829, 520] on p "Dodaj" at bounding box center [834, 515] width 42 height 19
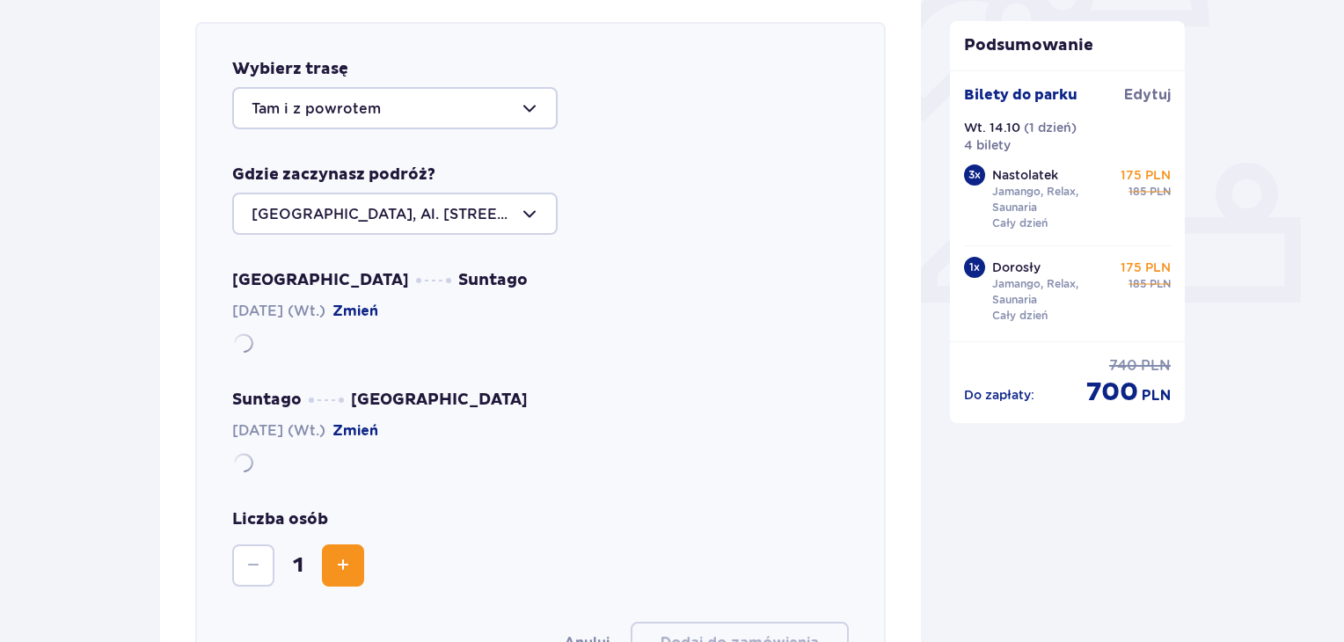
scroll to position [607, 0]
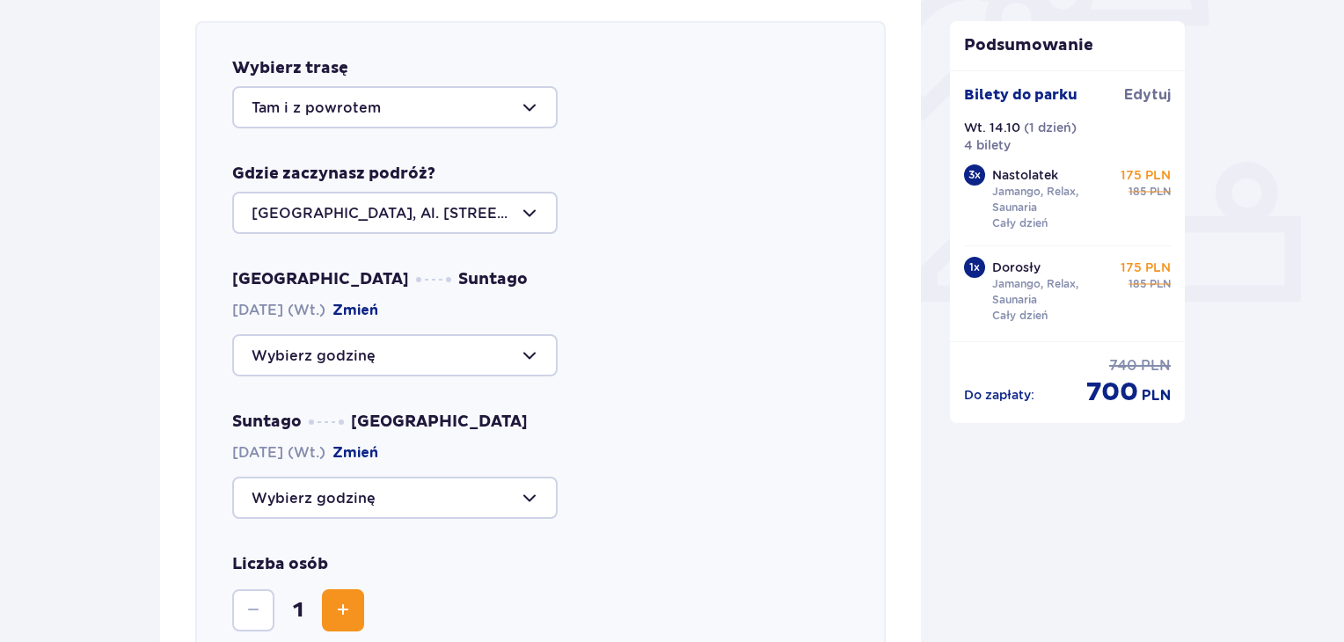
click at [534, 93] on div at bounding box center [394, 107] width 325 height 42
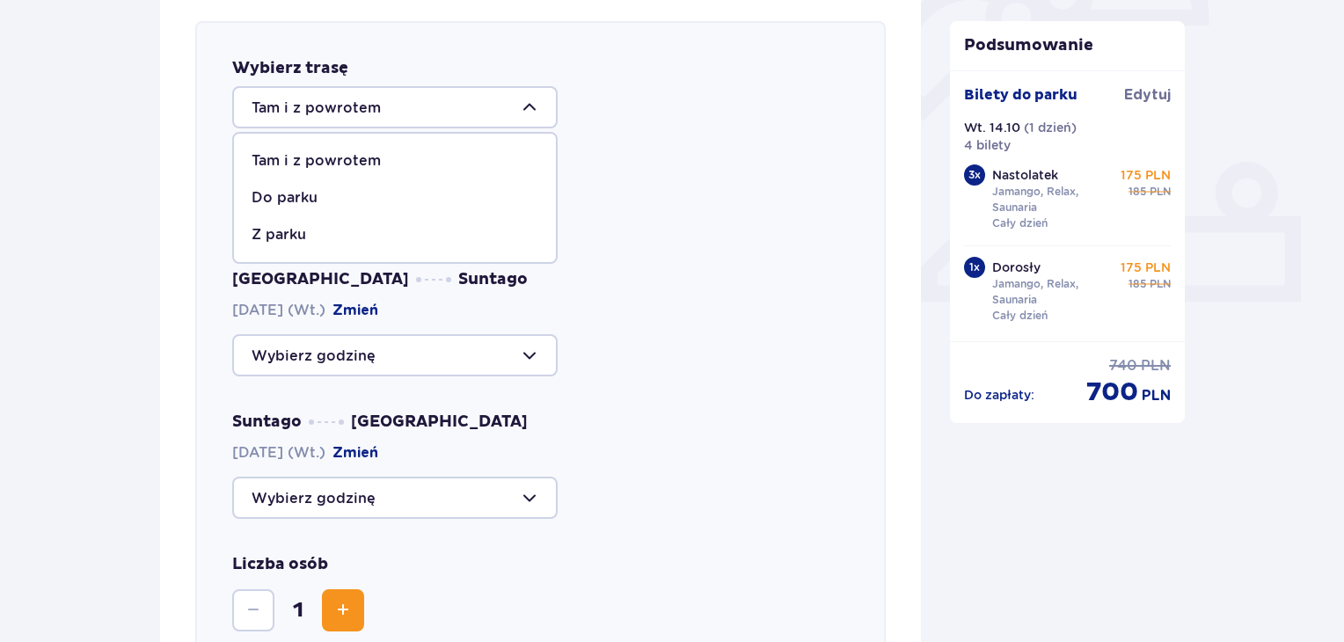
click at [363, 201] on div "Do parku" at bounding box center [395, 197] width 287 height 19
type input "Do parku"
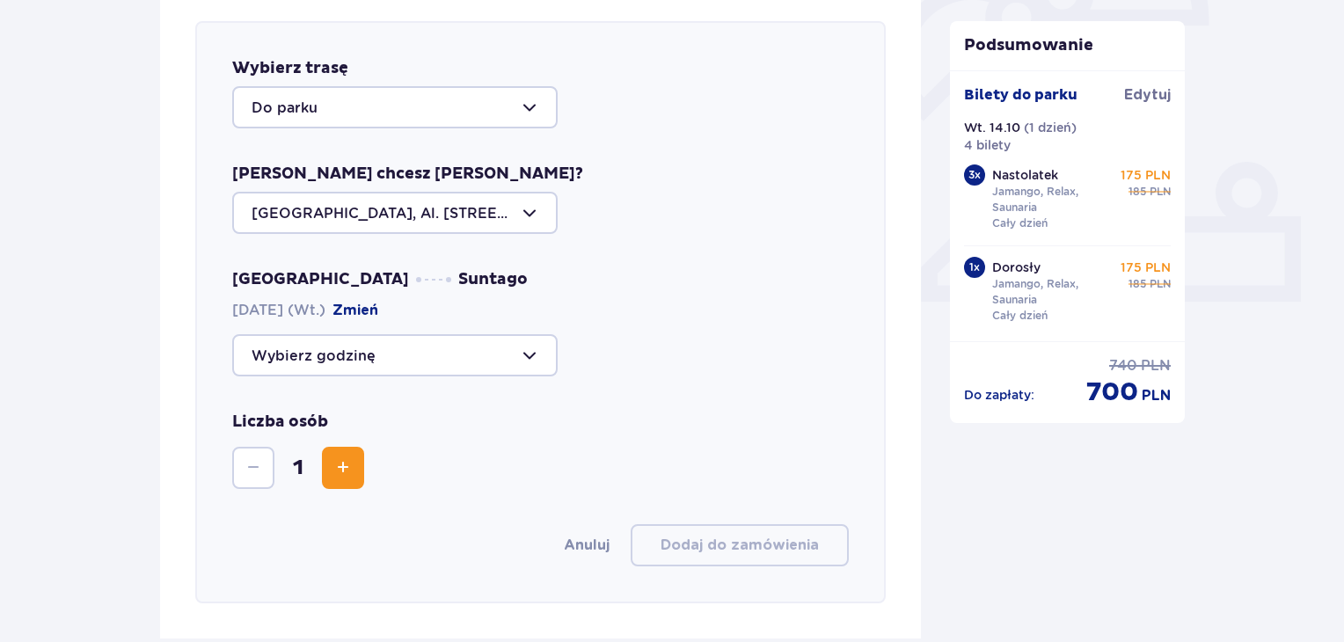
click at [485, 373] on div at bounding box center [394, 355] width 325 height 42
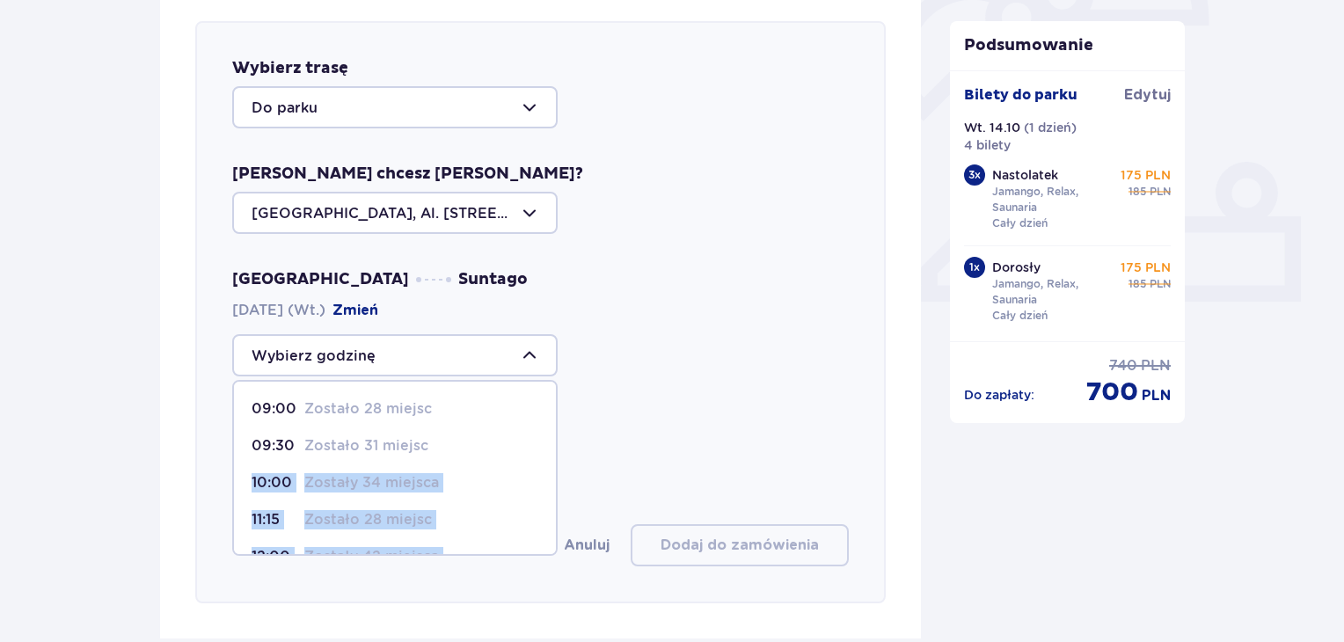
drag, startPoint x: 555, startPoint y: 438, endPoint x: 557, endPoint y: 494, distance: 56.3
click at [557, 494] on div "Wybierz trasę Do parku Skąd chcesz [PERSON_NAME]? [GEOGRAPHIC_DATA], Al. [STREE…" at bounding box center [540, 312] width 690 height 582
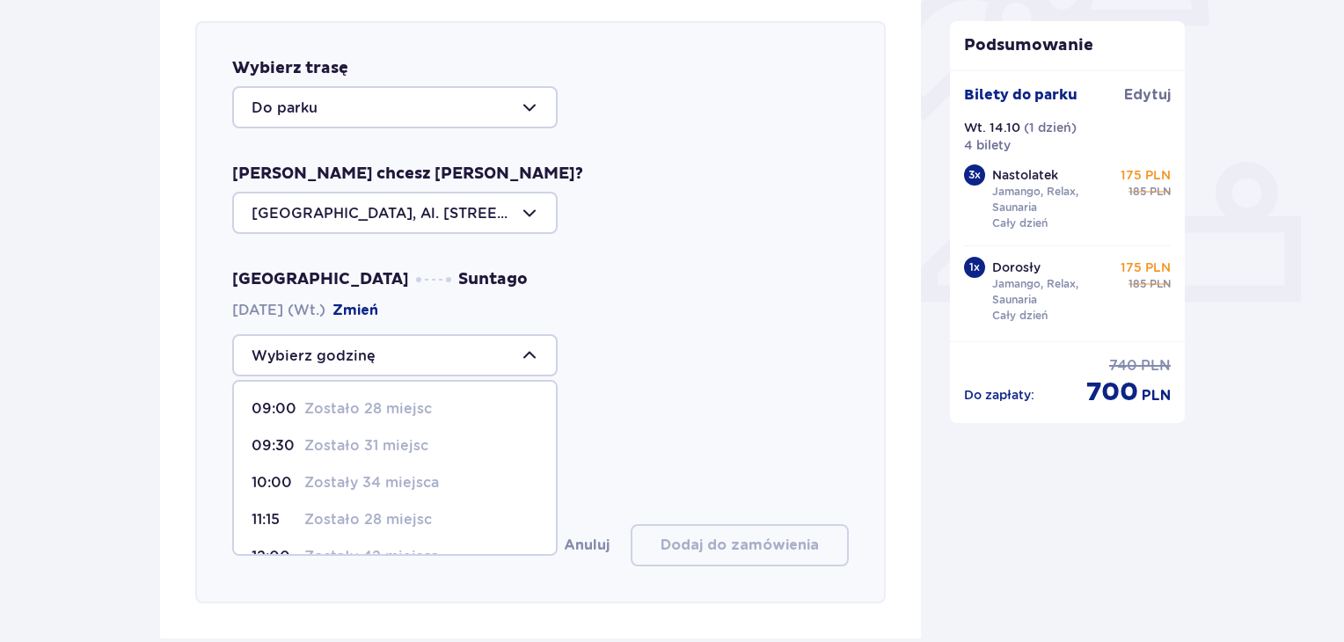
click at [272, 447] on p "09:30" at bounding box center [275, 445] width 46 height 19
type input "09:30"
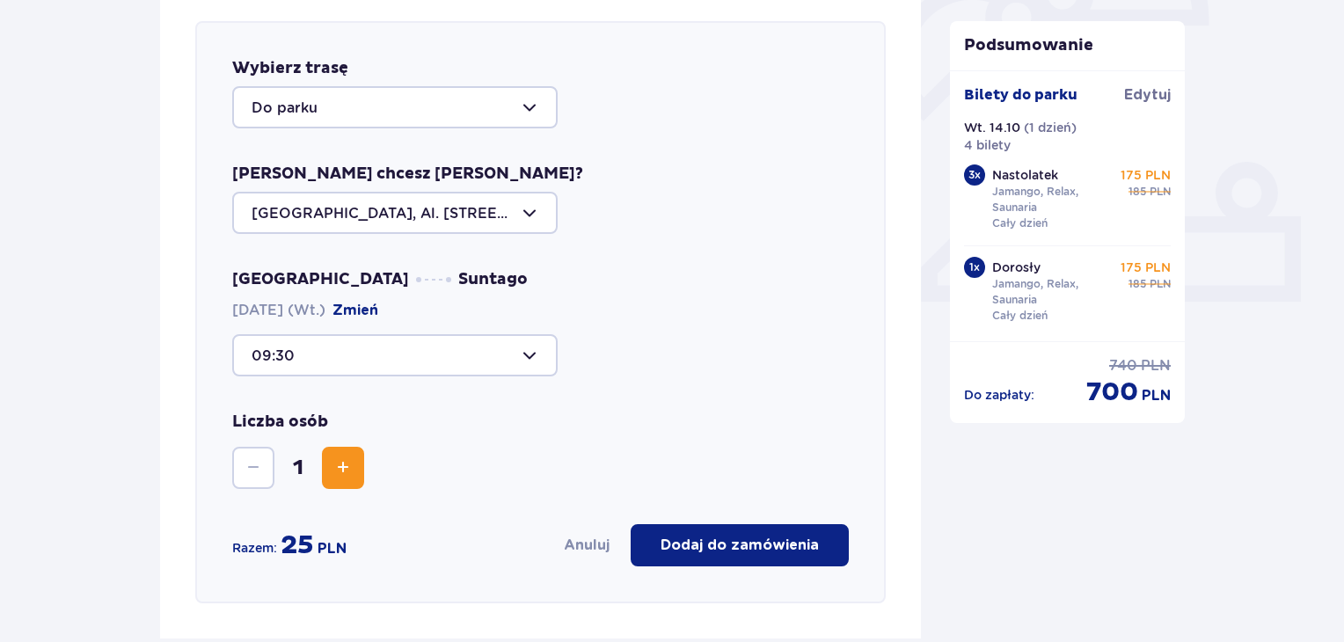
click at [348, 462] on span "Zwiększ" at bounding box center [342, 467] width 21 height 21
click at [696, 546] on p "Dodaj do zamówienia" at bounding box center [739, 545] width 158 height 19
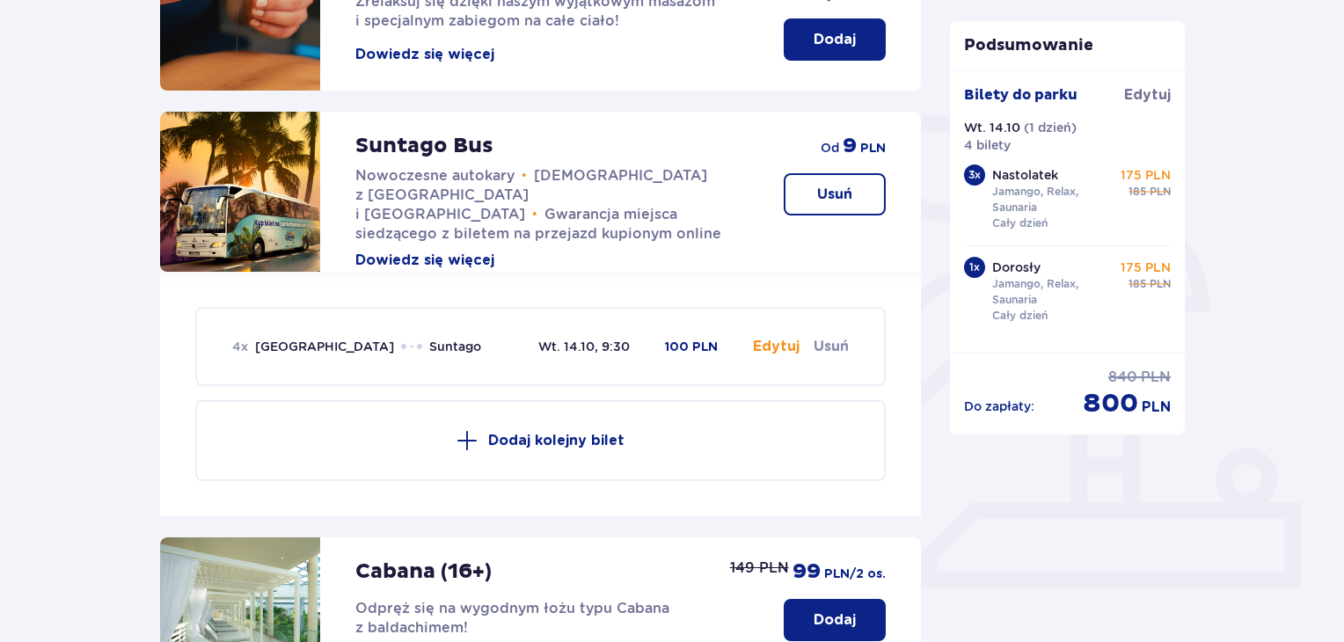
scroll to position [335, 0]
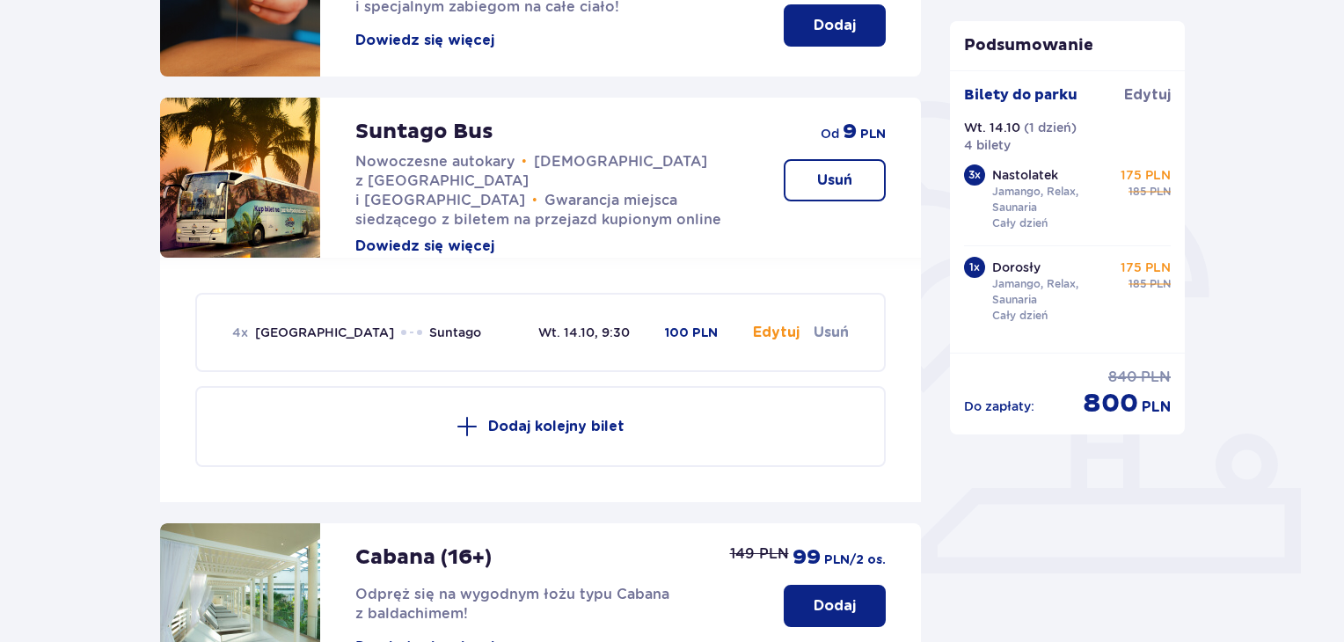
click at [784, 332] on button "Edytuj" at bounding box center [776, 332] width 47 height 19
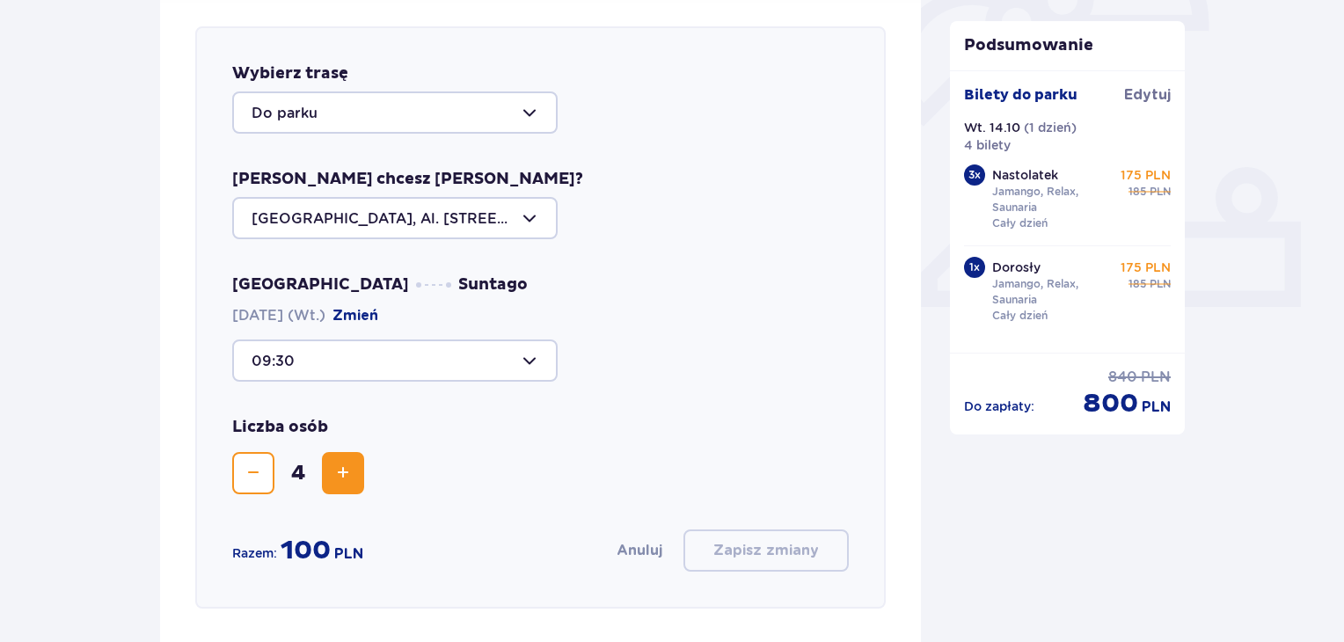
scroll to position [607, 0]
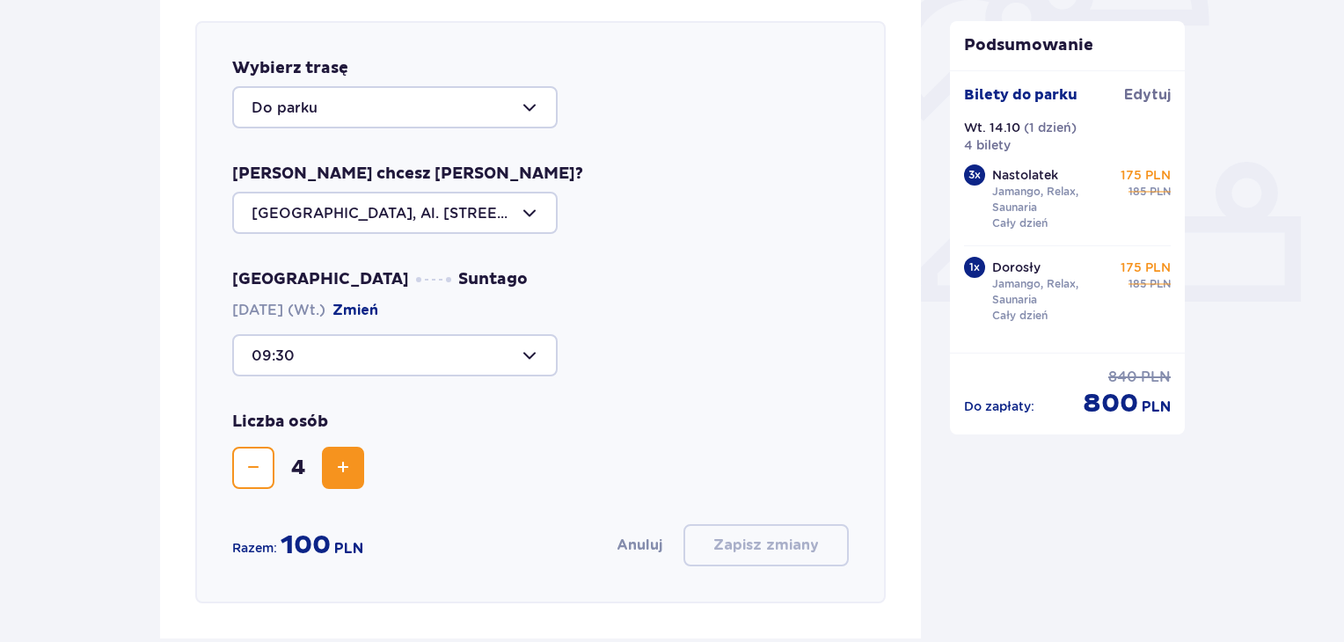
click at [516, 113] on div at bounding box center [394, 107] width 325 height 42
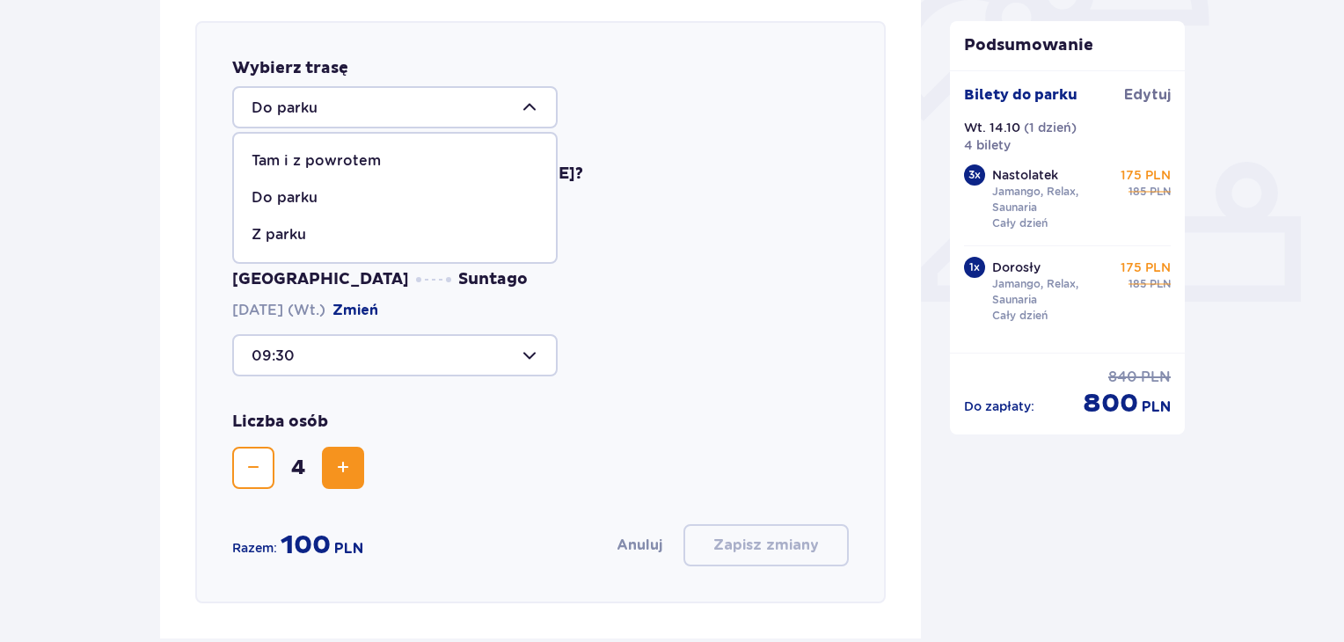
click at [407, 152] on div "Tam i z powrotem" at bounding box center [395, 160] width 287 height 19
type input "Tam i z powrotem"
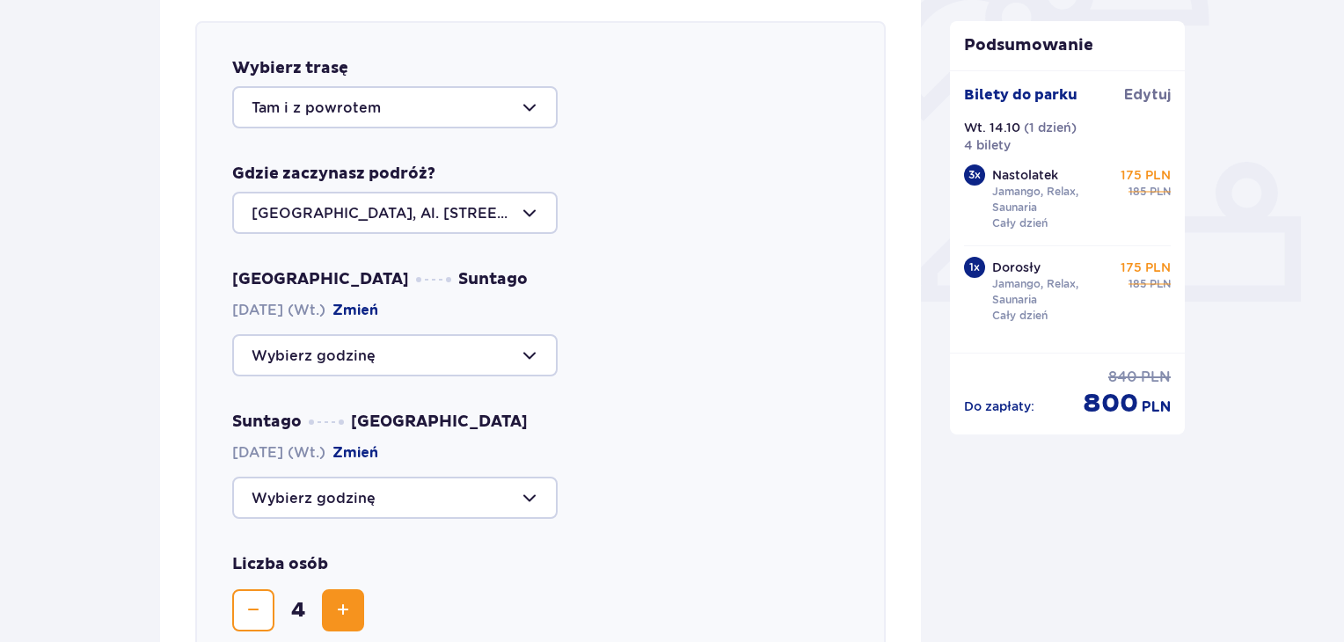
click at [485, 344] on div at bounding box center [394, 355] width 325 height 42
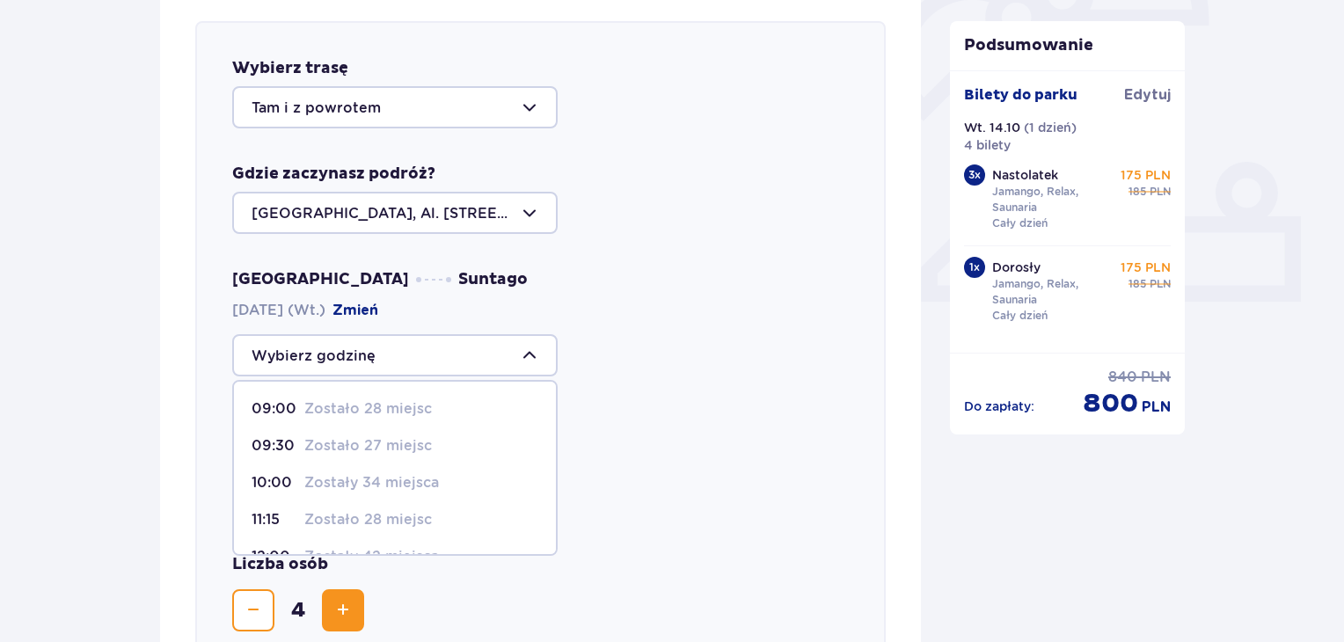
click at [350, 444] on p "Zostało 27 miejsc" at bounding box center [368, 445] width 128 height 19
type input "09:30"
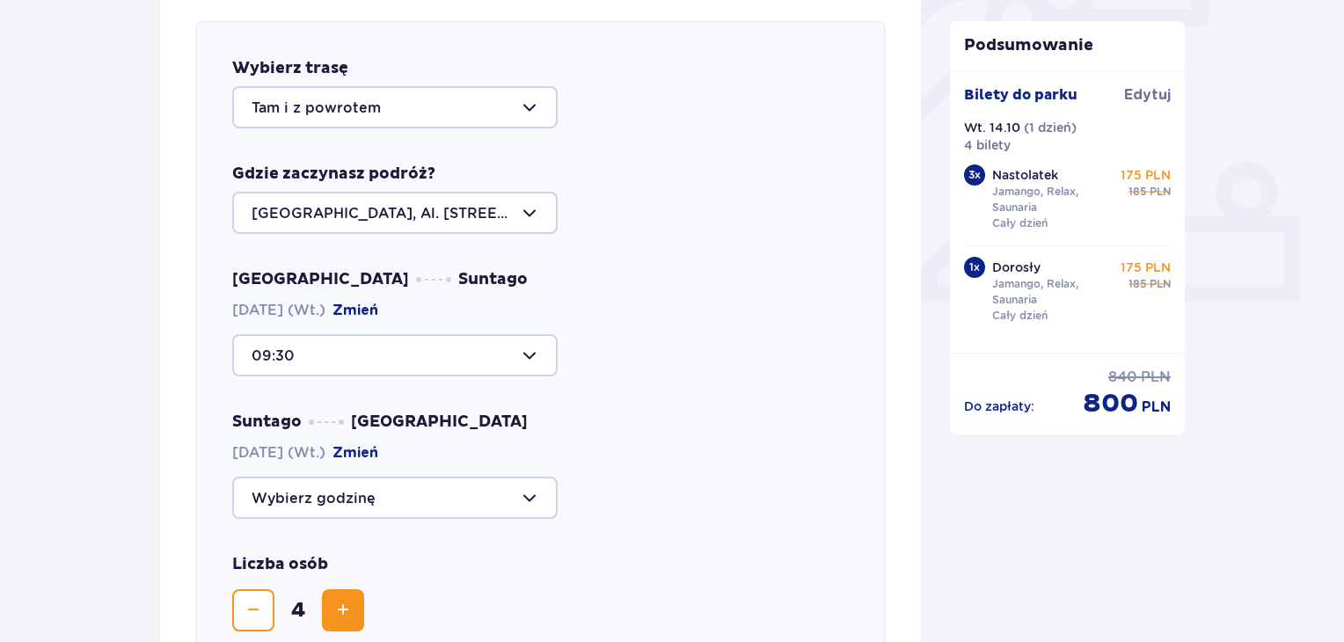
click at [524, 500] on div at bounding box center [394, 498] width 325 height 42
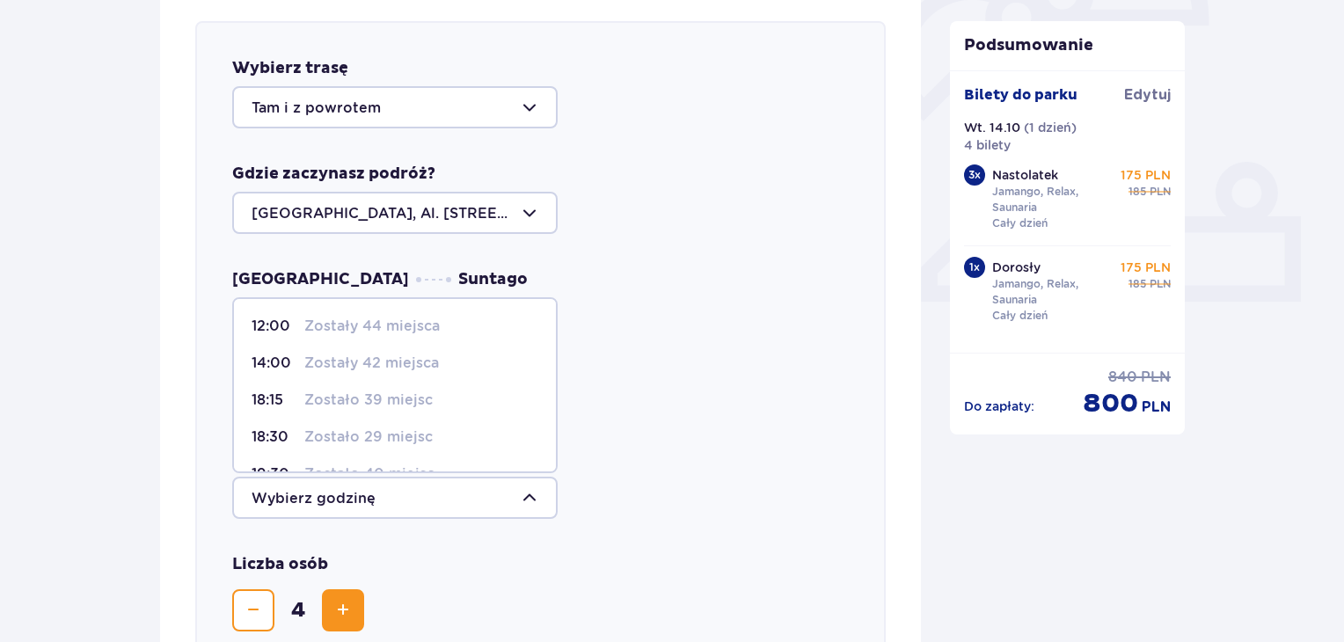
drag, startPoint x: 549, startPoint y: 391, endPoint x: 538, endPoint y: 405, distance: 16.9
click at [538, 405] on span "18:15 Zostało 39 miejsc" at bounding box center [395, 400] width 322 height 37
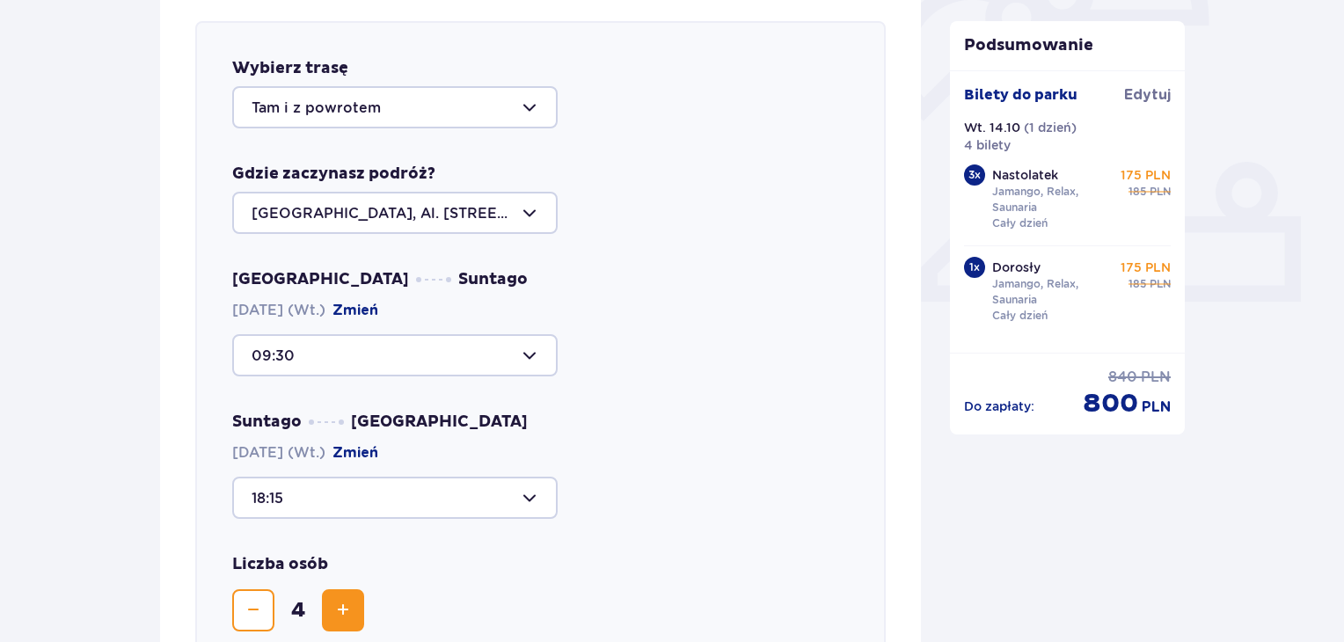
click at [520, 504] on div at bounding box center [394, 498] width 325 height 42
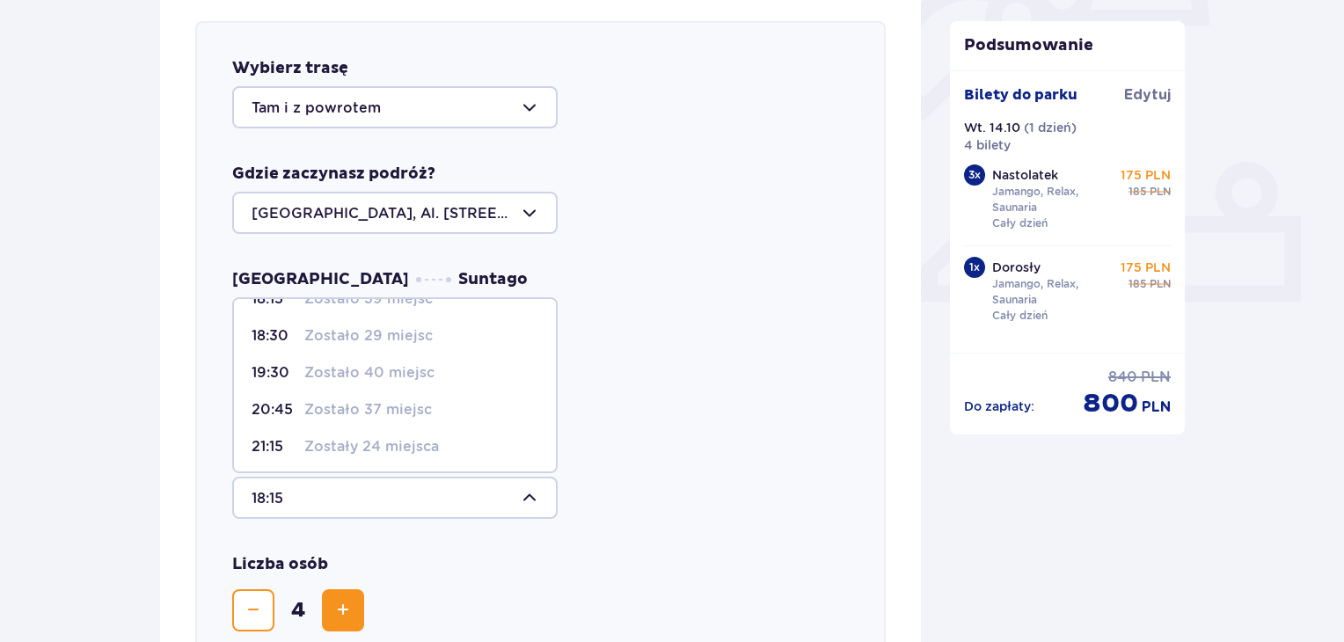
scroll to position [102, 0]
click at [456, 452] on div "21:15 Zostały 24 miejsca" at bounding box center [395, 445] width 287 height 19
type input "21:15"
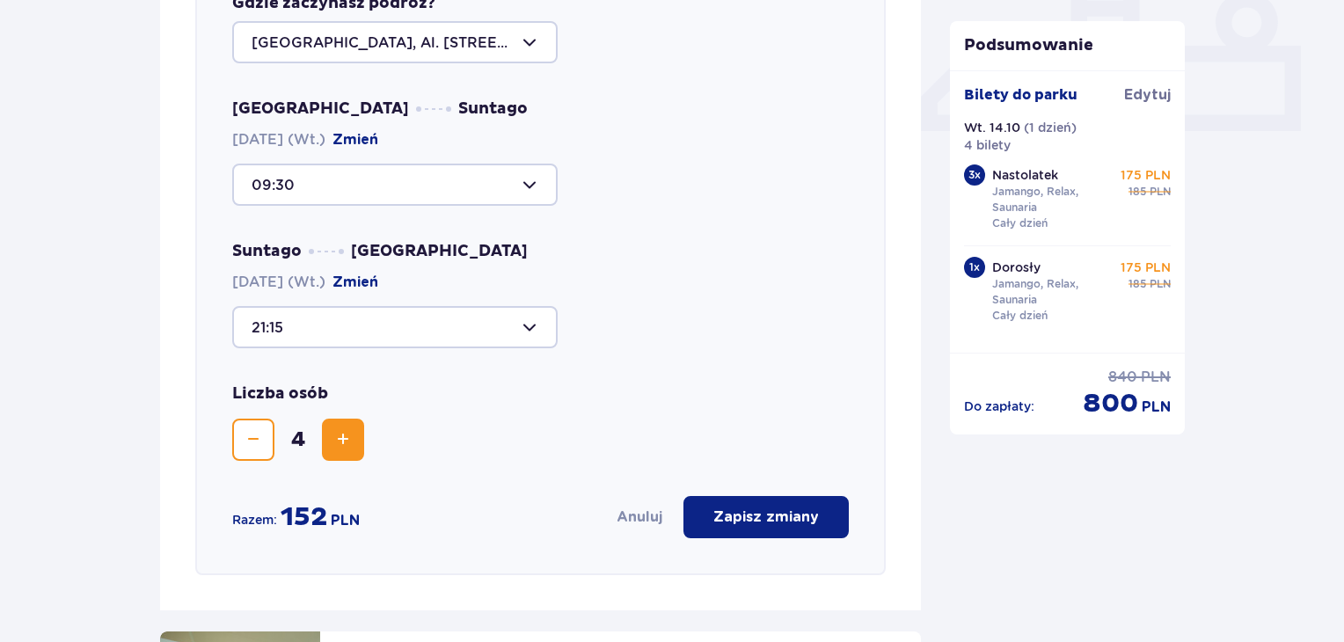
scroll to position [784, 0]
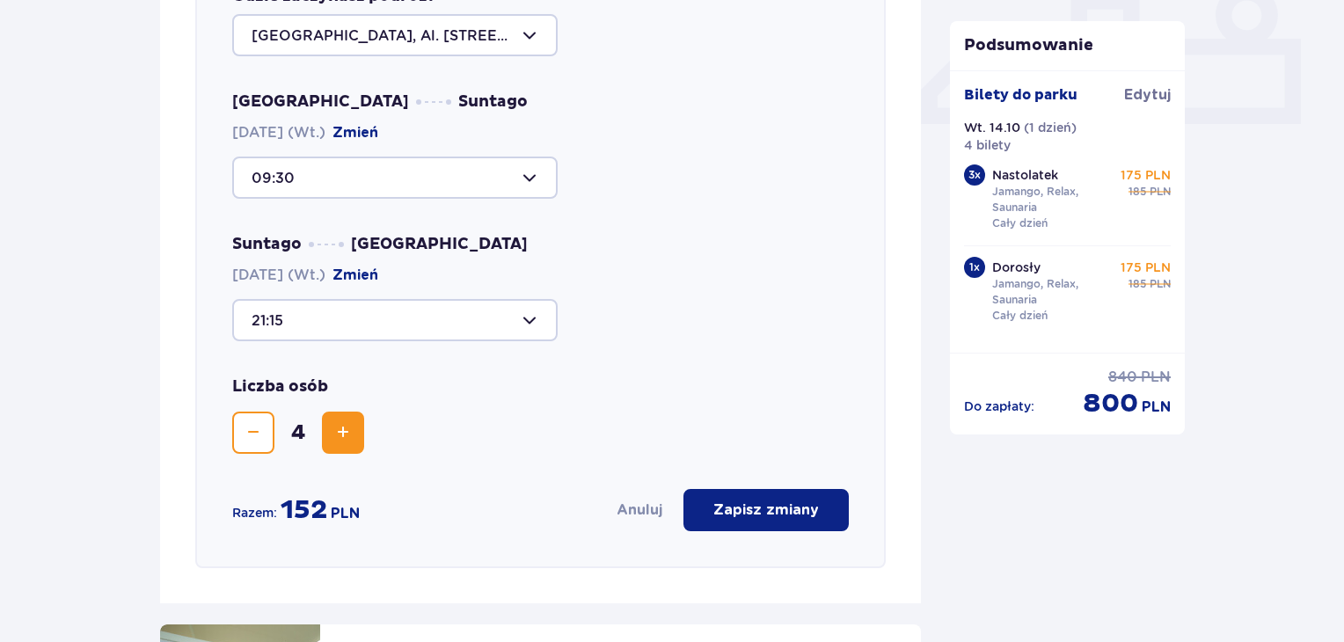
click at [739, 506] on p "Zapisz zmiany" at bounding box center [766, 509] width 106 height 19
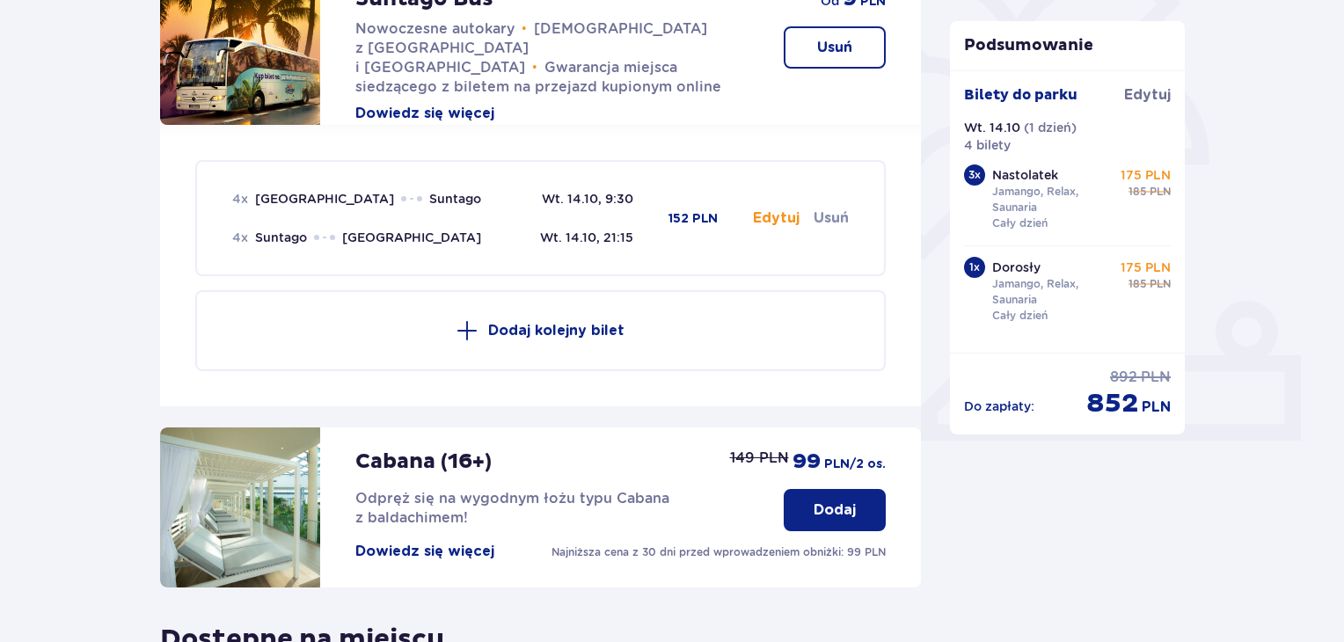
scroll to position [461, 0]
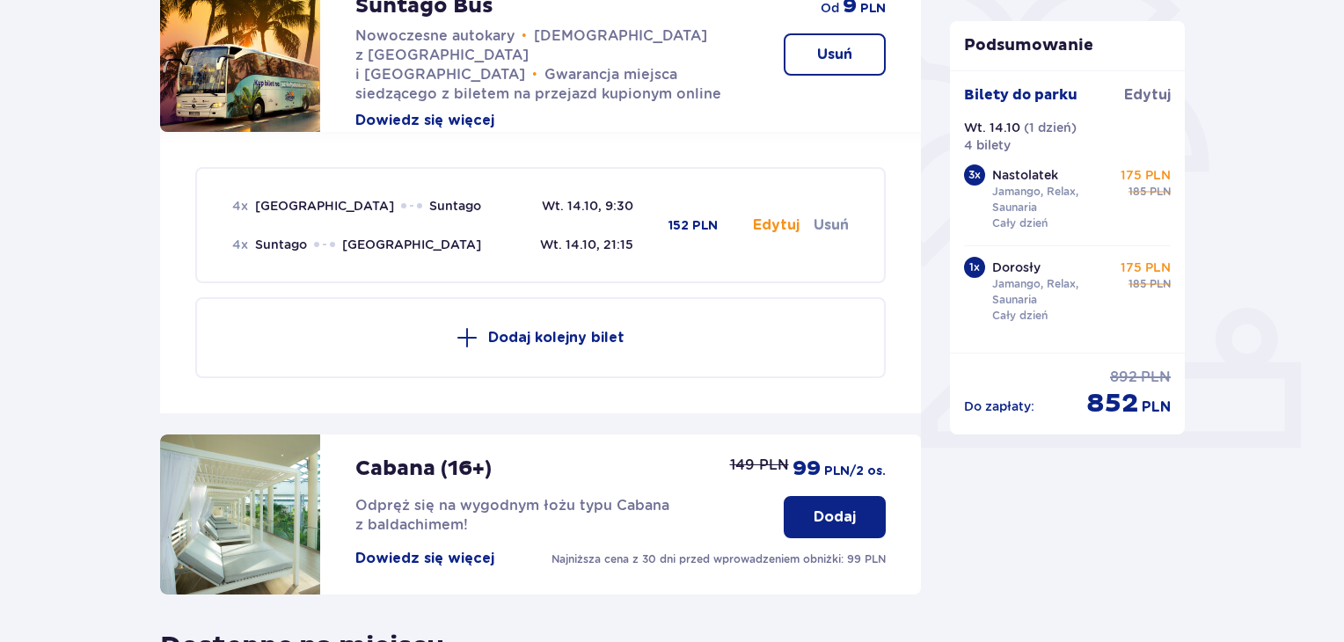
click at [1255, 516] on div "Udogodnienia i atrakcje Pomiń ten krok Promocja online Wellness & SPA (16+) Zre…" at bounding box center [672, 344] width 1344 height 1337
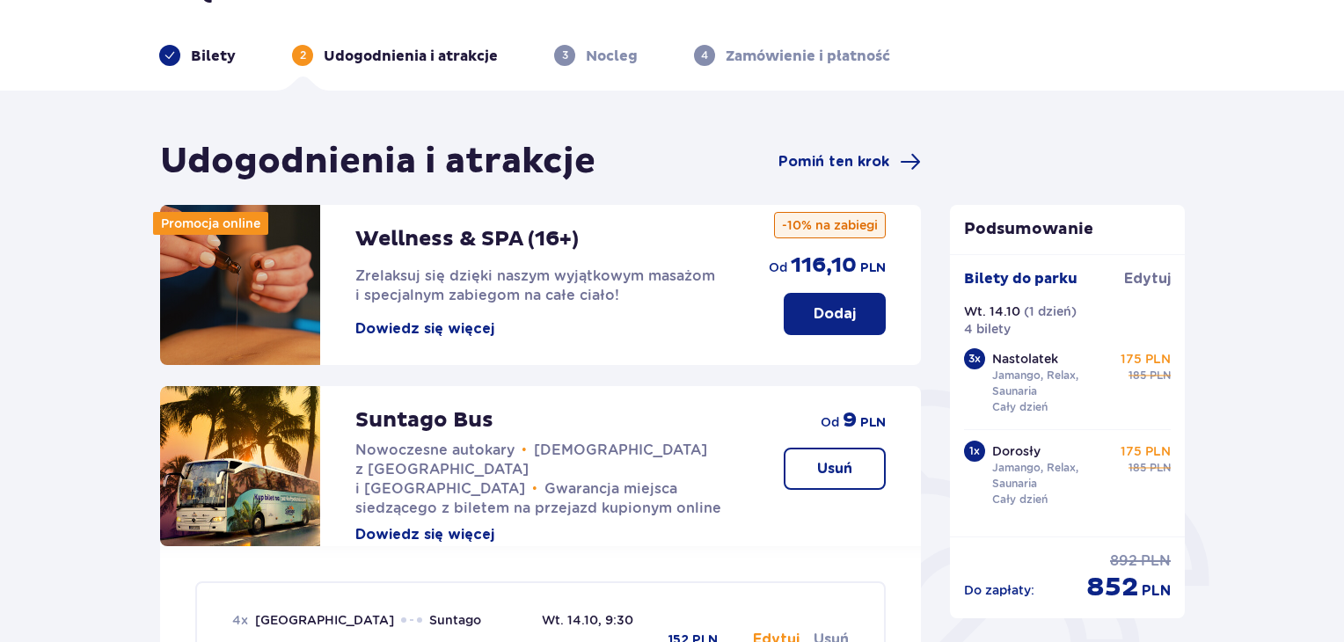
scroll to position [0, 0]
